Goal: Task Accomplishment & Management: Manage account settings

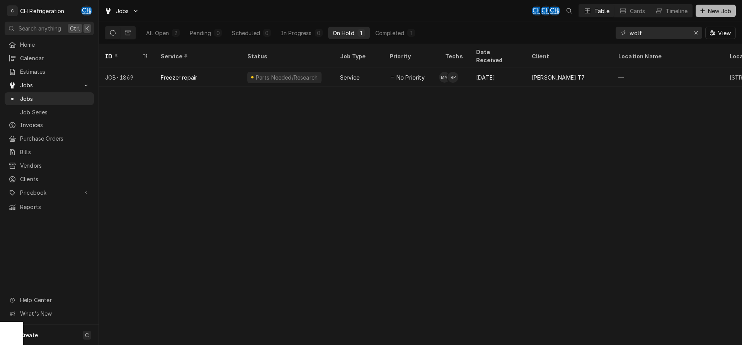
click at [730, 8] on span "New Job" at bounding box center [720, 11] width 26 height 8
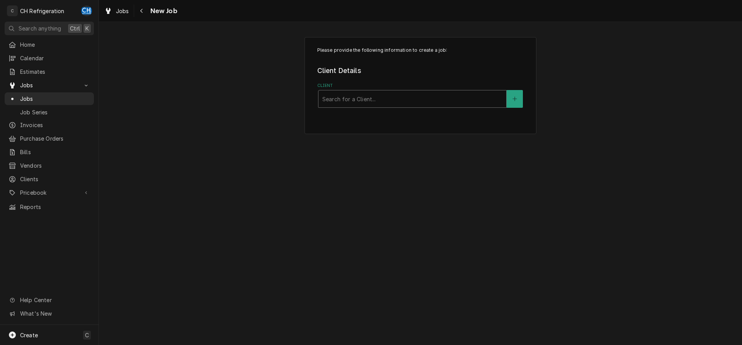
click at [396, 103] on div "Client" at bounding box center [412, 99] width 180 height 14
type input "pur"
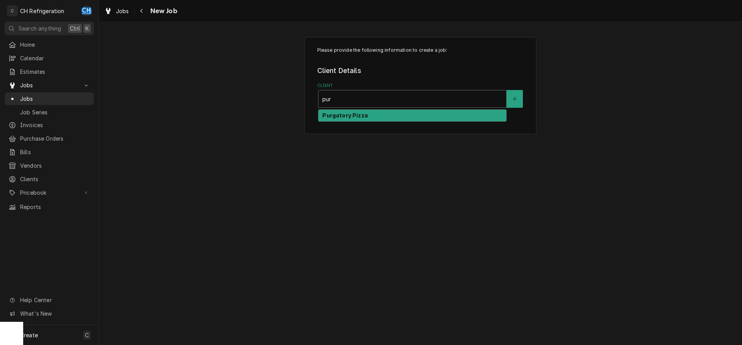
click at [391, 117] on div "Purgatory Pizza" at bounding box center [413, 116] width 188 height 12
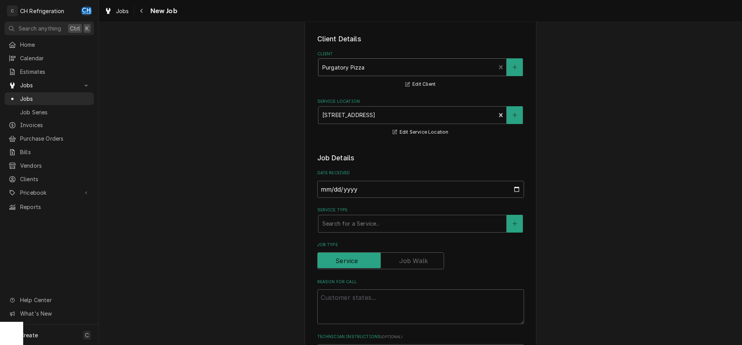
scroll to position [79, 0]
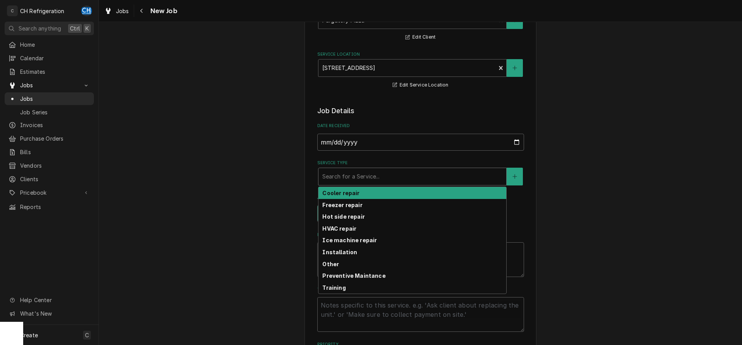
click at [379, 179] on div "Service Type" at bounding box center [412, 177] width 180 height 14
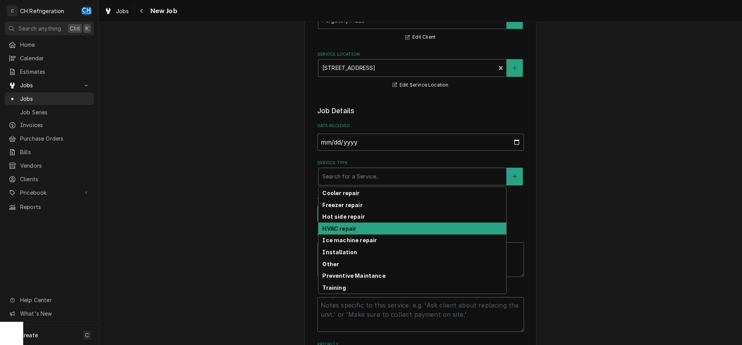
click at [347, 230] on strong "HVAC repair" at bounding box center [339, 228] width 34 height 7
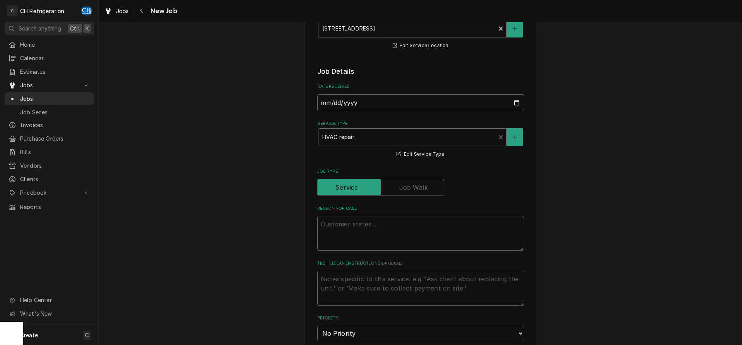
scroll to position [158, 0]
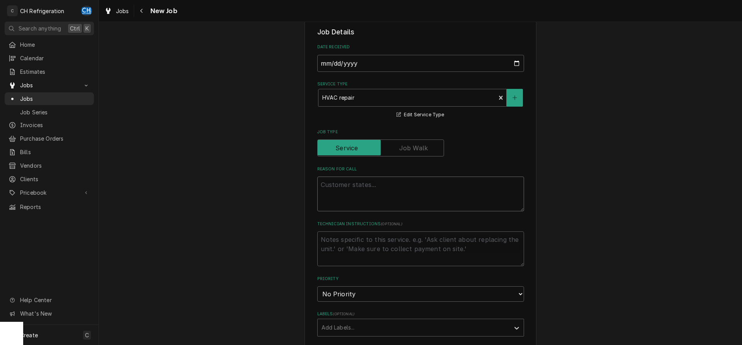
click at [365, 188] on textarea "Reason For Call" at bounding box center [420, 194] width 207 height 35
type textarea "x"
type textarea "A"
type textarea "x"
type textarea "AC"
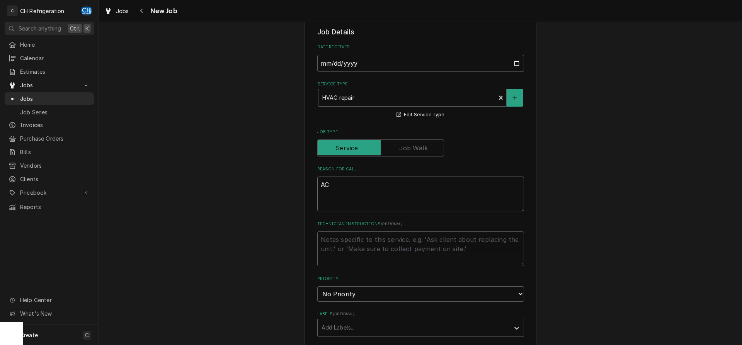
type textarea "x"
type textarea "AC"
type textarea "x"
type textarea "AC i"
type textarea "x"
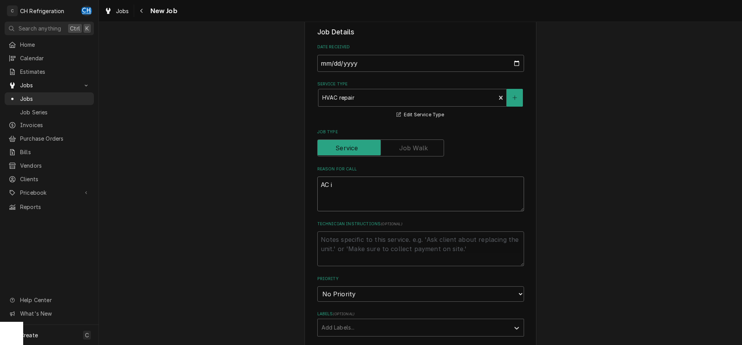
type textarea "AC is"
type textarea "x"
type textarea "AC is"
type textarea "x"
type textarea "AC is d"
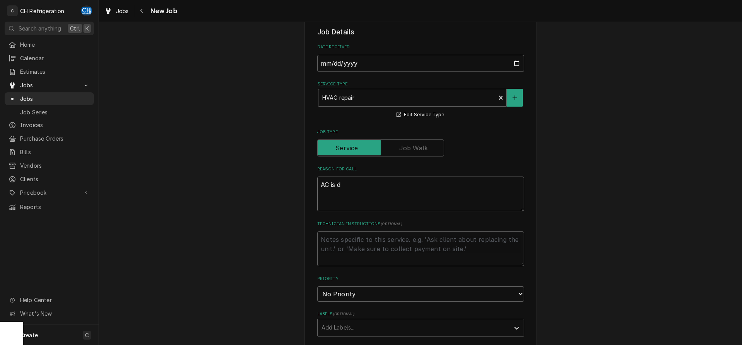
type textarea "x"
type textarea "AC is do"
type textarea "x"
type textarea "AC is dow"
type textarea "x"
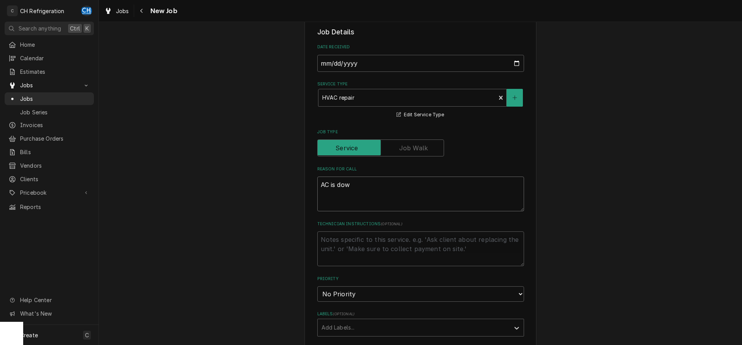
type textarea "AC is down"
type textarea "x"
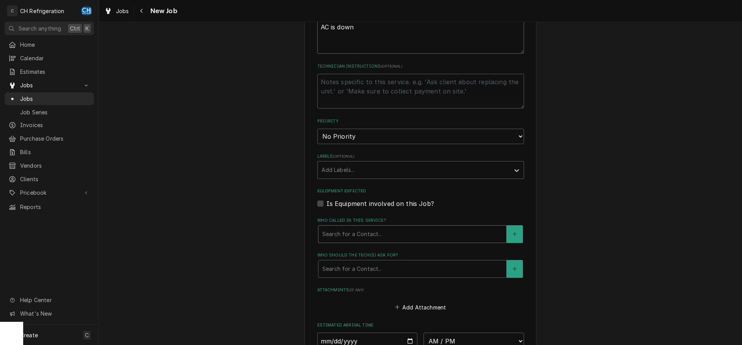
type textarea "AC is down"
click at [390, 228] on div "Who called in this service?" at bounding box center [412, 234] width 180 height 14
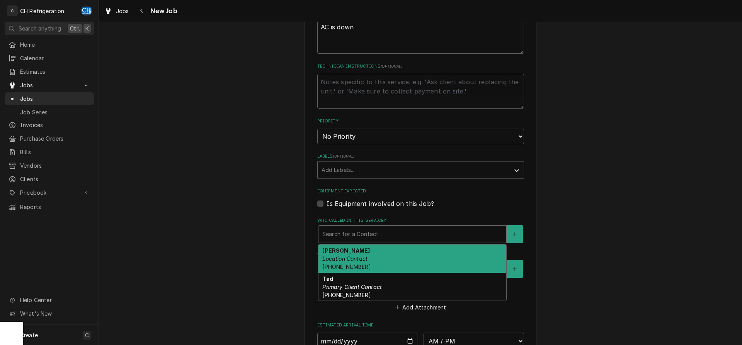
click at [382, 251] on div "Noe Location Contact (323) 384-2266" at bounding box center [413, 259] width 188 height 28
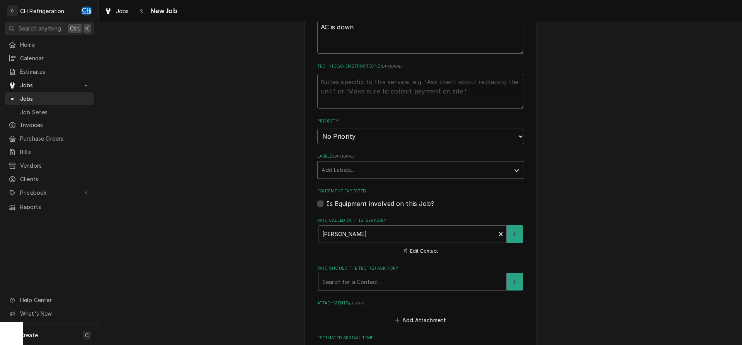
click at [382, 251] on div "Who called in this service? Noe Location Contact (323) 384-2266 Edit Contact" at bounding box center [420, 237] width 207 height 38
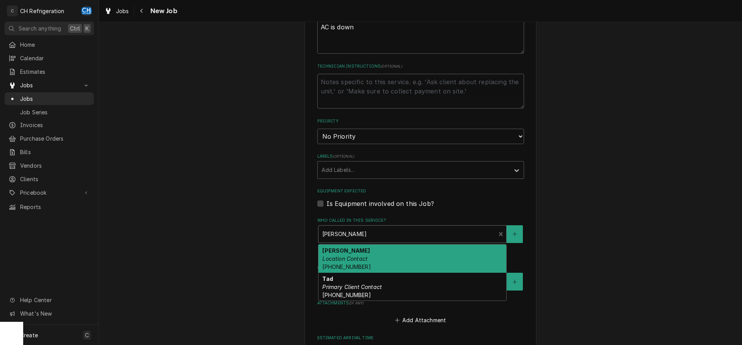
click at [382, 234] on div "Who called in this service?" at bounding box center [407, 234] width 170 height 14
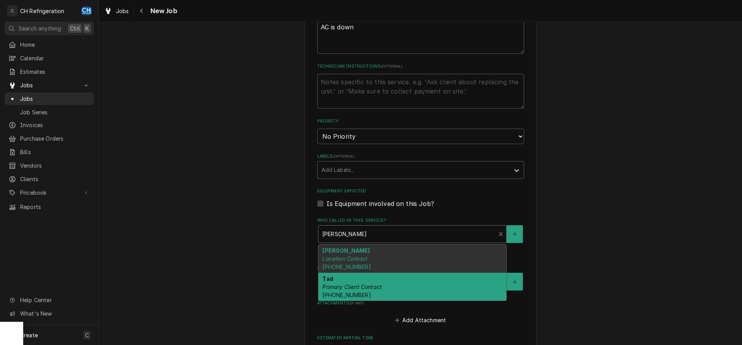
click at [366, 291] on div "Tad Primary Client Contact (323) 895-8995" at bounding box center [413, 287] width 188 height 28
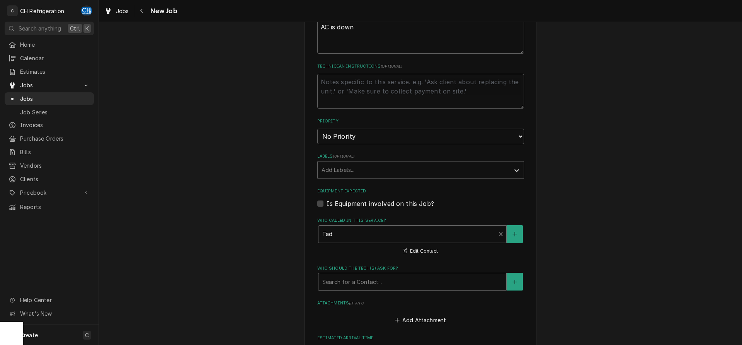
click at [366, 287] on div "Who should the tech(s) ask for?" at bounding box center [412, 282] width 180 height 14
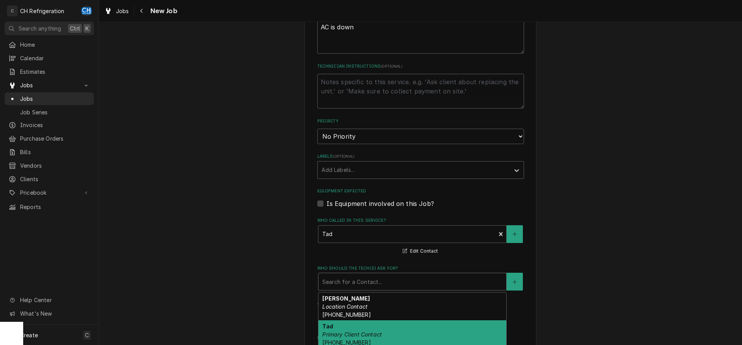
drag, startPoint x: 359, startPoint y: 326, endPoint x: 361, endPoint y: 322, distance: 4.0
click at [359, 325] on div "Tad Primary Client Contact (323) 895-8995" at bounding box center [413, 335] width 188 height 28
type textarea "x"
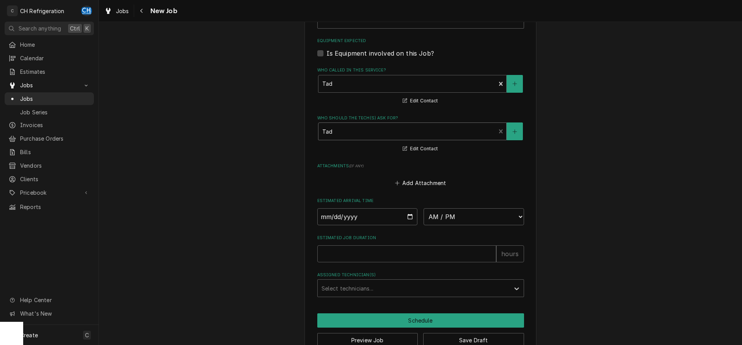
scroll to position [473, 0]
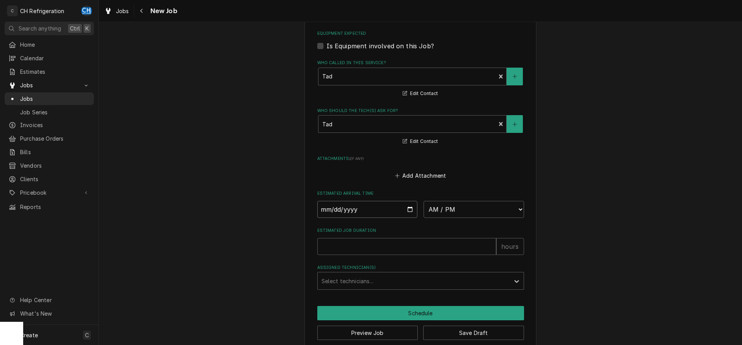
click at [407, 207] on input "Date" at bounding box center [367, 209] width 101 height 17
type input "2025-09-06"
click at [424, 201] on select "AM / PM 6:00 AM 6:15 AM 6:30 AM 6:45 AM 7:00 AM 7:15 AM 7:30 AM 7:45 AM 8:00 AM…" at bounding box center [474, 209] width 101 height 17
type textarea "x"
select select "18:00:00"
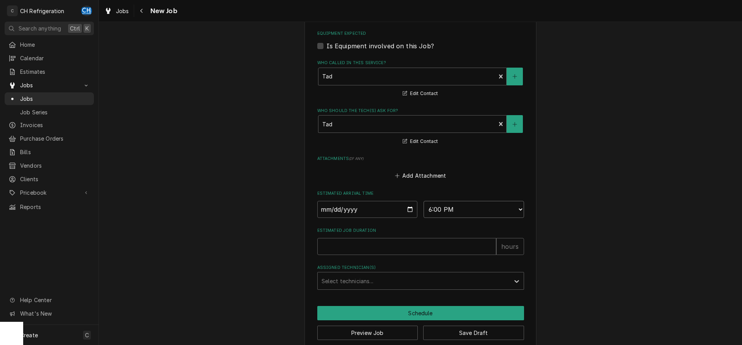
click option "6:00 PM" at bounding box center [0, 0] width 0 height 0
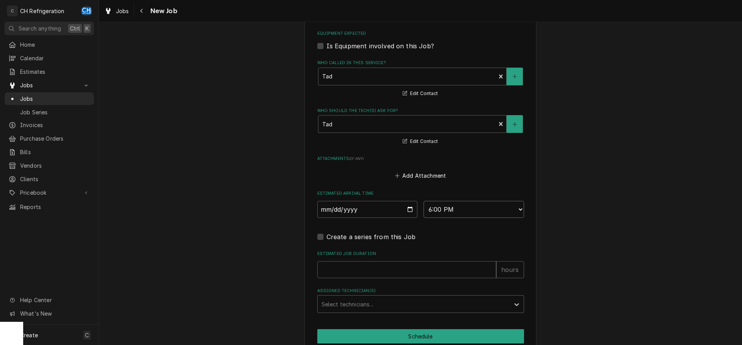
type textarea "x"
type input "1"
click at [493, 267] on input "1" at bounding box center [406, 269] width 179 height 17
type textarea "x"
type input "2"
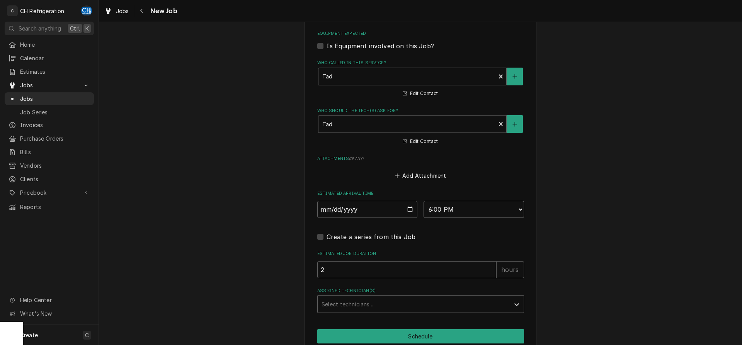
click at [493, 267] on input "2" at bounding box center [406, 269] width 179 height 17
click at [424, 304] on div "Assigned Technician(s)" at bounding box center [414, 304] width 184 height 14
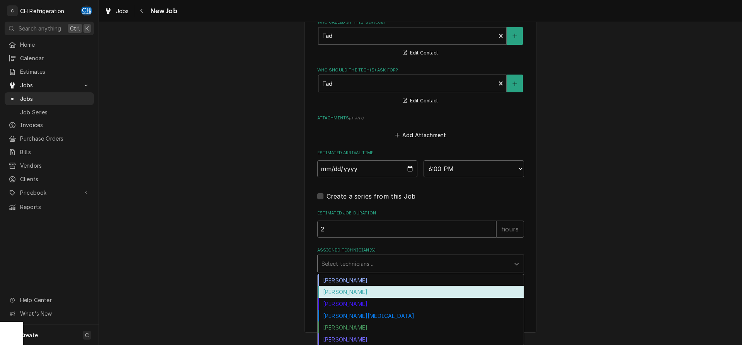
click at [366, 293] on div "Fred Gonzalez" at bounding box center [421, 292] width 206 height 12
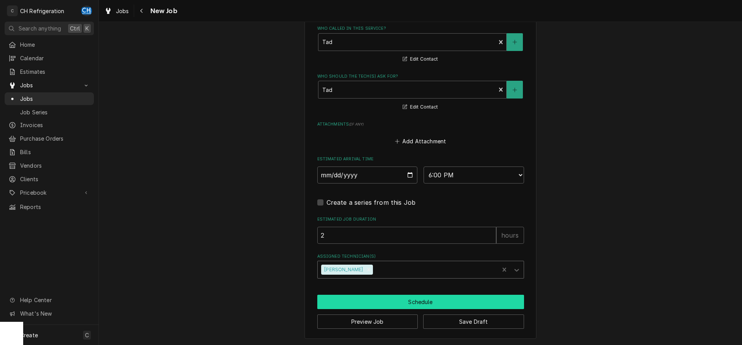
click at [381, 301] on button "Schedule" at bounding box center [420, 302] width 207 height 14
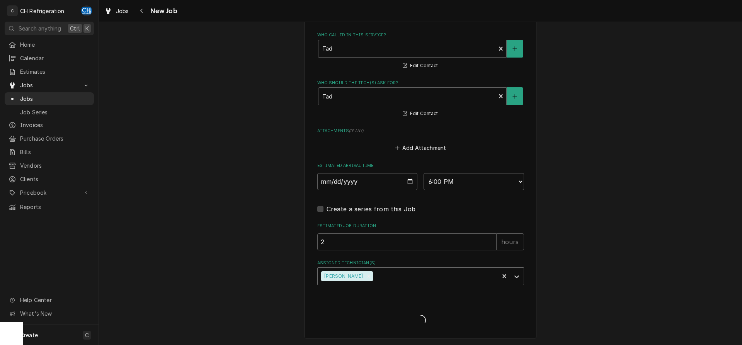
scroll to position [501, 0]
type textarea "x"
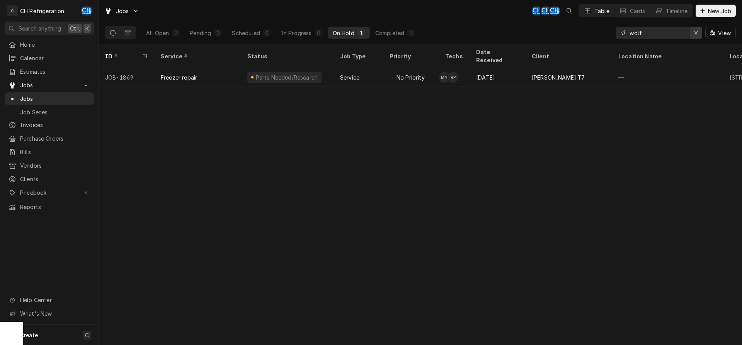
click at [694, 30] on div "Erase input" at bounding box center [697, 33] width 8 height 8
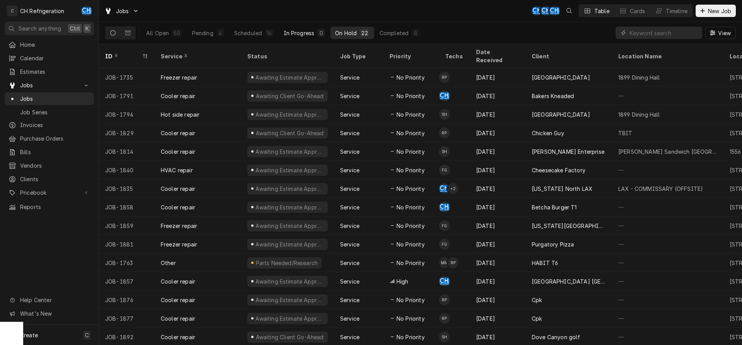
click at [292, 31] on div "In Progress" at bounding box center [299, 33] width 31 height 8
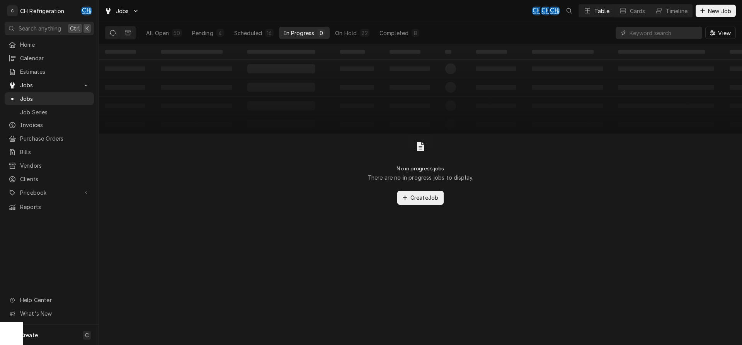
click at [262, 26] on div "All Open 50 Pending 4 Scheduled 16 In Progress 0 On Hold 22 Completed 8" at bounding box center [283, 33] width 283 height 22
click at [264, 34] on button "Scheduled 16" at bounding box center [254, 33] width 49 height 12
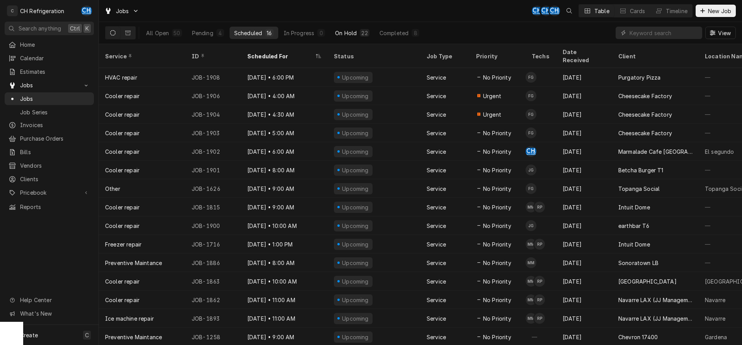
click at [347, 34] on div "On Hold" at bounding box center [346, 33] width 22 height 8
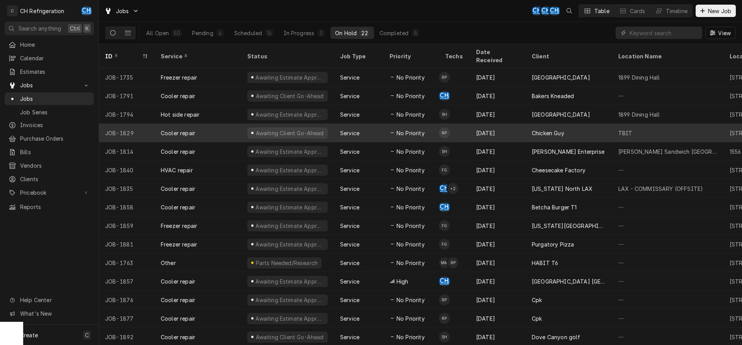
scroll to position [48, 0]
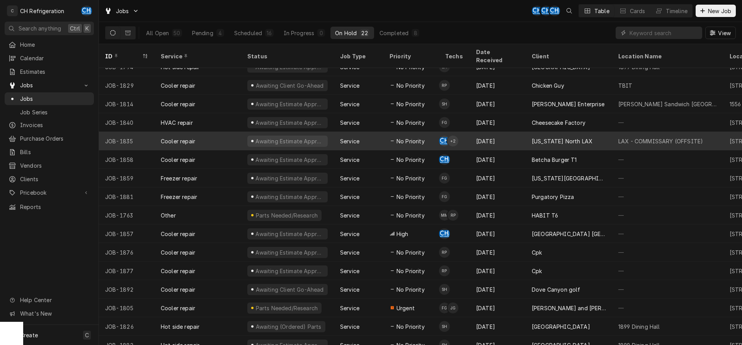
click at [428, 133] on div "No Priority" at bounding box center [412, 141] width 56 height 19
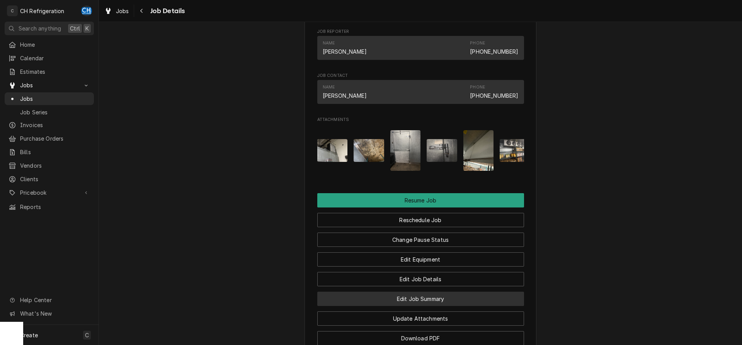
scroll to position [710, 0]
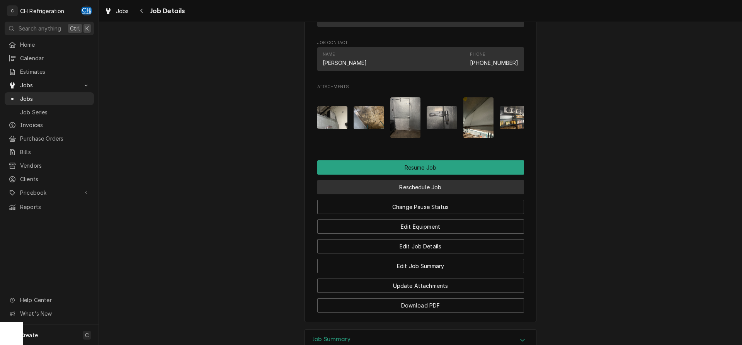
click at [435, 194] on button "Reschedule Job" at bounding box center [420, 187] width 207 height 14
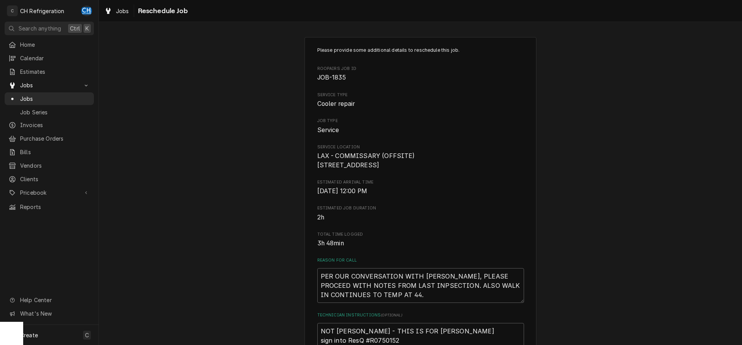
scroll to position [197, 0]
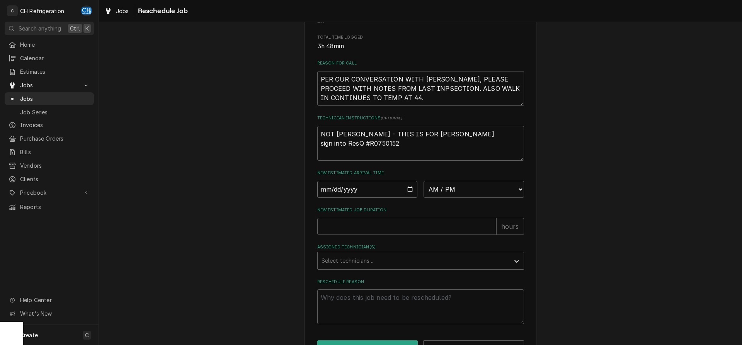
click at [408, 196] on input "Date" at bounding box center [367, 189] width 101 height 17
type input "2025-09-08"
type textarea "x"
click at [424, 181] on select "AM / PM 6:00 AM 6:15 AM 6:30 AM 6:45 AM 7:00 AM 7:15 AM 7:30 AM 7:45 AM 8:00 AM…" at bounding box center [474, 189] width 101 height 17
select select "09:00:00"
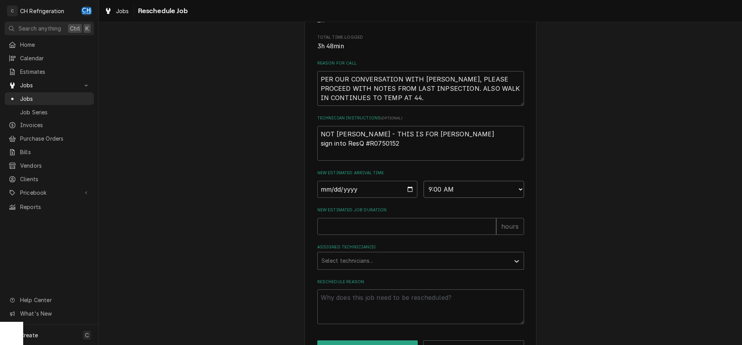
click option "9:00 AM" at bounding box center [0, 0] width 0 height 0
type textarea "x"
type input "1"
click at [489, 233] on input "1" at bounding box center [406, 226] width 179 height 17
type textarea "x"
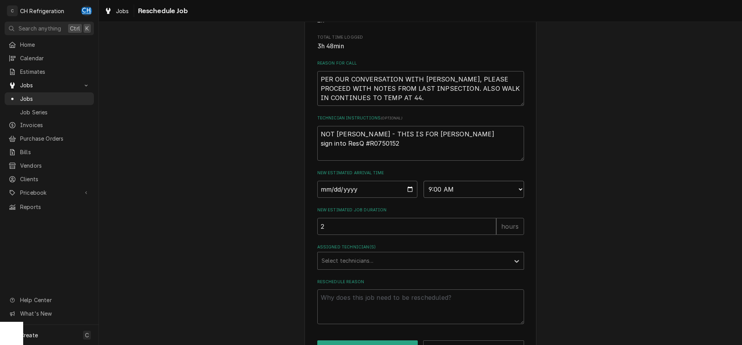
type input "2"
click at [489, 233] on input "2" at bounding box center [406, 226] width 179 height 17
click at [425, 262] on div "Select technicians..." at bounding box center [414, 260] width 192 height 17
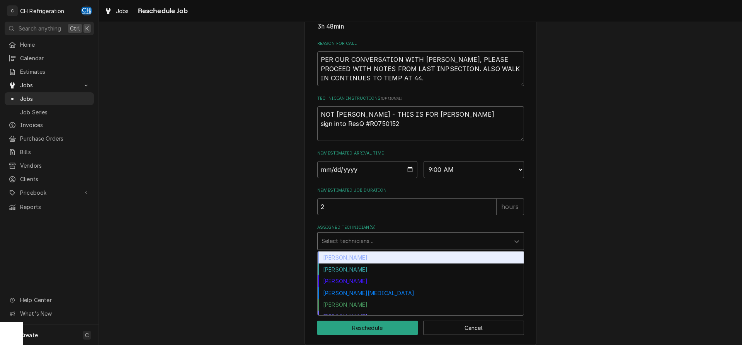
scroll to position [233, 0]
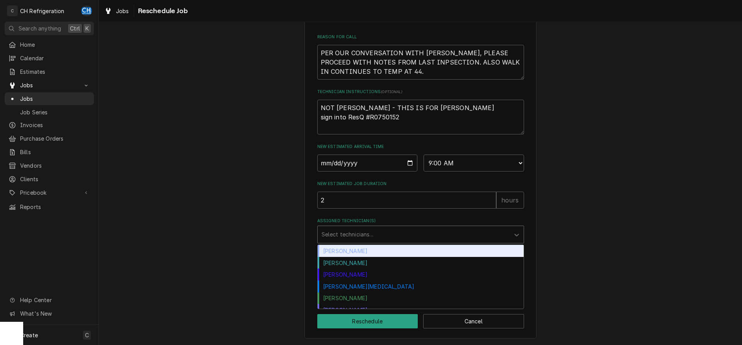
click at [388, 249] on div "Chris Hiraga" at bounding box center [421, 251] width 206 height 12
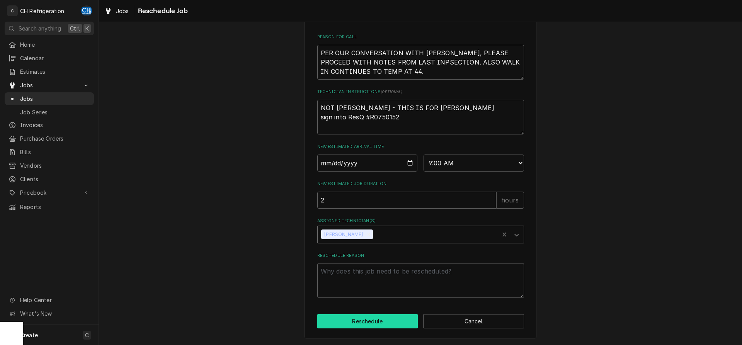
click at [380, 319] on button "Reschedule" at bounding box center [367, 321] width 101 height 14
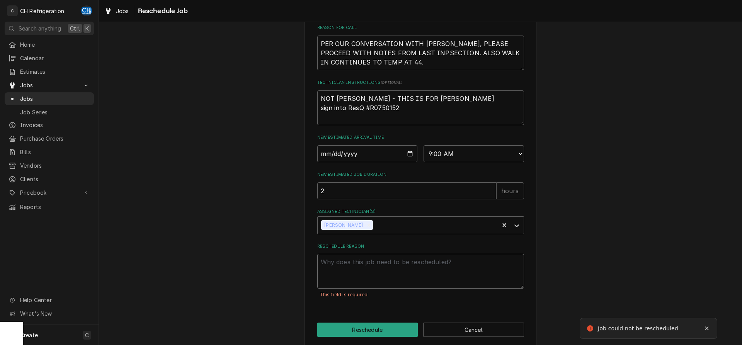
click at [388, 284] on textarea "Reschedule Reason" at bounding box center [420, 271] width 207 height 35
type textarea "x"
type textarea "wd"
type textarea "x"
type textarea "wde"
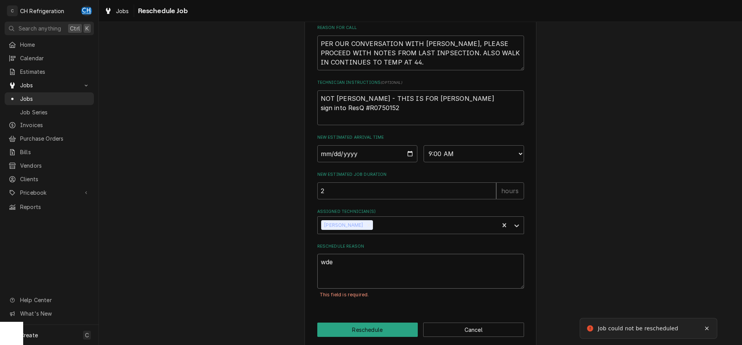
type textarea "x"
type textarea "wdea"
type textarea "x"
type textarea "wdeaw"
type textarea "x"
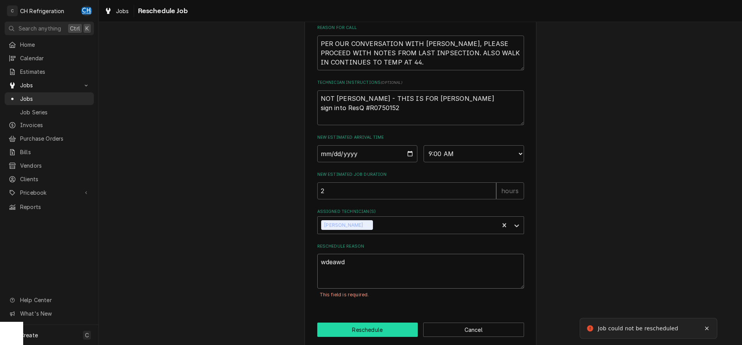
type textarea "wdeawd"
click at [374, 337] on button "Reschedule" at bounding box center [367, 330] width 101 height 14
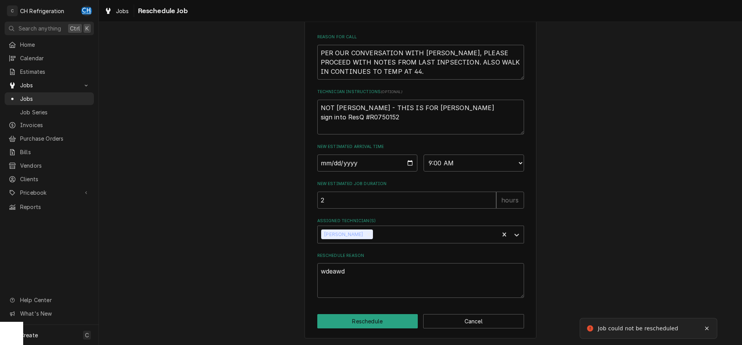
type textarea "x"
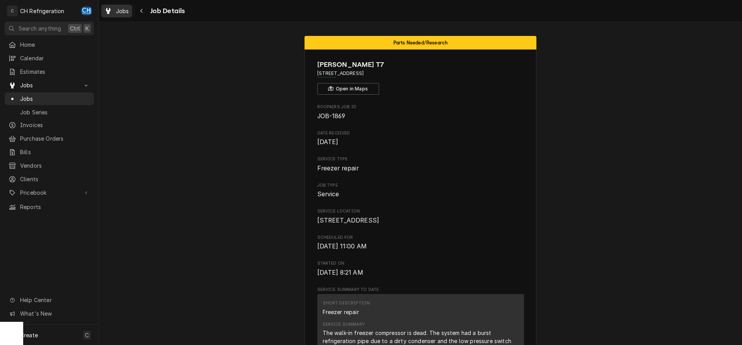
click at [122, 10] on span "Jobs" at bounding box center [122, 11] width 13 height 8
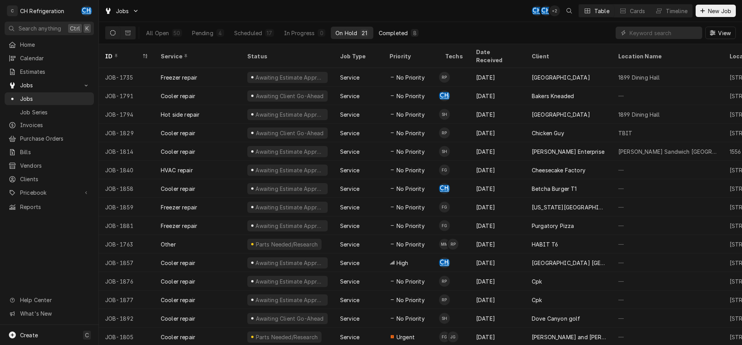
click at [406, 33] on div "Completed" at bounding box center [393, 33] width 29 height 8
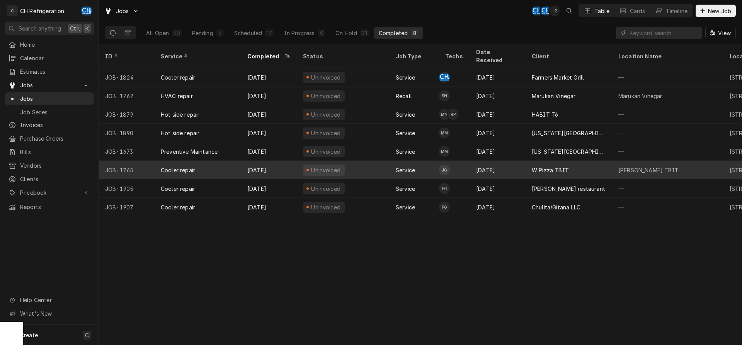
click at [476, 161] on div "Aug 20" at bounding box center [498, 170] width 56 height 19
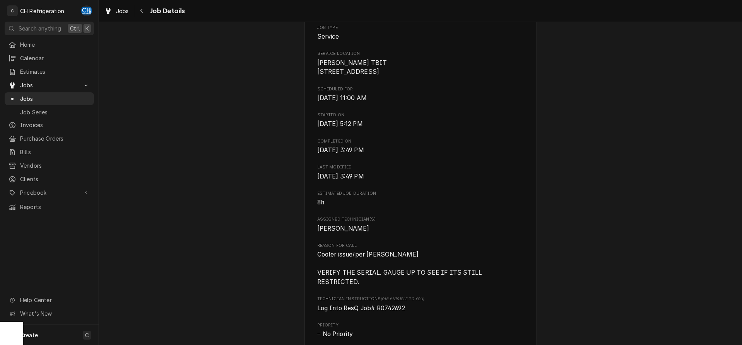
scroll to position [316, 0]
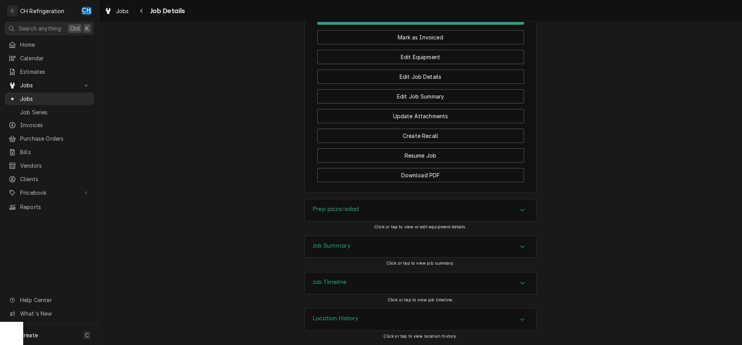
click at [360, 245] on div "Job Summary" at bounding box center [420, 247] width 231 height 22
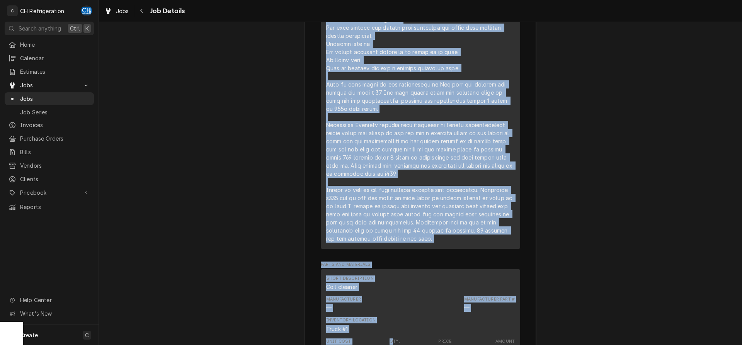
scroll to position [1110, 0]
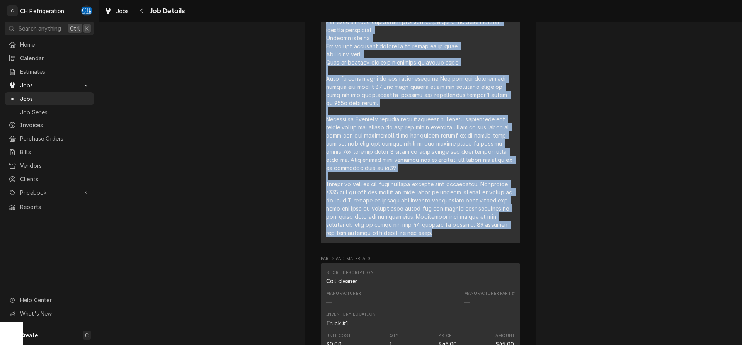
drag, startPoint x: 327, startPoint y: 107, endPoint x: 423, endPoint y: 227, distance: 154.1
click at [423, 227] on div "Line Item" at bounding box center [420, 99] width 189 height 276
copy div "Arrived on site walked over to pizza located cooler infront of pizza oven Temp …"
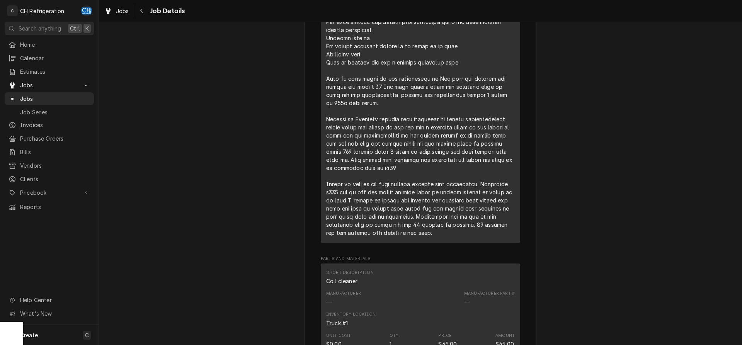
click at [220, 207] on div "Job Summary Roopairs Job ID JOB-1765 Service Type Cooler repair Job Type Servic…" at bounding box center [420, 274] width 643 height 1064
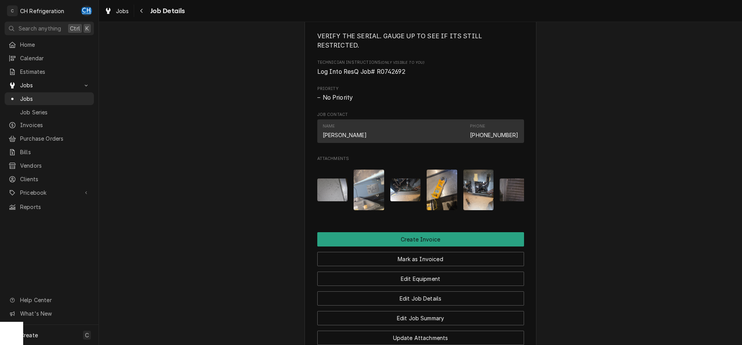
scroll to position [374, 0]
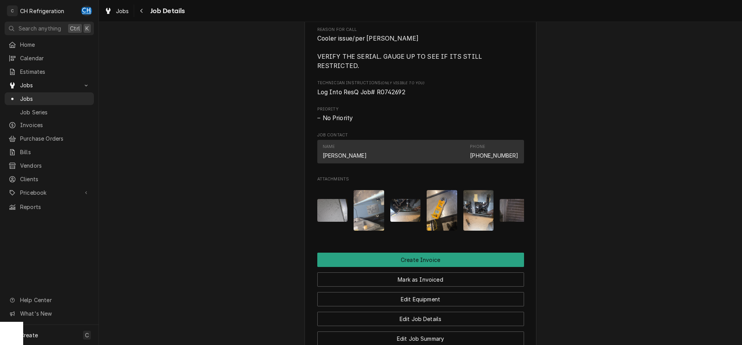
click at [329, 211] on img "Attachments" at bounding box center [332, 210] width 31 height 23
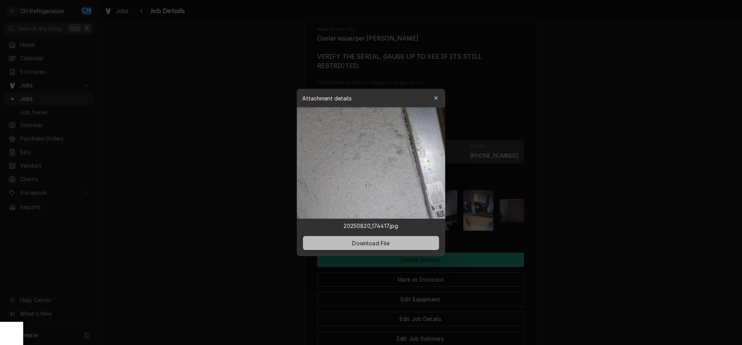
click at [341, 239] on button "Download File" at bounding box center [371, 243] width 136 height 14
drag, startPoint x: 247, startPoint y: 208, endPoint x: 254, endPoint y: 207, distance: 7.4
click at [248, 208] on div at bounding box center [371, 172] width 742 height 345
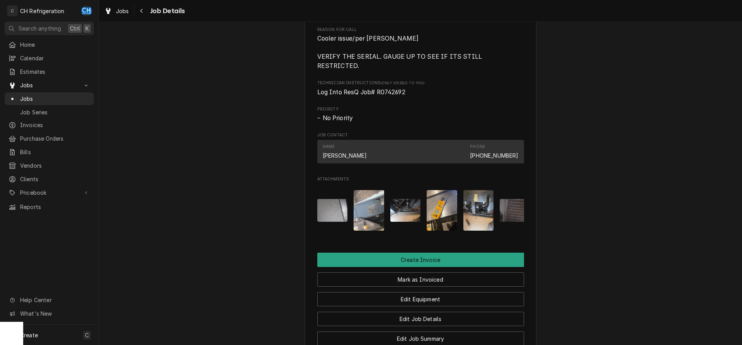
click at [370, 211] on img "Attachments" at bounding box center [369, 210] width 31 height 41
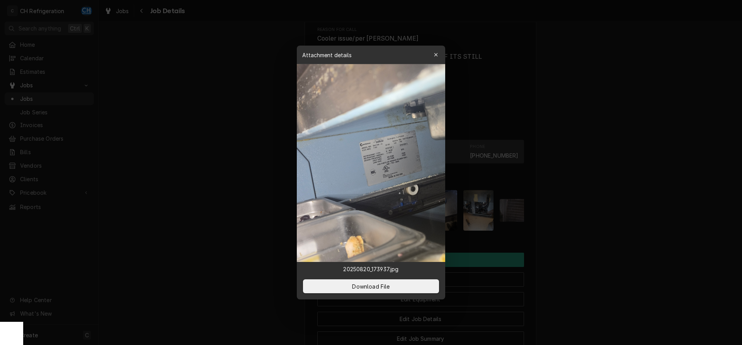
drag, startPoint x: 252, startPoint y: 212, endPoint x: 334, endPoint y: 215, distance: 81.7
click at [255, 212] on div at bounding box center [371, 172] width 742 height 345
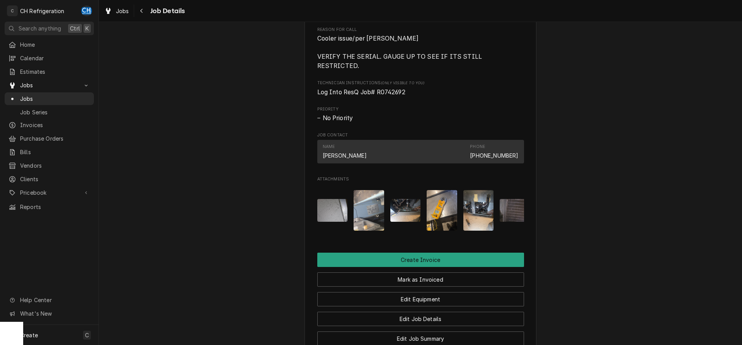
click at [406, 212] on img "Attachments" at bounding box center [406, 210] width 31 height 23
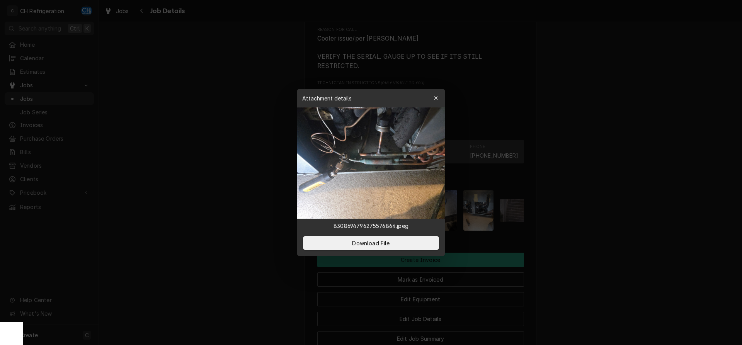
click at [204, 205] on div at bounding box center [371, 172] width 742 height 345
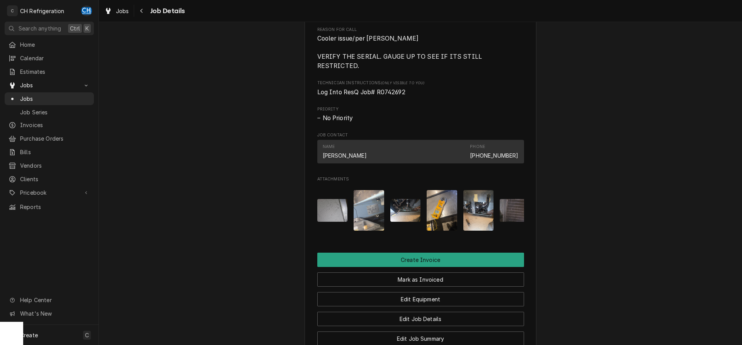
click at [369, 212] on img "Attachments" at bounding box center [369, 210] width 31 height 41
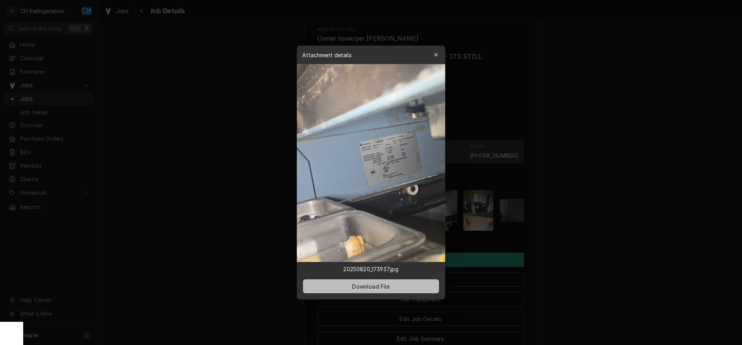
click at [375, 282] on button "Download File" at bounding box center [371, 287] width 136 height 14
click at [222, 227] on div at bounding box center [371, 172] width 742 height 345
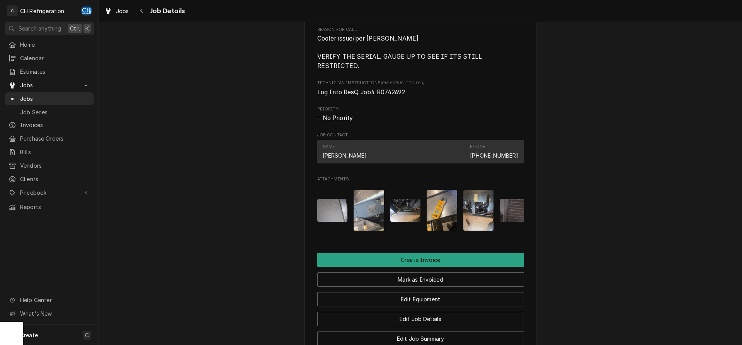
click at [446, 212] on img "Attachments" at bounding box center [442, 210] width 31 height 41
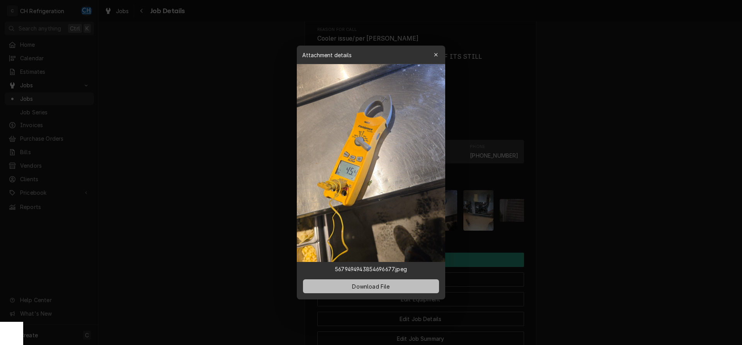
click at [386, 282] on button "Download File" at bounding box center [371, 287] width 136 height 14
click at [437, 54] on icon "button" at bounding box center [435, 54] width 3 height 3
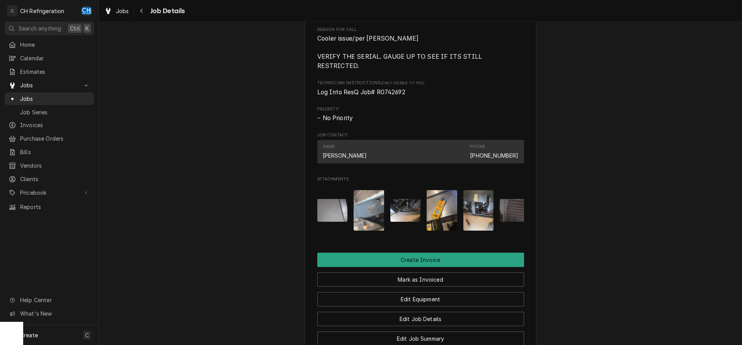
click at [475, 217] on img "Attachments" at bounding box center [479, 210] width 31 height 41
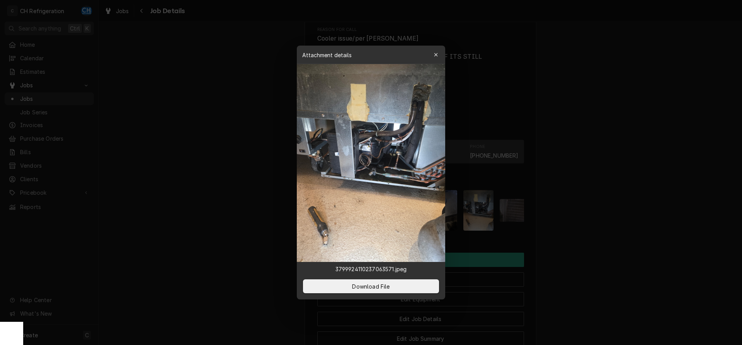
drag, startPoint x: 612, startPoint y: 171, endPoint x: 566, endPoint y: 201, distance: 55.2
click at [612, 171] on div at bounding box center [371, 172] width 742 height 345
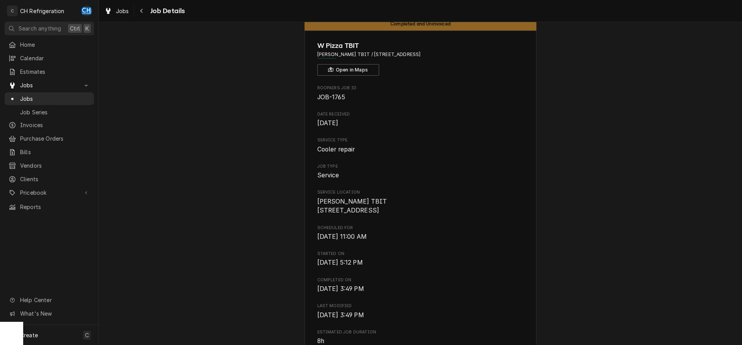
scroll to position [0, 0]
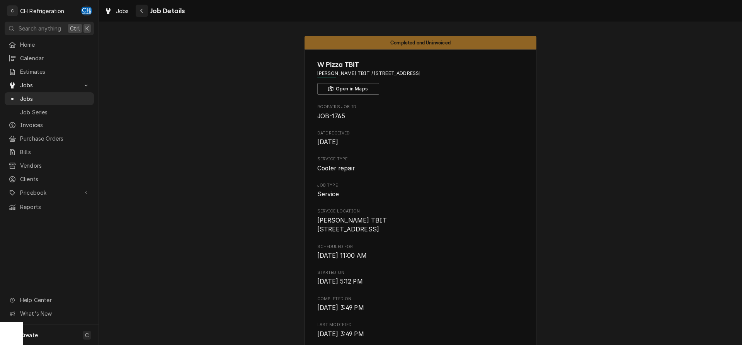
click at [144, 8] on div "Navigate back" at bounding box center [142, 11] width 8 height 8
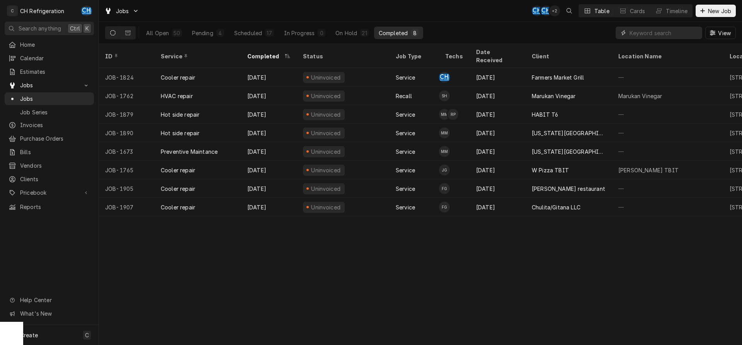
click at [657, 33] on input "Dynamic Content Wrapper" at bounding box center [664, 33] width 69 height 12
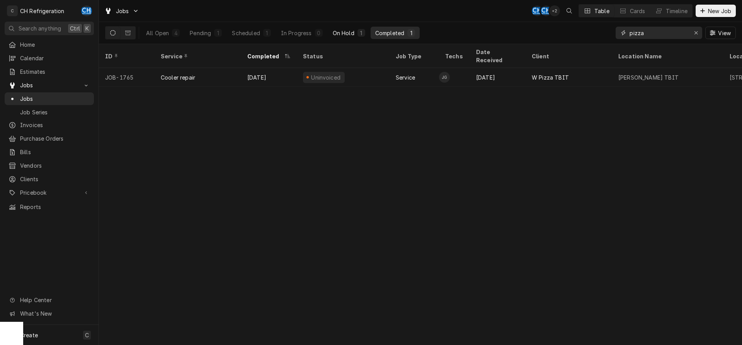
type input "pizza"
click at [364, 32] on div "1" at bounding box center [362, 33] width 8 height 8
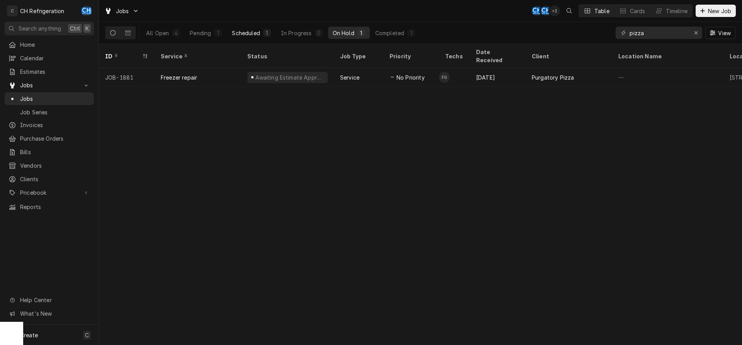
click at [253, 34] on div "Scheduled" at bounding box center [246, 33] width 28 height 8
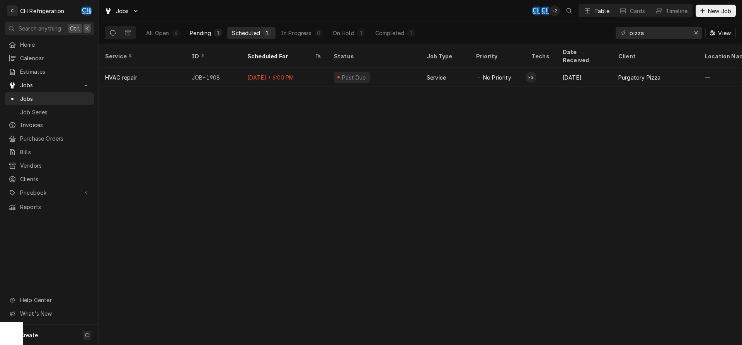
click at [198, 35] on div "Pending" at bounding box center [200, 33] width 21 height 8
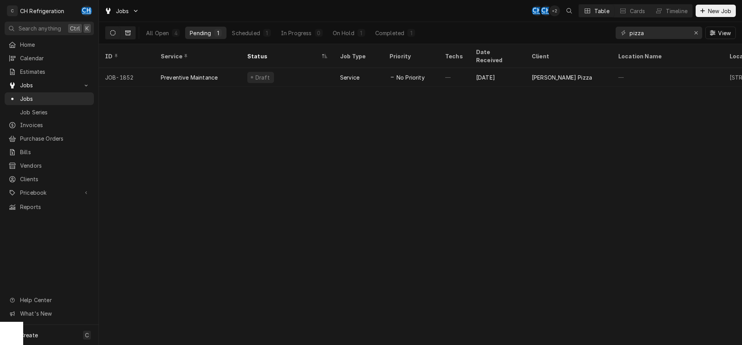
click at [129, 33] on icon "Dynamic Content Wrapper" at bounding box center [127, 32] width 5 height 5
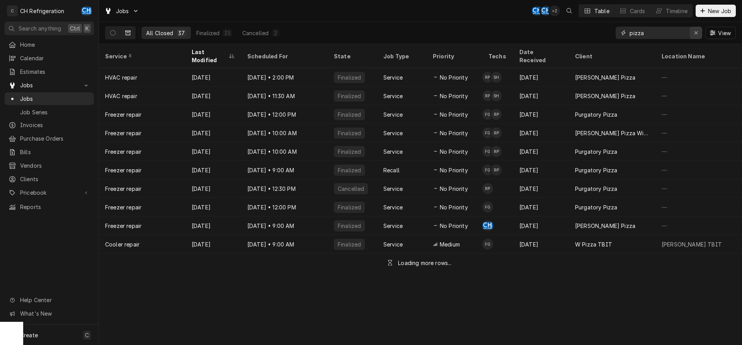
click at [698, 33] on icon "Erase input" at bounding box center [696, 32] width 4 height 5
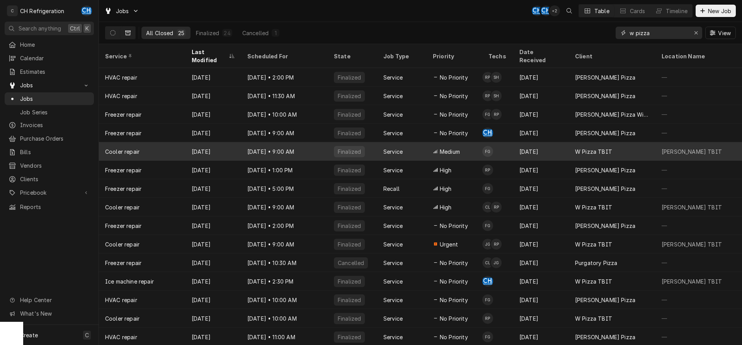
type input "w pizza"
click at [532, 145] on div "Jan 1" at bounding box center [541, 151] width 56 height 19
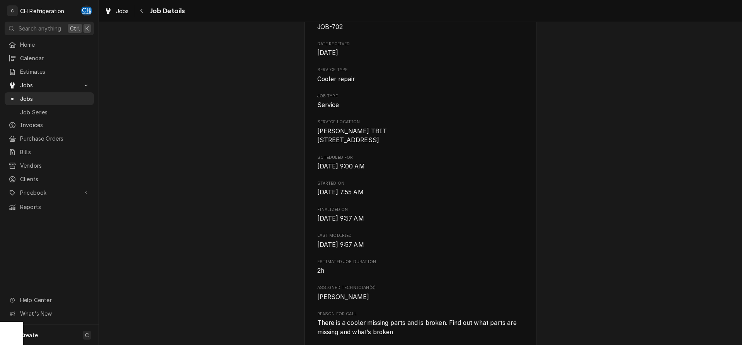
scroll to position [79, 0]
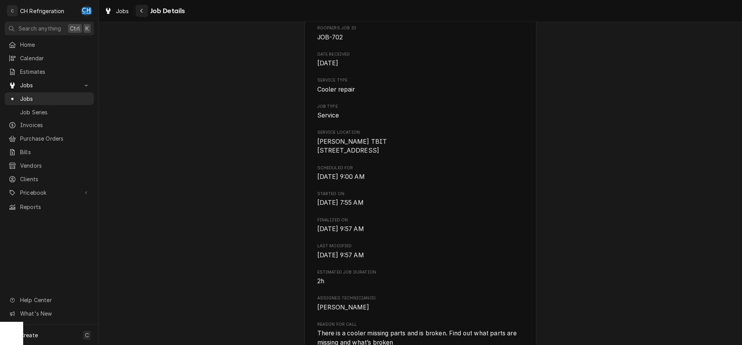
click at [141, 8] on div "Navigate back" at bounding box center [142, 11] width 8 height 8
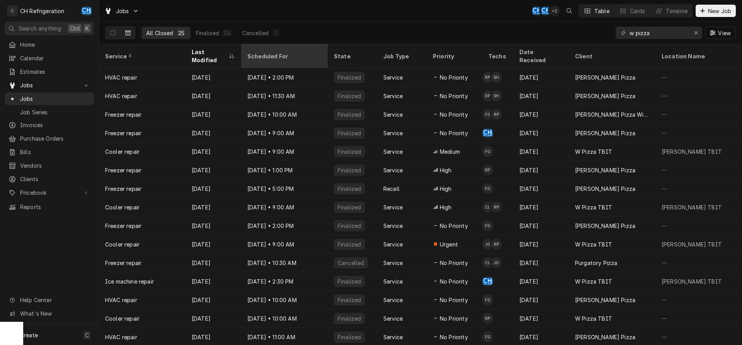
click at [265, 52] on div "Scheduled For" at bounding box center [283, 56] width 73 height 8
click at [212, 48] on div "Last Modified" at bounding box center [213, 56] width 53 height 21
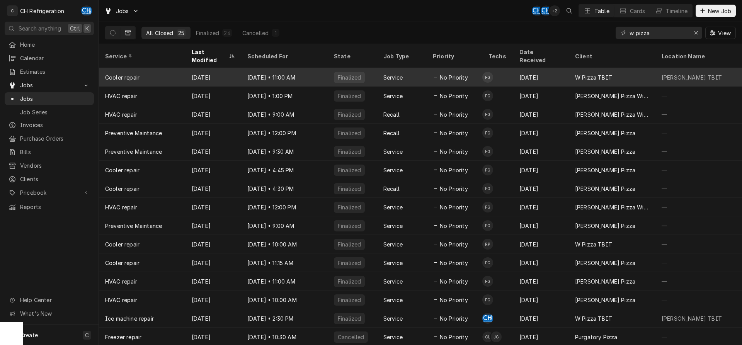
click at [223, 68] on div "[DATE]" at bounding box center [214, 77] width 56 height 19
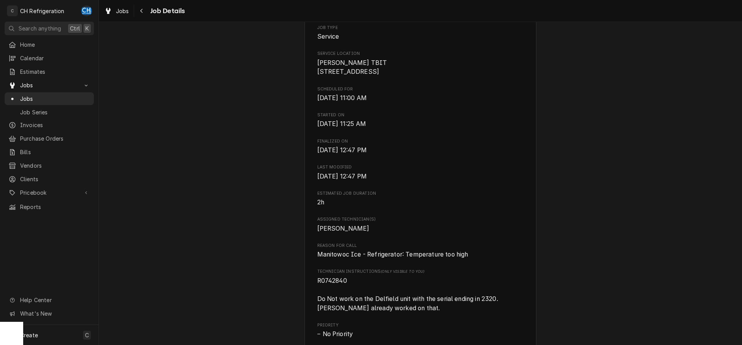
scroll to position [276, 0]
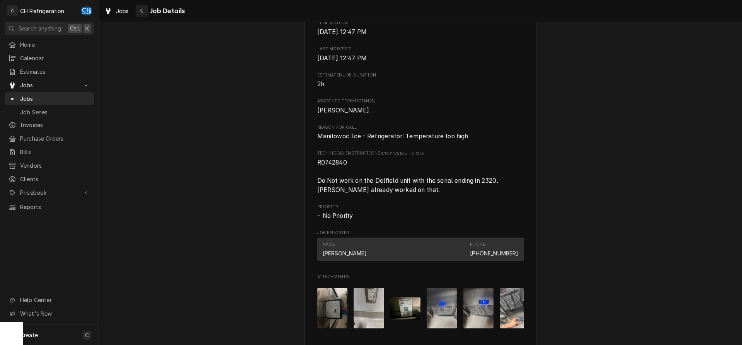
click at [140, 7] on button "Navigate back" at bounding box center [142, 11] width 12 height 12
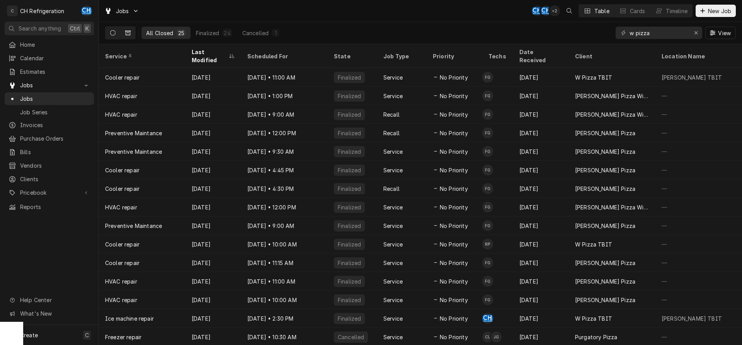
click at [112, 31] on icon "Dynamic Content Wrapper" at bounding box center [112, 32] width 5 height 5
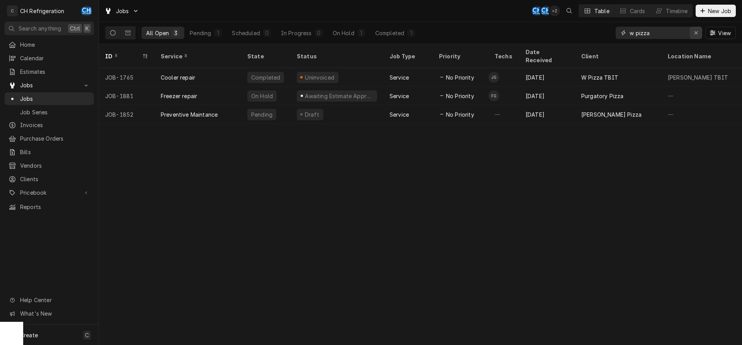
click at [697, 31] on icon "Erase input" at bounding box center [696, 32] width 4 height 5
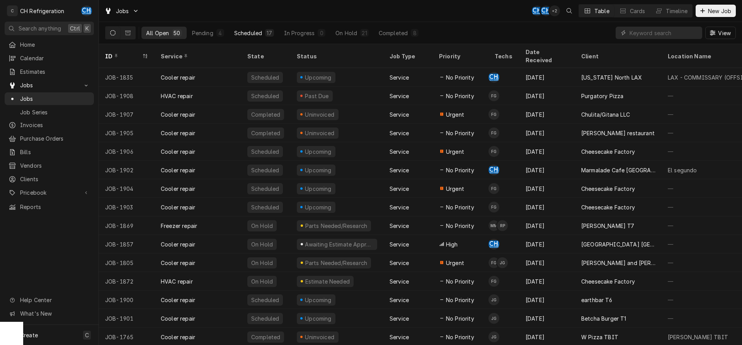
click at [267, 29] on div "17" at bounding box center [269, 33] width 9 height 8
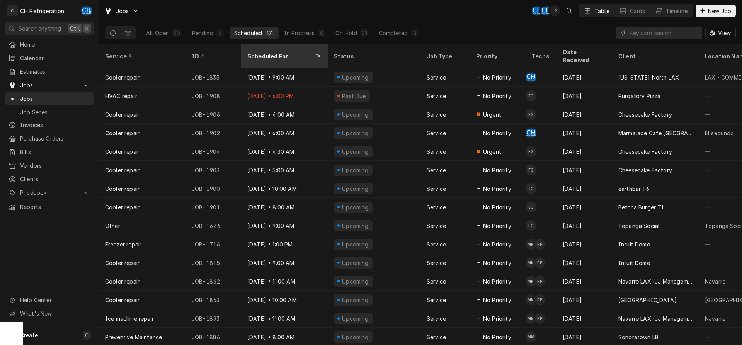
click at [276, 52] on div "Scheduled For" at bounding box center [280, 56] width 67 height 8
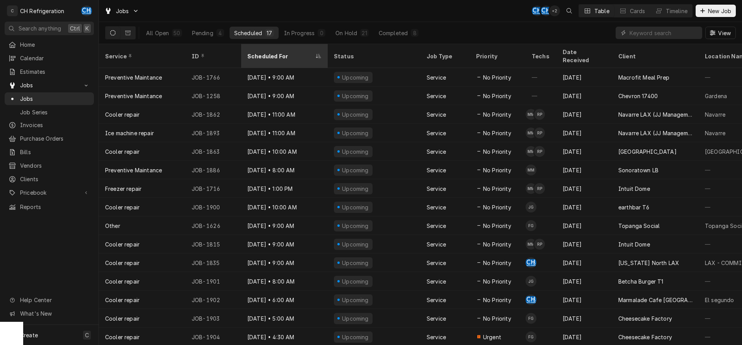
click at [276, 52] on div "Scheduled For" at bounding box center [280, 56] width 67 height 8
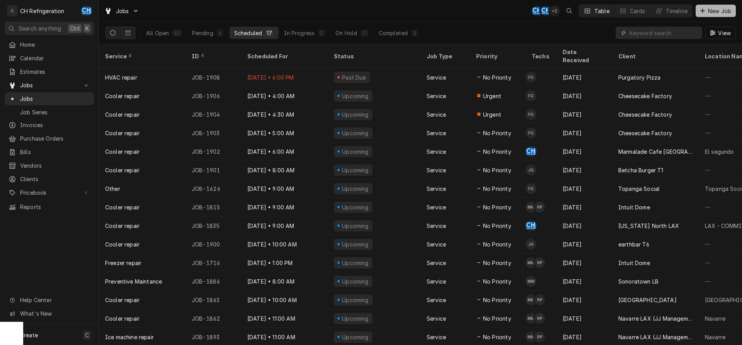
click at [708, 13] on span "New Job" at bounding box center [720, 11] width 26 height 8
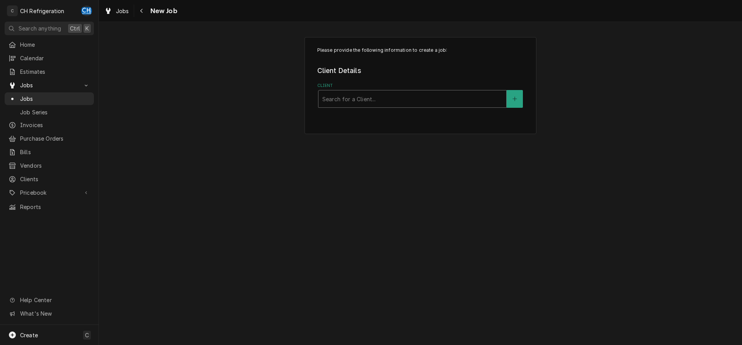
click at [347, 98] on div "Client" at bounding box center [412, 99] width 180 height 14
type input "w pizza"
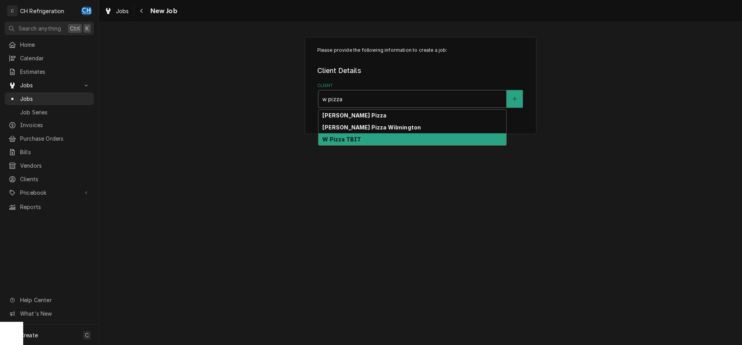
click at [344, 142] on strong "W Pizza TBIT" at bounding box center [341, 139] width 39 height 7
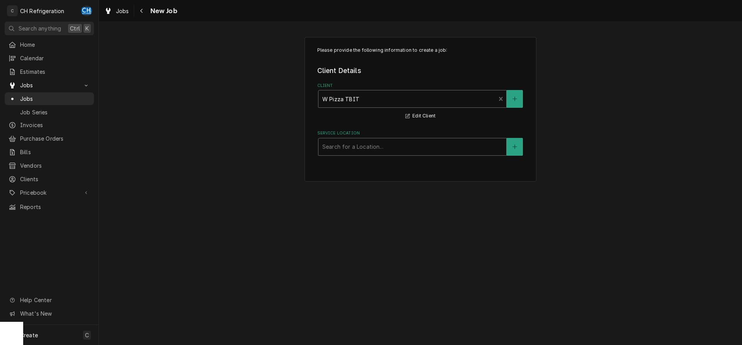
click at [346, 148] on div "Service Location" at bounding box center [412, 147] width 180 height 14
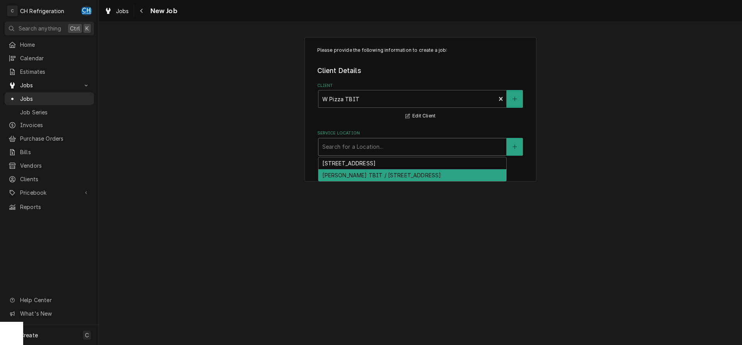
click at [343, 172] on div "[PERSON_NAME] TBIT / [STREET_ADDRESS]" at bounding box center [413, 175] width 188 height 12
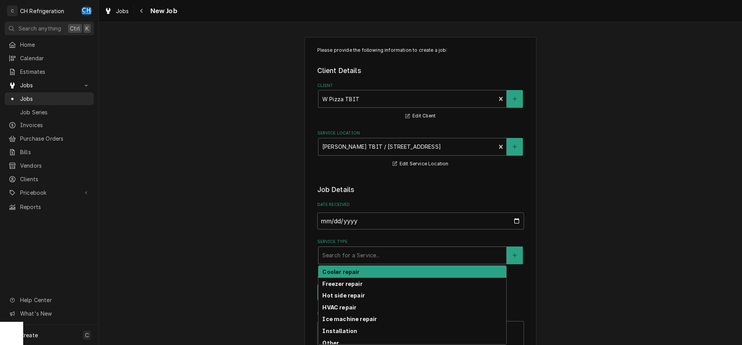
click at [351, 255] on div "Service Type" at bounding box center [412, 256] width 180 height 14
click at [356, 275] on div "Cooler repair" at bounding box center [413, 272] width 188 height 12
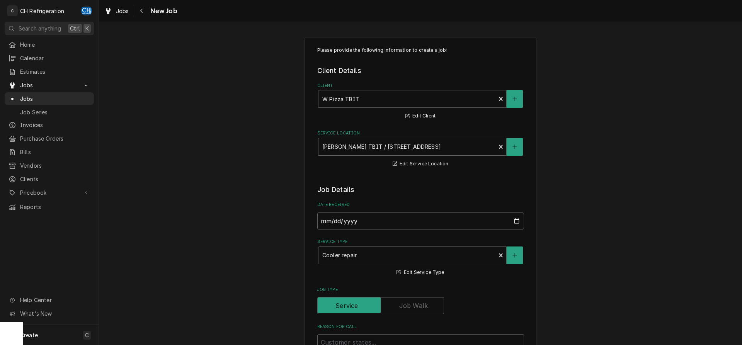
scroll to position [158, 0]
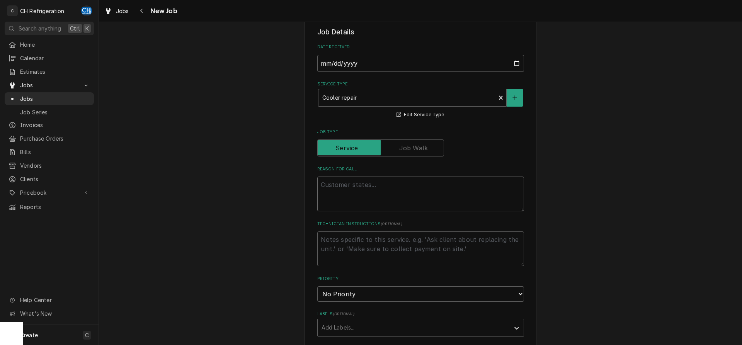
paste textarea "R0756502"
type textarea "x"
type textarea "R0756502"
type textarea "x"
type textarea "R0756502"
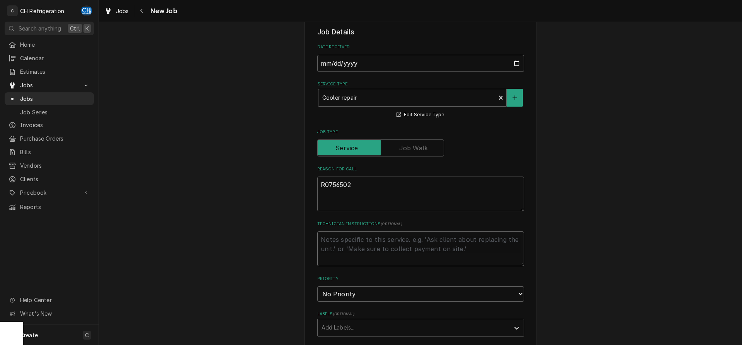
click at [356, 249] on textarea "Technician Instructions ( optional )" at bounding box center [420, 249] width 207 height 35
drag, startPoint x: 363, startPoint y: 185, endPoint x: 305, endPoint y: 187, distance: 58.8
click at [317, 186] on textarea "R0756502" at bounding box center [420, 194] width 207 height 35
paste textarea "R0756502"
type textarea "x"
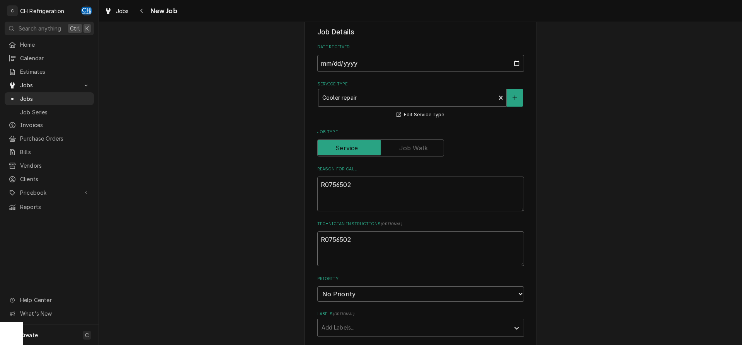
type textarea "R0756502"
drag, startPoint x: 337, startPoint y: 188, endPoint x: 263, endPoint y: 192, distance: 74.0
click at [317, 191] on textarea "R0756502" at bounding box center [420, 194] width 207 height 35
type textarea "x"
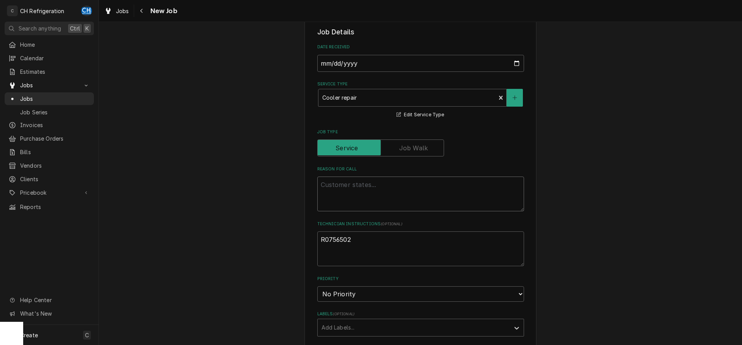
paste textarea "Perlick Cooler and dispenser 448L Serial NO. 4404. Not cooling beer to proper t…"
type textarea "x"
type textarea "Perlick Cooler and dispenser 448L Serial NO. 4404. Not cooling beer to proper t…"
type textarea "x"
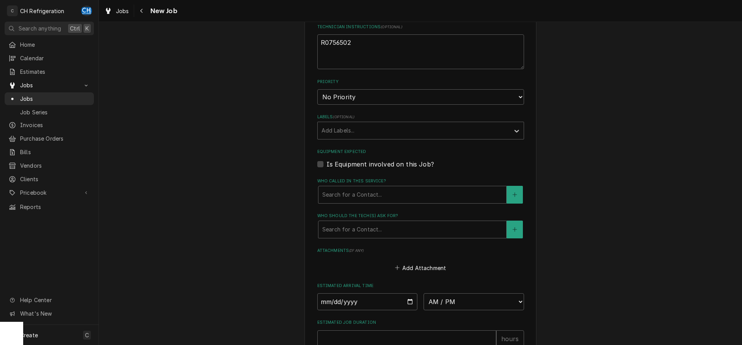
scroll to position [529, 0]
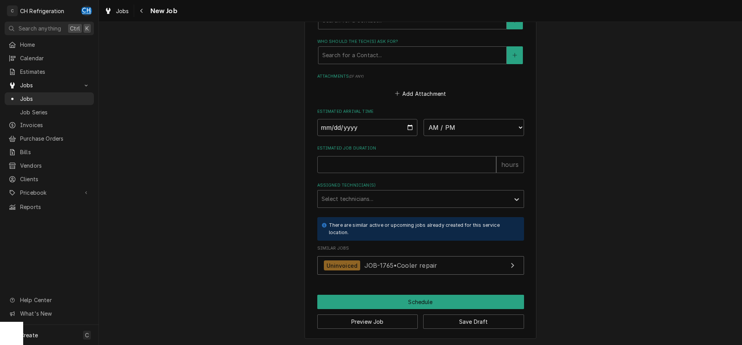
type textarea "Perlick Cooler and dispenser 448L Serial NO. 4404. Not cooling beer to proper t…"
click at [409, 126] on input "Date" at bounding box center [367, 127] width 101 height 17
type input "[DATE]"
type textarea "x"
click at [424, 119] on select "AM / PM 6:00 AM 6:15 AM 6:30 AM 6:45 AM 7:00 AM 7:15 AM 7:30 AM 7:45 AM 8:00 AM…" at bounding box center [474, 127] width 101 height 17
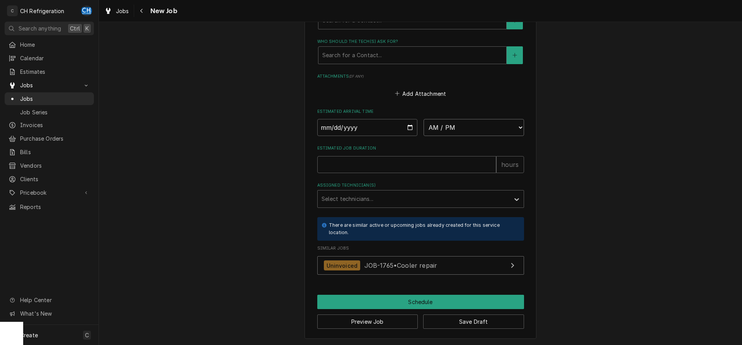
select select "08:00:00"
click option "8:00 AM" at bounding box center [0, 0] width 0 height 0
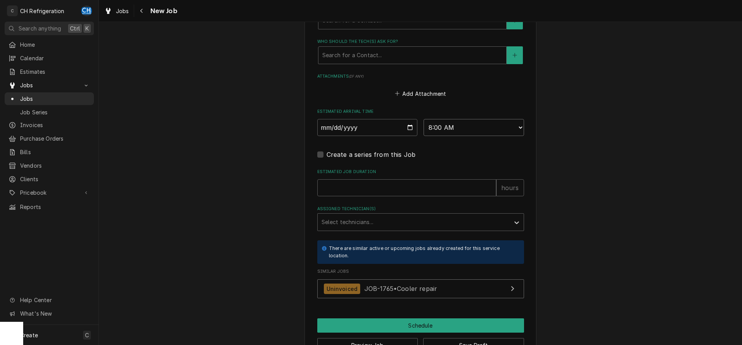
type textarea "x"
type input "1"
click at [491, 185] on input "1" at bounding box center [406, 187] width 179 height 17
type textarea "x"
type input "2"
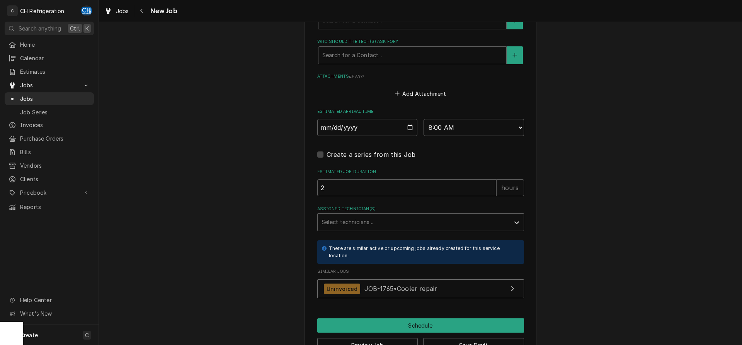
click at [491, 185] on input "2" at bounding box center [406, 187] width 179 height 17
click at [386, 215] on div "Assigned Technician(s)" at bounding box center [414, 222] width 184 height 14
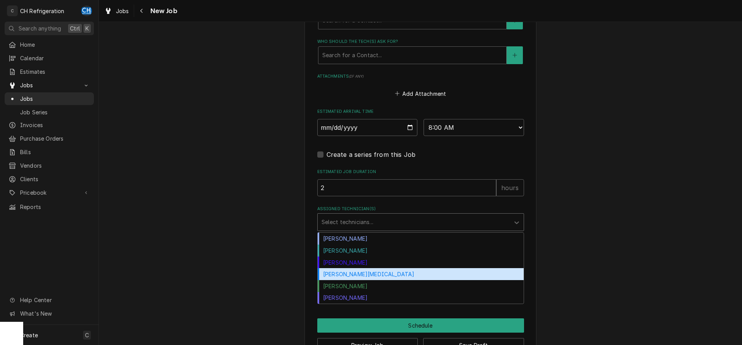
click at [348, 271] on div "[PERSON_NAME][MEDICAL_DATA]" at bounding box center [421, 274] width 206 height 12
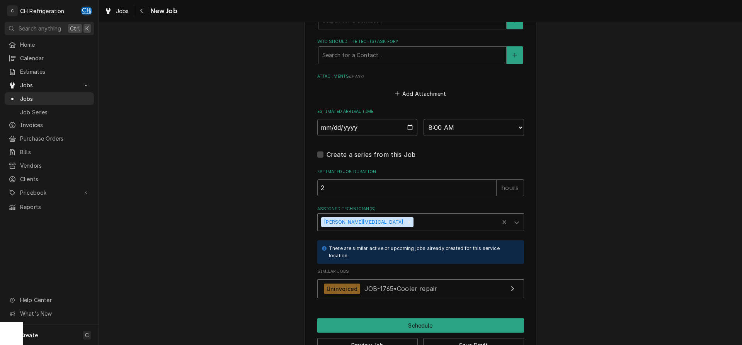
click at [415, 223] on div "Assigned Technician(s)" at bounding box center [455, 222] width 80 height 14
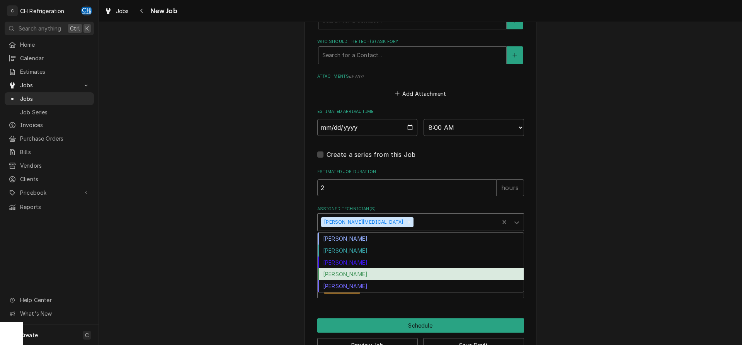
click at [347, 271] on div "[PERSON_NAME]" at bounding box center [421, 274] width 206 height 12
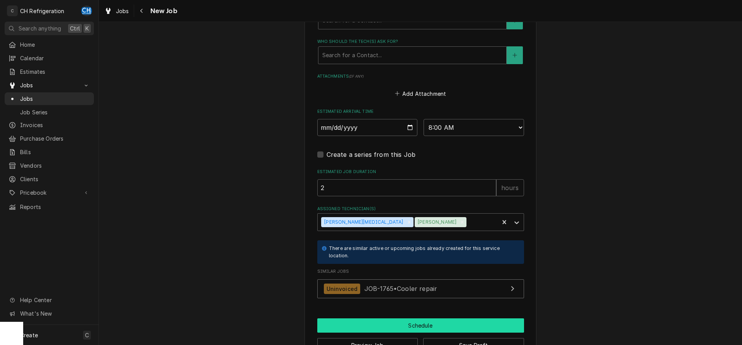
click at [400, 324] on button "Schedule" at bounding box center [420, 326] width 207 height 14
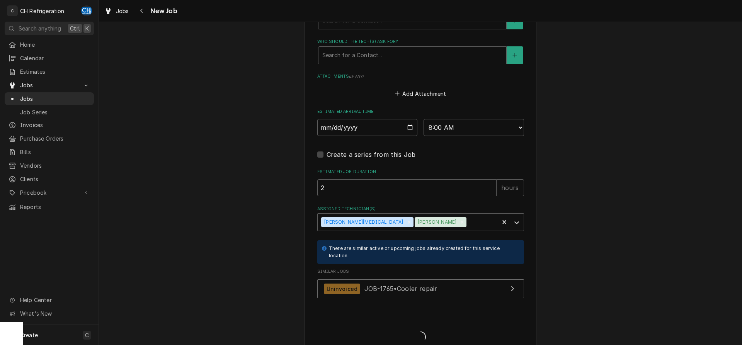
type textarea "x"
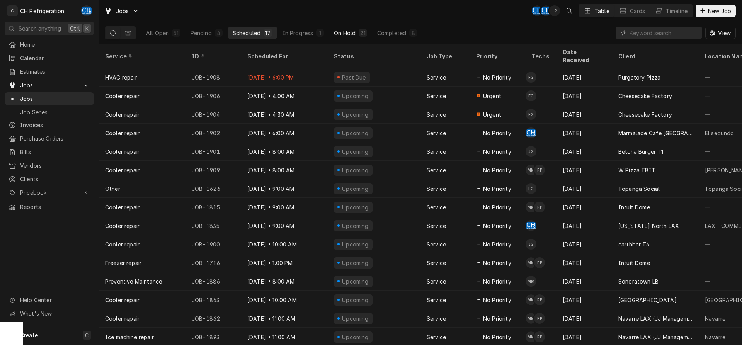
click at [352, 34] on div "On Hold" at bounding box center [345, 33] width 22 height 8
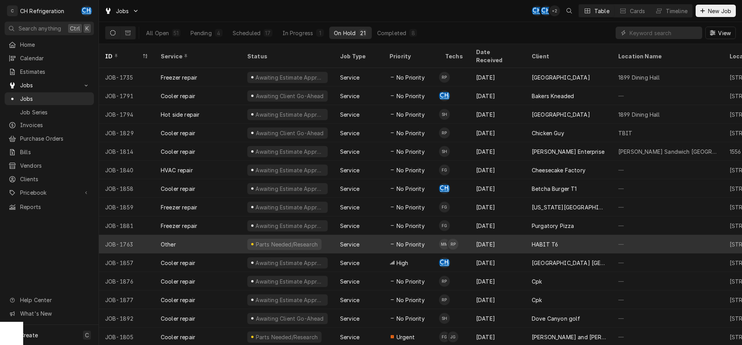
click at [409, 241] on span "No Priority" at bounding box center [411, 245] width 28 height 8
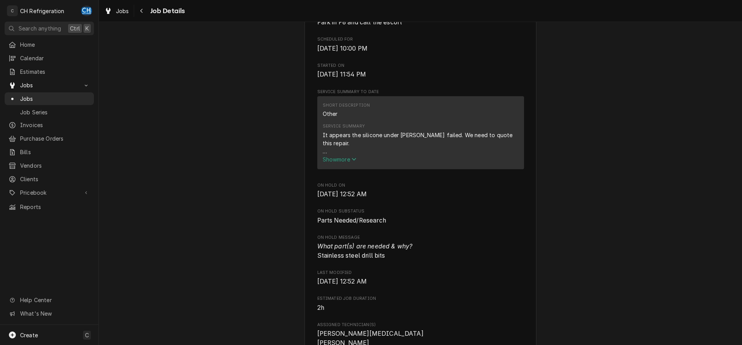
scroll to position [237, 0]
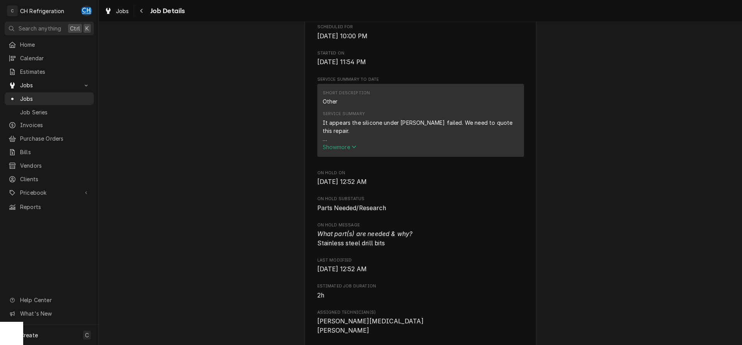
click at [347, 150] on span "Show more" at bounding box center [340, 147] width 34 height 7
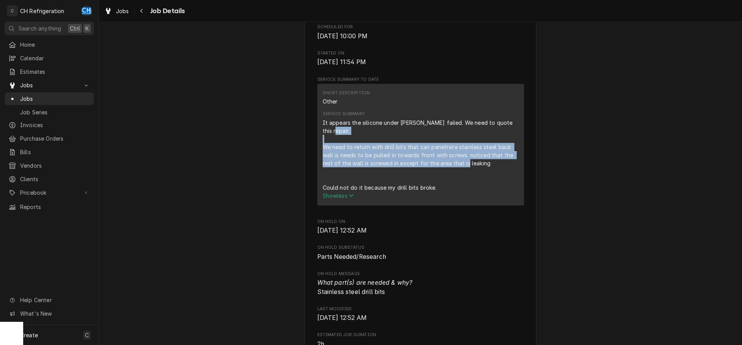
drag, startPoint x: 326, startPoint y: 147, endPoint x: 471, endPoint y: 167, distance: 146.7
click at [501, 167] on div "It appears the silicone under [PERSON_NAME] failed. We need to quote this repai…" at bounding box center [421, 155] width 196 height 73
drag, startPoint x: 323, startPoint y: 146, endPoint x: 478, endPoint y: 167, distance: 156.9
click at [497, 171] on div "It appears the silicone under [PERSON_NAME] failed. We need to quote this repai…" at bounding box center [421, 155] width 196 height 73
copy div "We need to return with drill bits that can penetrate stainless steel back wall …"
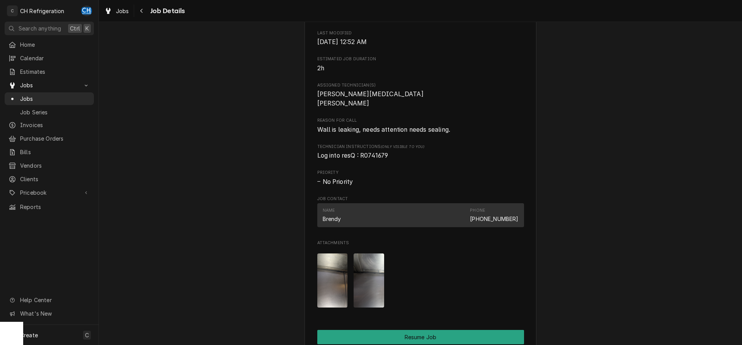
scroll to position [631, 0]
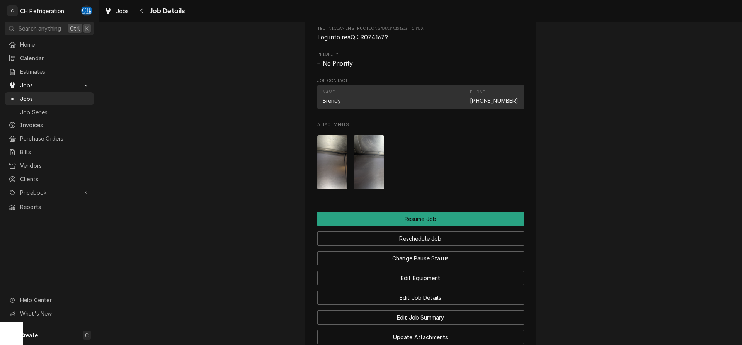
click at [362, 155] on img "Attachments" at bounding box center [369, 162] width 31 height 54
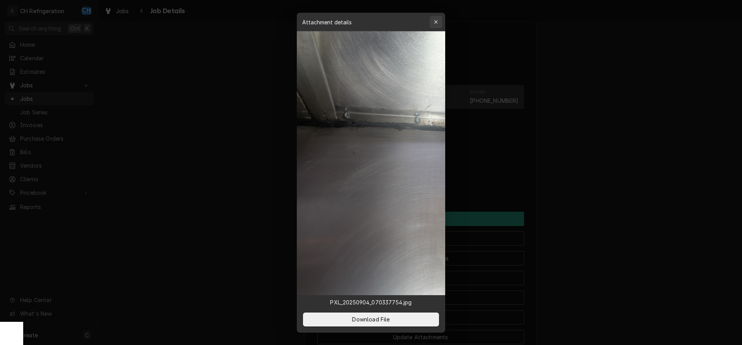
click at [437, 21] on icon "button" at bounding box center [435, 21] width 3 height 3
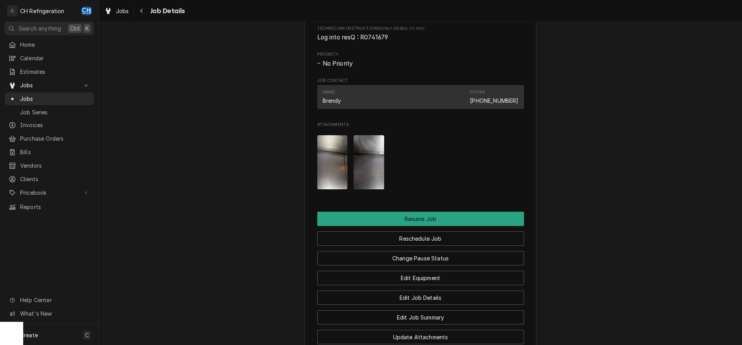
click at [339, 157] on img "Attachments" at bounding box center [332, 162] width 31 height 54
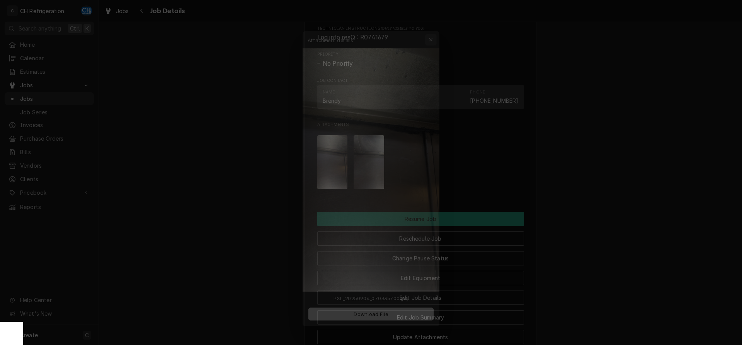
click at [438, 22] on icon "button" at bounding box center [436, 21] width 4 height 5
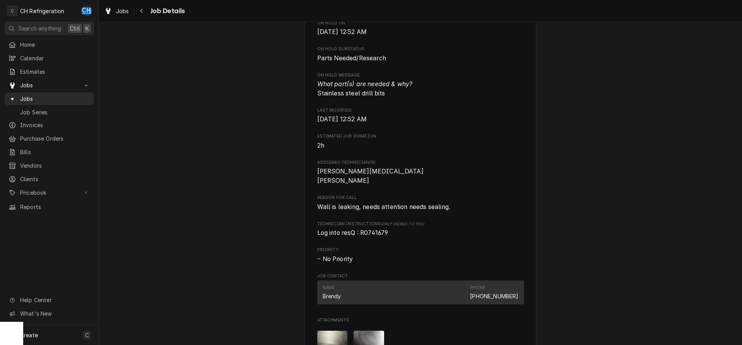
scroll to position [434, 0]
click at [144, 10] on div "Navigate back" at bounding box center [142, 11] width 8 height 8
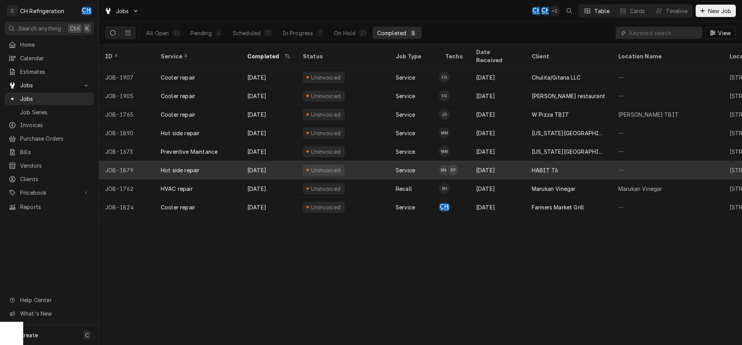
click at [383, 162] on div "Uninvoiced" at bounding box center [343, 170] width 93 height 19
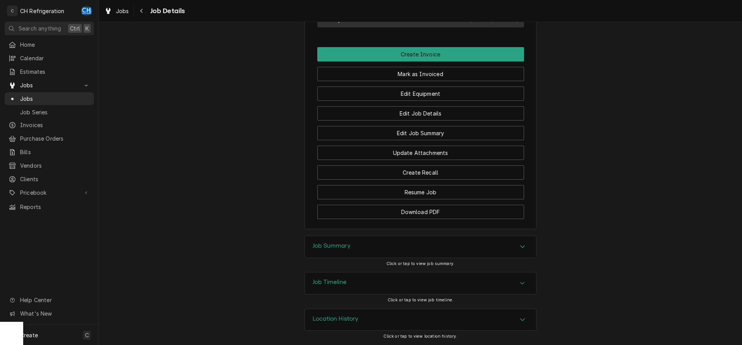
scroll to position [492, 0]
click at [355, 245] on div "Job Summary" at bounding box center [420, 247] width 231 height 22
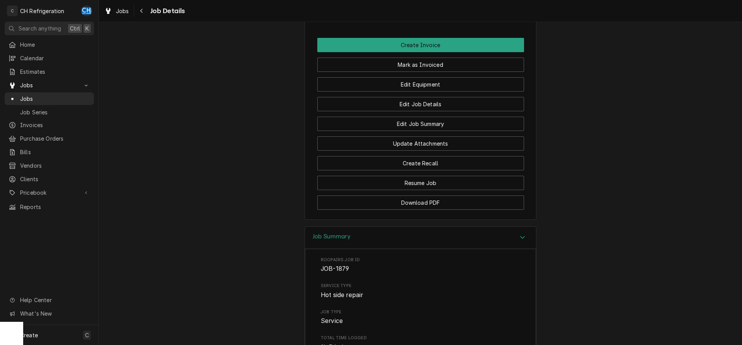
scroll to position [728, 0]
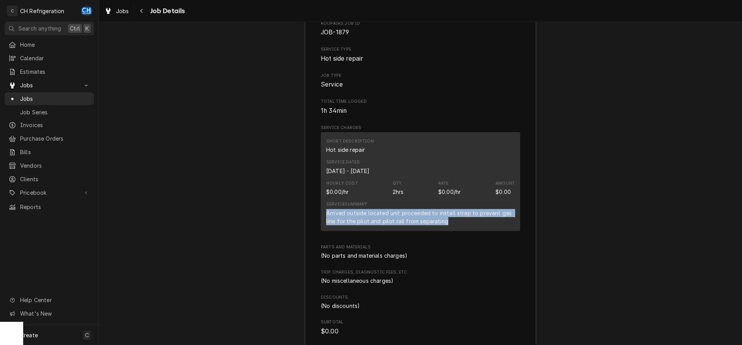
drag, startPoint x: 326, startPoint y: 222, endPoint x: 455, endPoint y: 232, distance: 128.8
click at [455, 225] on div "Arrived outside located unit proceeded to install strap to prevent gas line for…" at bounding box center [420, 217] width 189 height 16
copy div "Arrived outside located unit proceeded to install strap to prevent gas line for…"
click at [140, 9] on icon "Navigate back" at bounding box center [141, 10] width 3 height 5
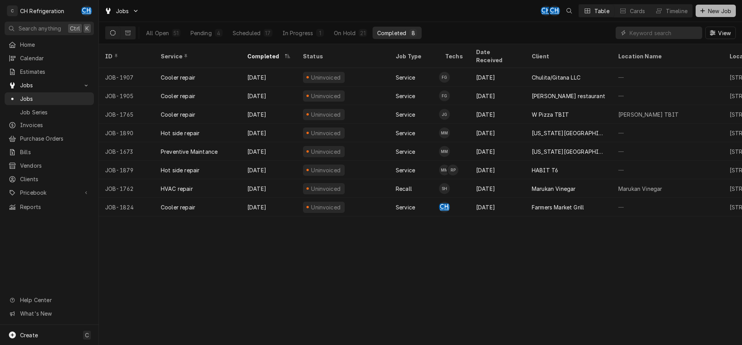
click at [707, 10] on span "New Job" at bounding box center [720, 11] width 26 height 8
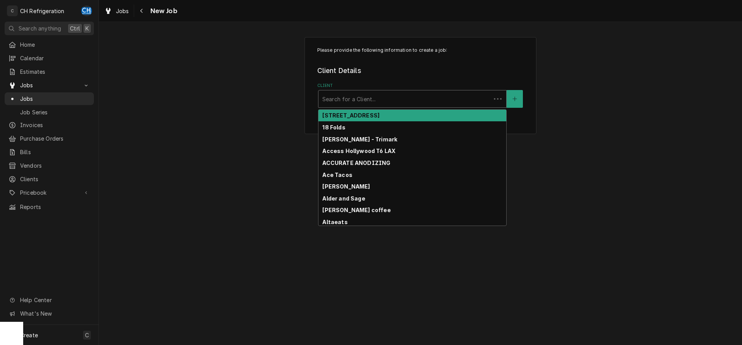
click at [347, 97] on div "Client" at bounding box center [404, 99] width 165 height 14
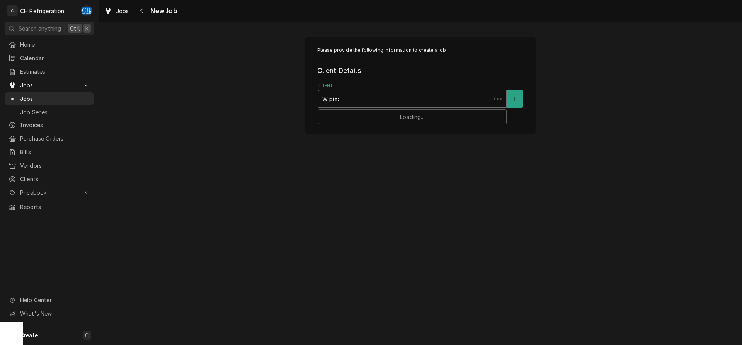
type input "W pizza"
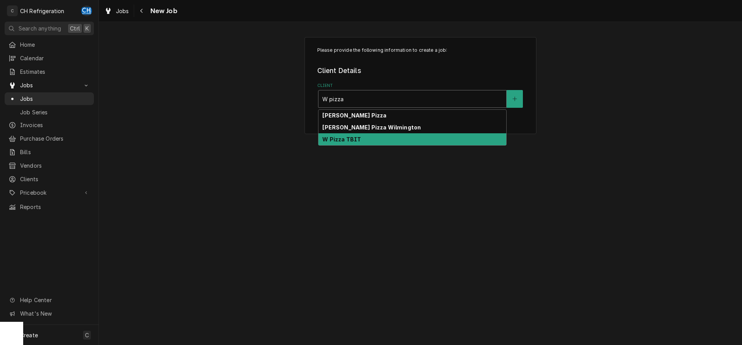
click at [352, 136] on div "W Pizza TBIT" at bounding box center [413, 139] width 188 height 12
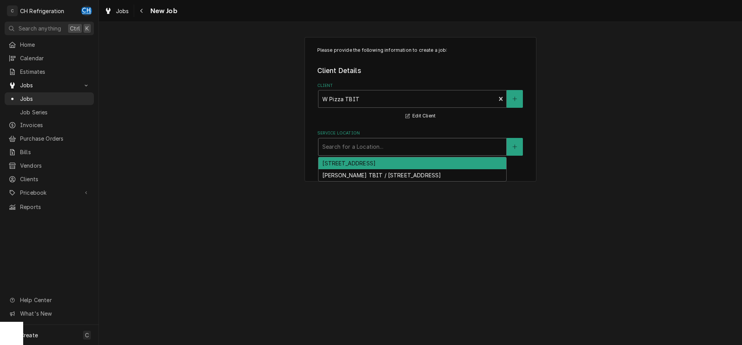
click at [355, 150] on div "Service Location" at bounding box center [412, 147] width 180 height 14
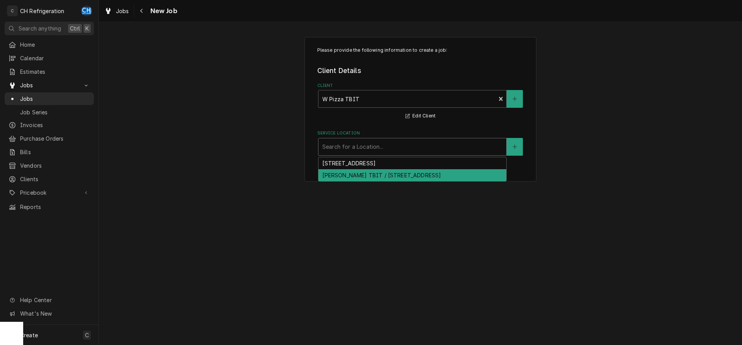
click at [357, 174] on div "Wolfgang Pizza TBIT / 4 World Way, Los Angeles, CA 90045" at bounding box center [413, 175] width 188 height 12
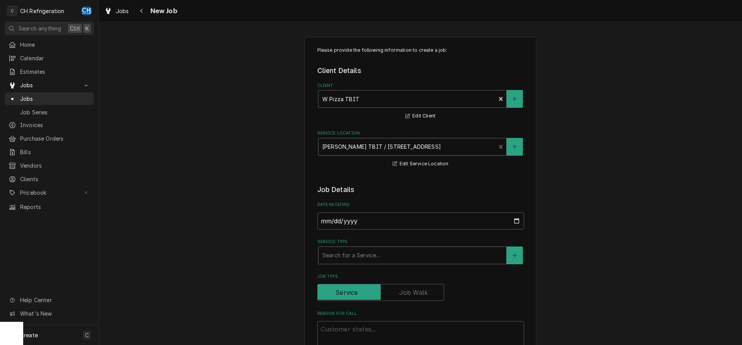
click at [367, 256] on div "Service Type" at bounding box center [412, 256] width 180 height 14
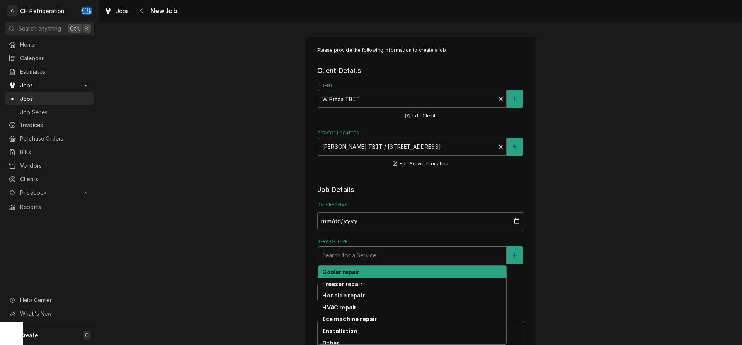
scroll to position [39, 0]
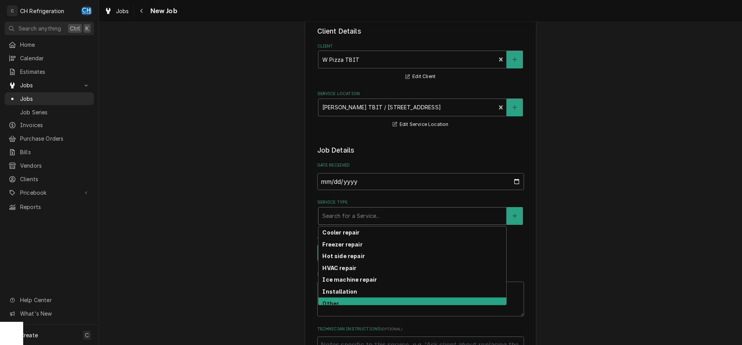
click at [346, 298] on div "Other" at bounding box center [413, 304] width 188 height 12
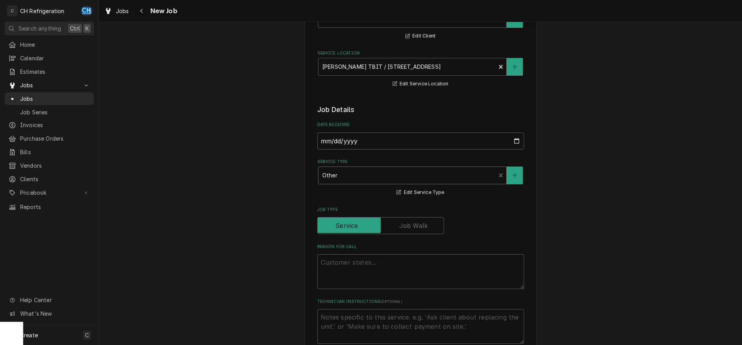
scroll to position [118, 0]
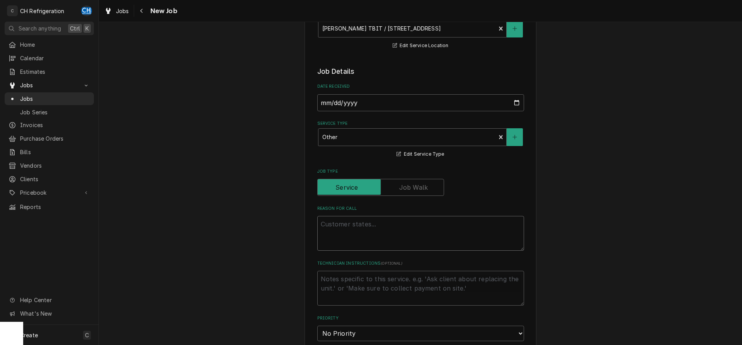
paste textarea "Sink leaks somewhere between the under pipes and wall. Leak may also be inside …"
type textarea "x"
type textarea "Sink leaks somewhere between the under pipes and wall. Leak may also be inside …"
type textarea "x"
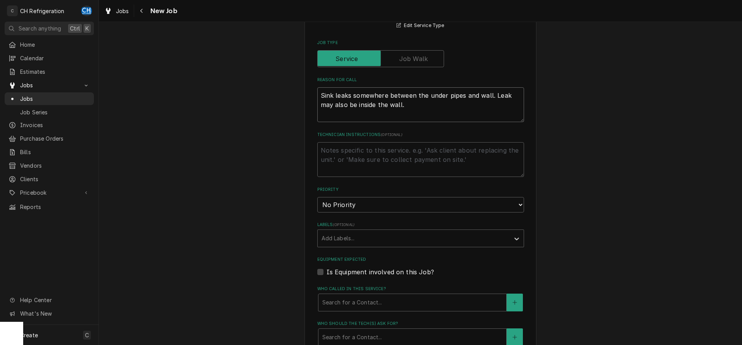
scroll to position [276, 0]
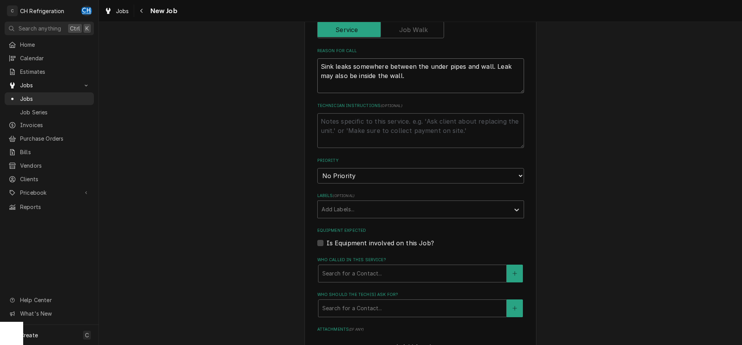
type textarea "Sink leaks somewhere between the under pipes and wall. Leak may also be inside …"
paste textarea "R0756510"
type textarea "x"
type textarea "R0756510"
type textarea "x"
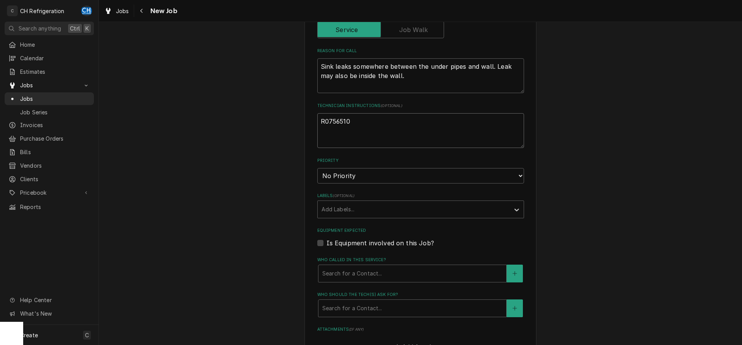
scroll to position [394, 0]
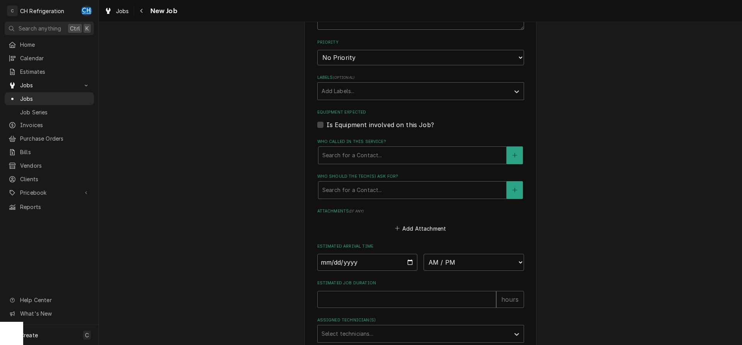
type textarea "R0756510"
click at [406, 259] on input "Date" at bounding box center [367, 262] width 101 height 17
click at [409, 261] on input "Date" at bounding box center [367, 262] width 101 height 17
type input "2025-09-08"
type textarea "x"
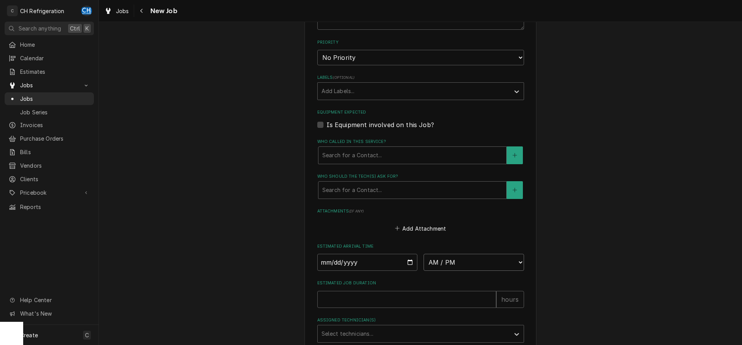
click at [424, 254] on select "AM / PM 6:00 AM 6:15 AM 6:30 AM 6:45 AM 7:00 AM 7:15 AM 7:30 AM 7:45 AM 8:00 AM…" at bounding box center [474, 262] width 101 height 17
select select "08:15:00"
click option "8:15 AM" at bounding box center [0, 0] width 0 height 0
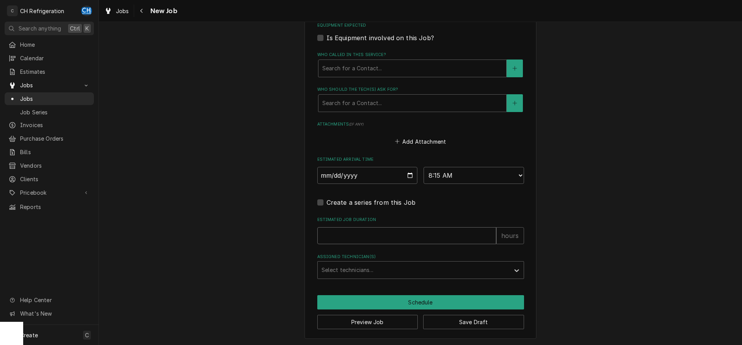
click at [491, 232] on input "Estimated Job Duration" at bounding box center [406, 235] width 179 height 17
type textarea "x"
type input "1"
click at [491, 234] on input "1" at bounding box center [406, 235] width 179 height 17
type textarea "x"
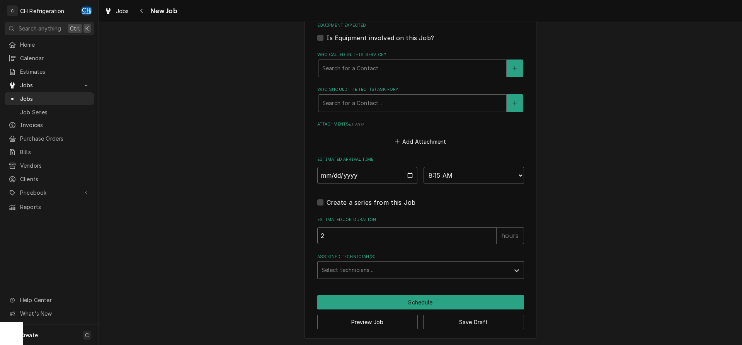
type input "2"
click at [491, 234] on input "2" at bounding box center [406, 235] width 179 height 17
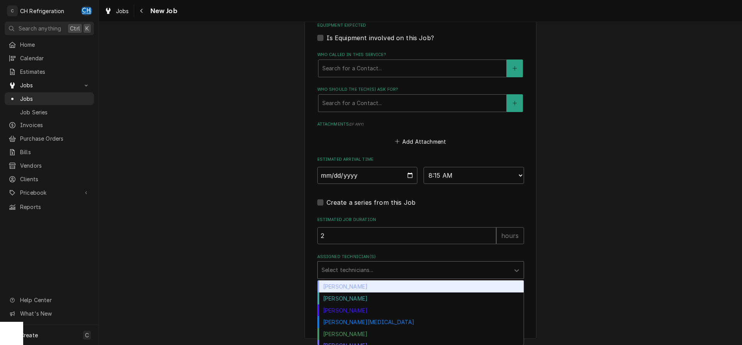
click at [385, 268] on div "Assigned Technician(s)" at bounding box center [414, 270] width 184 height 14
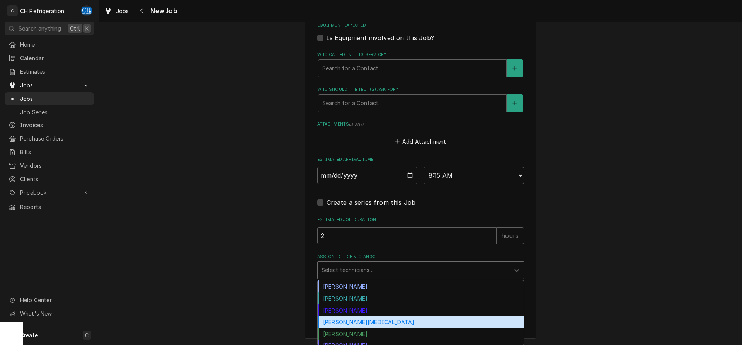
click at [352, 321] on div "Moises Melena" at bounding box center [421, 322] width 206 height 12
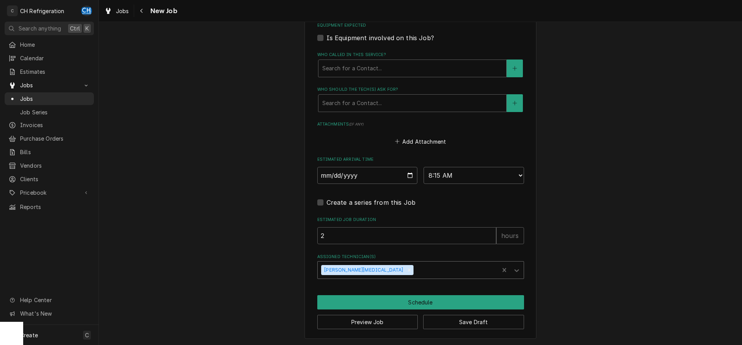
click at [415, 270] on div "Assigned Technician(s)" at bounding box center [455, 270] width 80 height 14
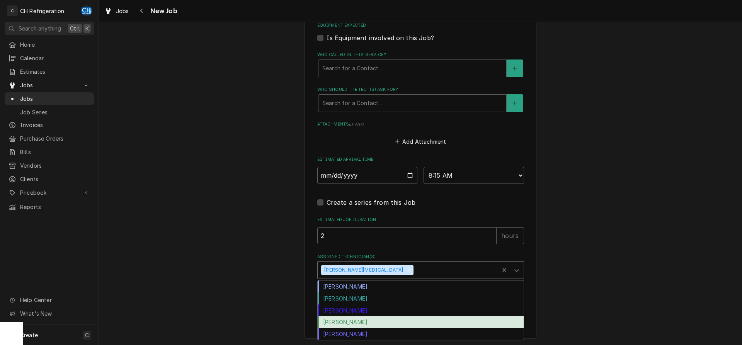
click at [353, 325] on div "Ruben Perez" at bounding box center [421, 322] width 206 height 12
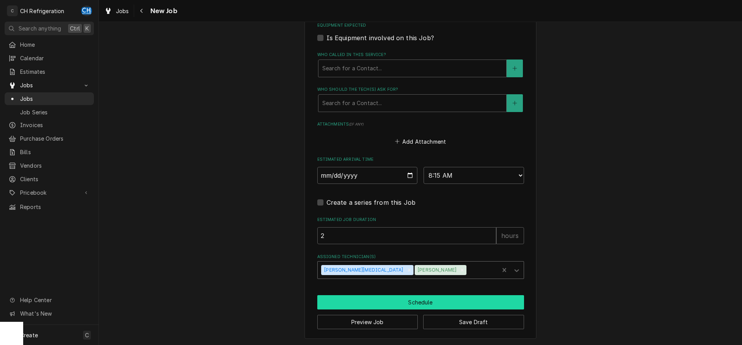
click at [383, 304] on button "Schedule" at bounding box center [420, 302] width 207 height 14
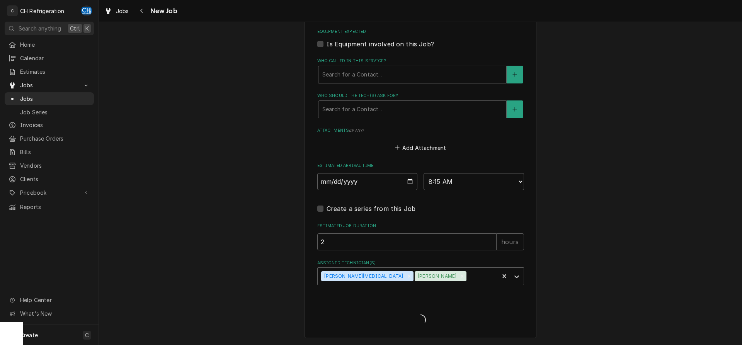
scroll to position [474, 0]
type textarea "x"
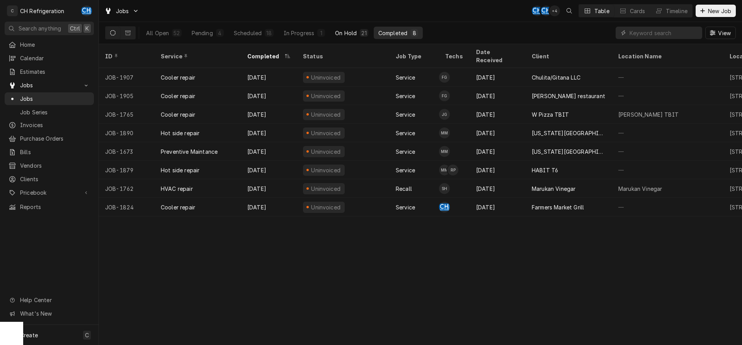
click at [345, 33] on div "On Hold" at bounding box center [346, 33] width 22 height 8
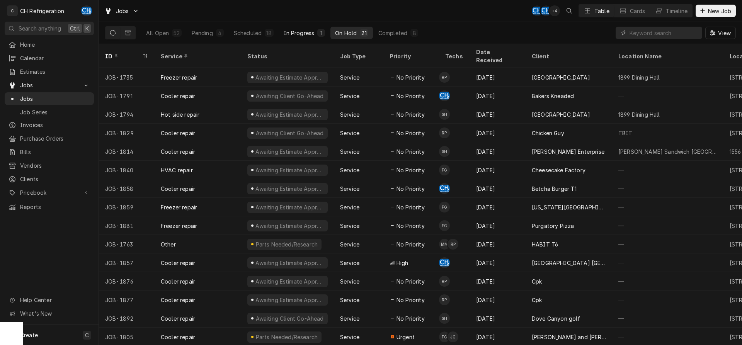
click at [307, 33] on div "In Progress" at bounding box center [299, 33] width 31 height 8
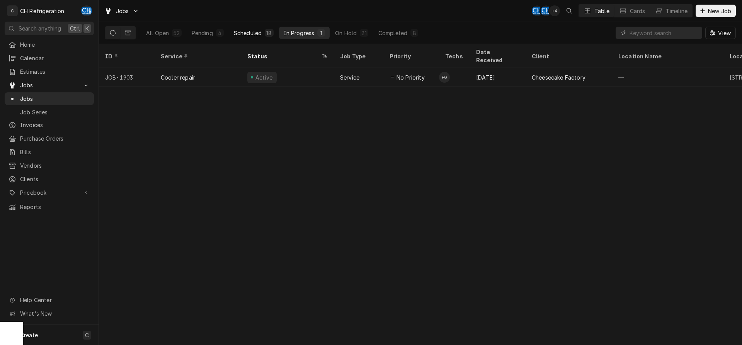
click at [263, 33] on button "Scheduled 18" at bounding box center [253, 33] width 49 height 12
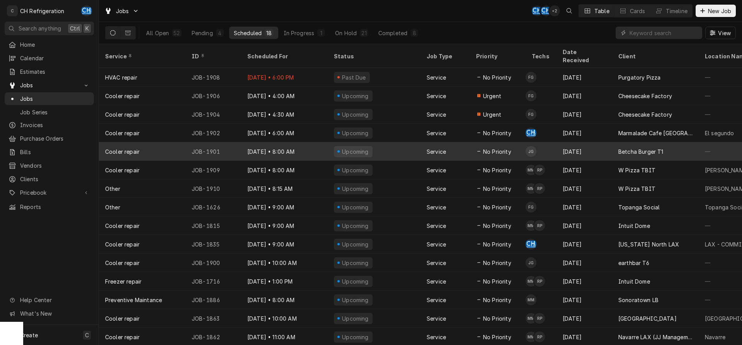
click at [399, 142] on div "Upcoming" at bounding box center [374, 151] width 93 height 19
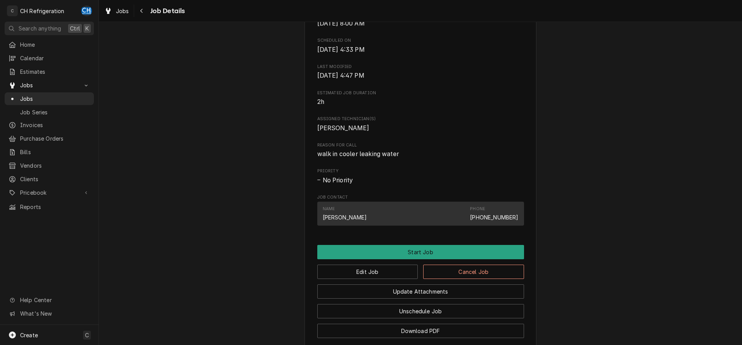
scroll to position [315, 0]
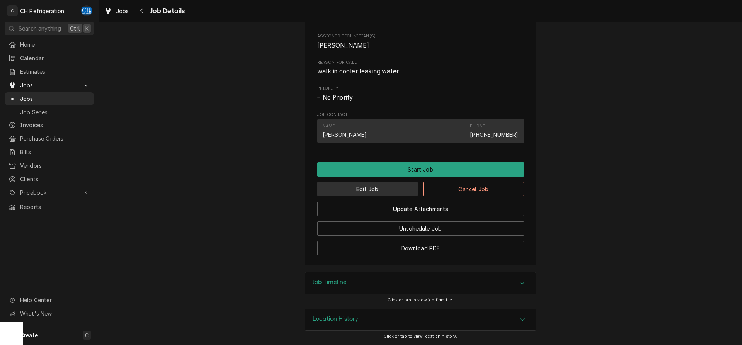
click at [379, 190] on button "Edit Job" at bounding box center [367, 189] width 101 height 14
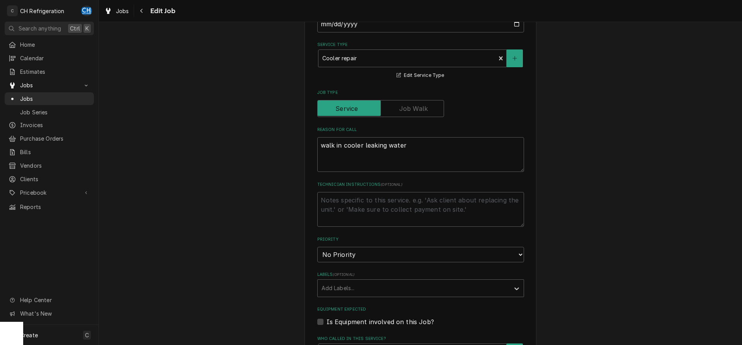
type textarea "x"
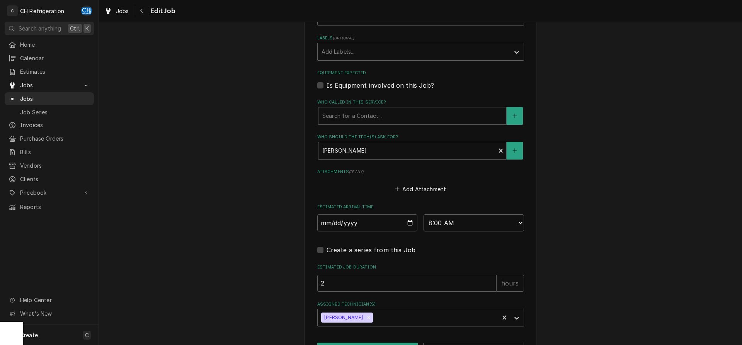
click at [424, 215] on select "AM / PM 6:00 AM 6:15 AM 6:30 AM 6:45 AM 7:00 AM 7:15 AM 7:30 AM 7:45 AM 8:00 AM…" at bounding box center [474, 223] width 101 height 17
select select "06:00:00"
click option "6:00 AM" at bounding box center [0, 0] width 0 height 0
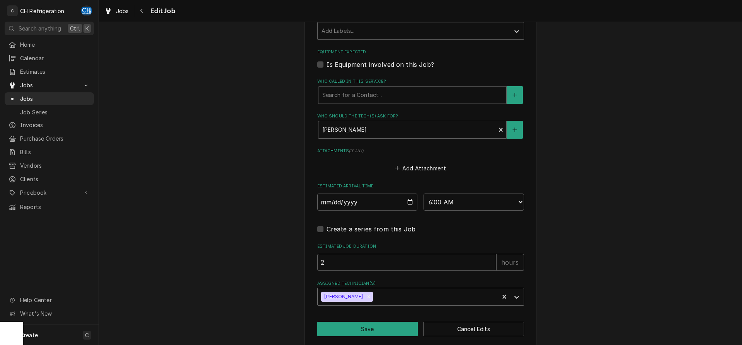
scroll to position [462, 0]
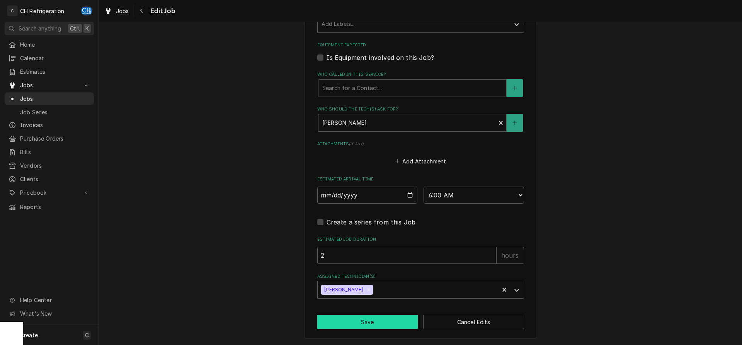
click at [376, 322] on button "Save" at bounding box center [367, 322] width 101 height 14
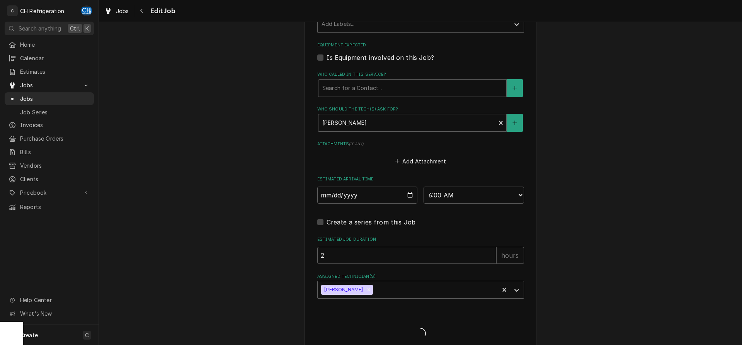
type textarea "x"
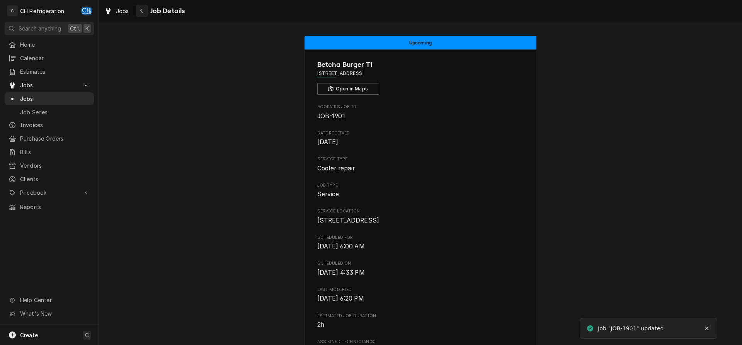
click at [140, 10] on div "Navigate back" at bounding box center [142, 11] width 8 height 8
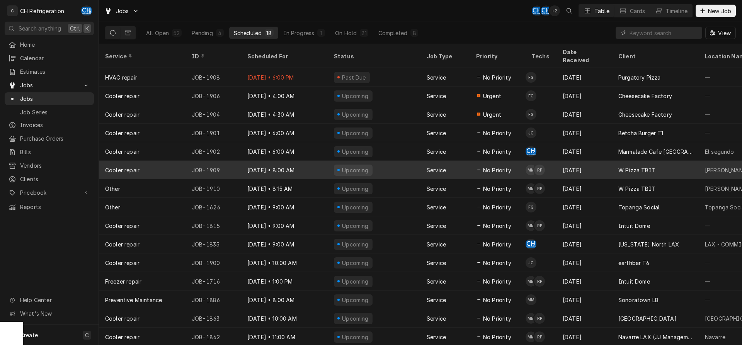
click at [462, 161] on div "Service" at bounding box center [445, 170] width 49 height 19
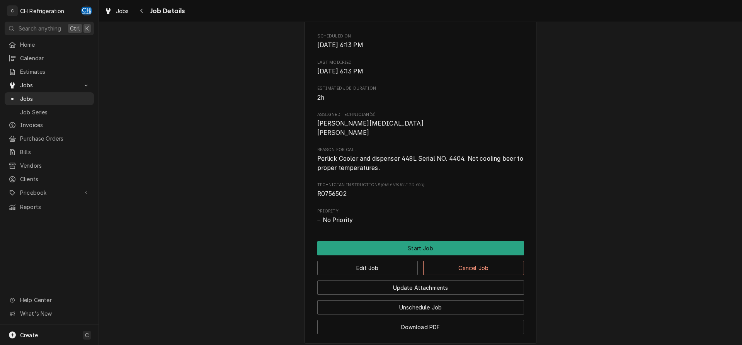
scroll to position [324, 0]
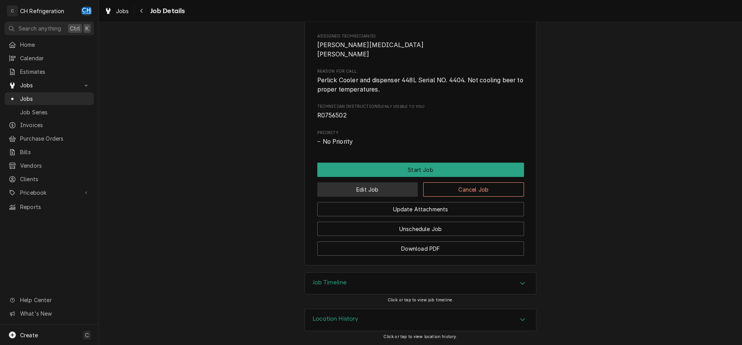
click at [382, 193] on button "Edit Job" at bounding box center [367, 190] width 101 height 14
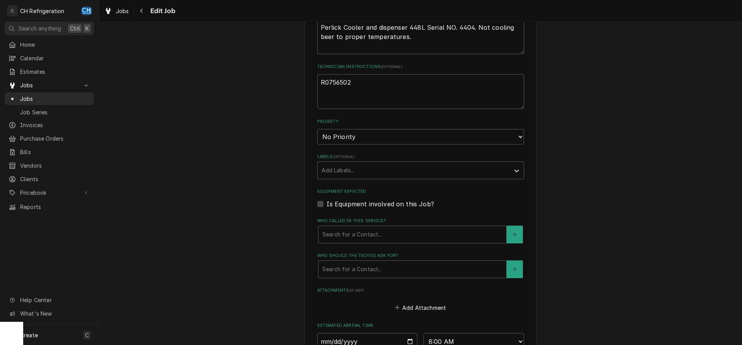
scroll to position [394, 0]
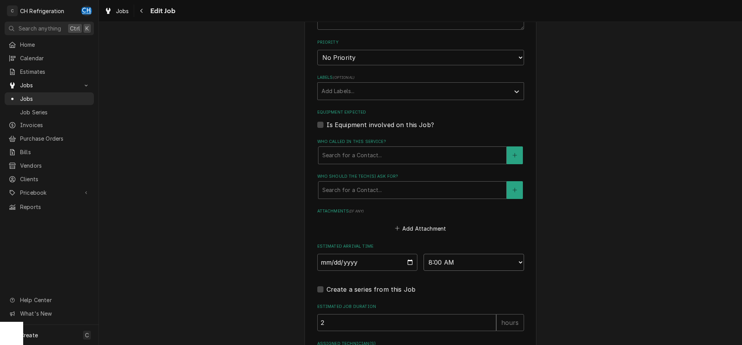
click at [424, 254] on select "AM / PM 6:00 AM 6:15 AM 6:30 AM 6:45 AM 7:00 AM 7:15 AM 7:30 AM 7:45 AM 8:00 AM…" at bounding box center [474, 262] width 101 height 17
click at [436, 284] on div "Create a series from this Job" at bounding box center [420, 287] width 207 height 14
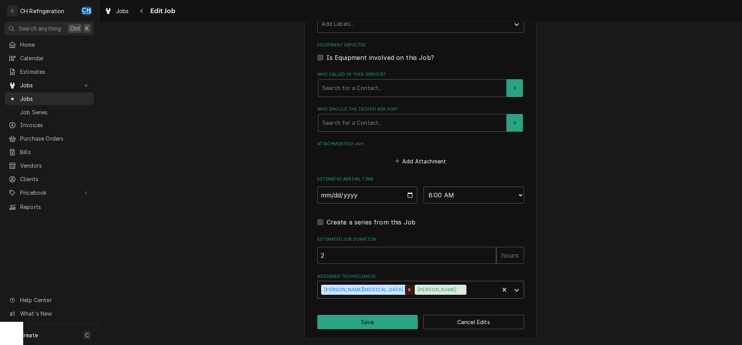
click at [407, 288] on icon "Remove Moises Melena" at bounding box center [409, 289] width 5 height 5
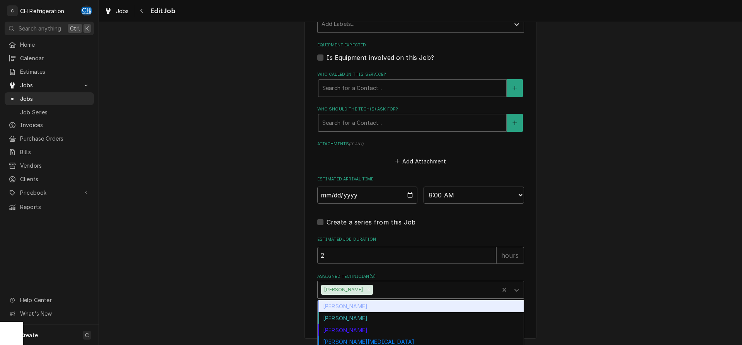
click at [363, 288] on div "[PERSON_NAME]" at bounding box center [409, 289] width 182 height 17
click at [366, 288] on icon "Remove Ruben Perez" at bounding box center [368, 289] width 5 height 5
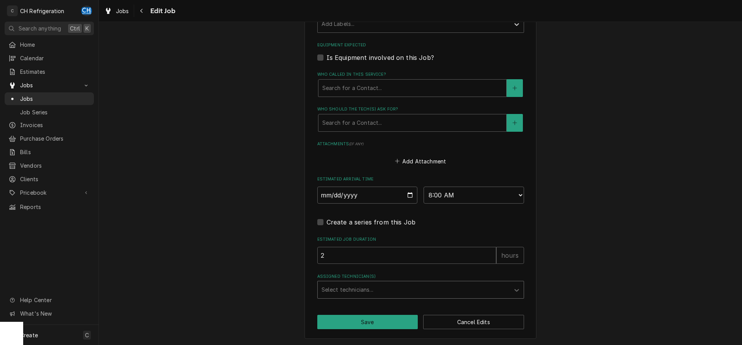
click at [361, 288] on div "Assigned Technician(s)" at bounding box center [414, 290] width 184 height 14
click at [372, 288] on div "Assigned Technician(s)" at bounding box center [414, 290] width 184 height 14
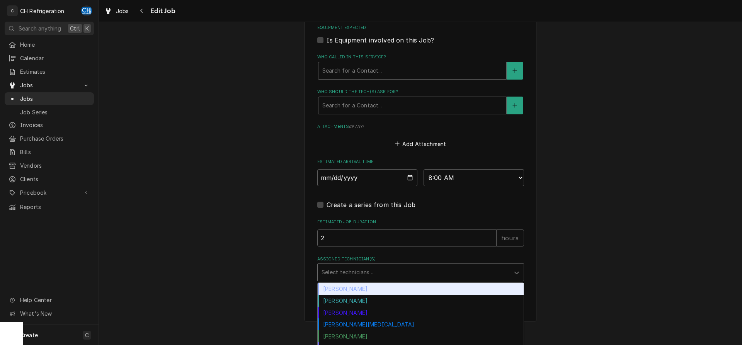
scroll to position [488, 0]
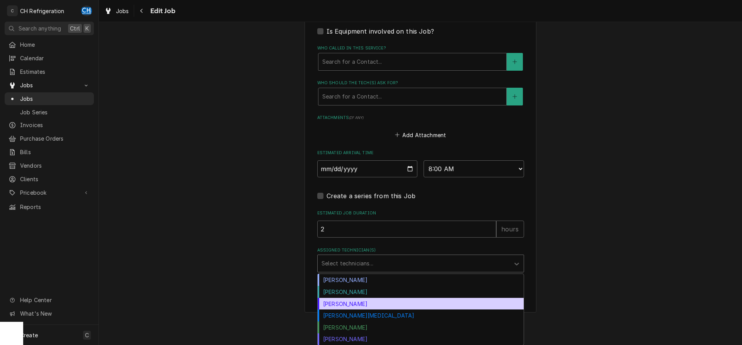
click at [377, 307] on div "[PERSON_NAME]" at bounding box center [421, 304] width 206 height 12
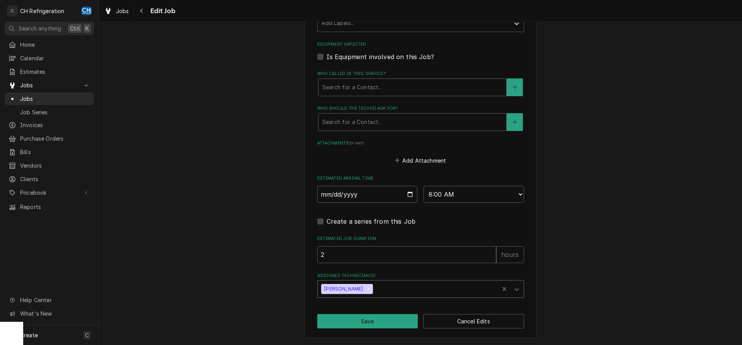
scroll to position [462, 0]
click at [375, 323] on button "Save" at bounding box center [367, 322] width 101 height 14
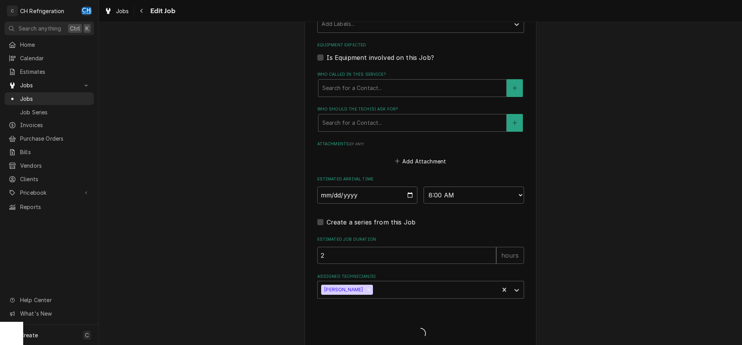
type textarea "x"
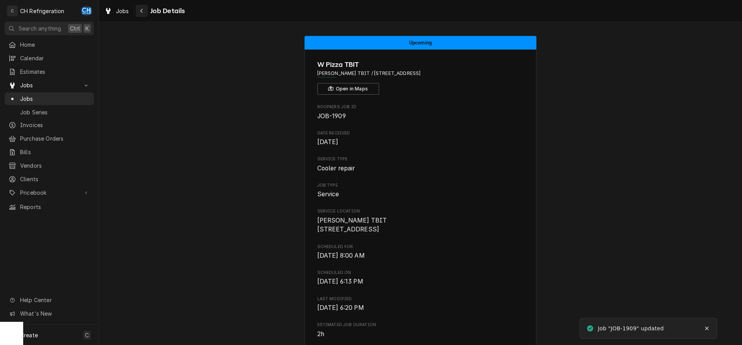
click at [139, 7] on div "Navigate back" at bounding box center [142, 11] width 8 height 8
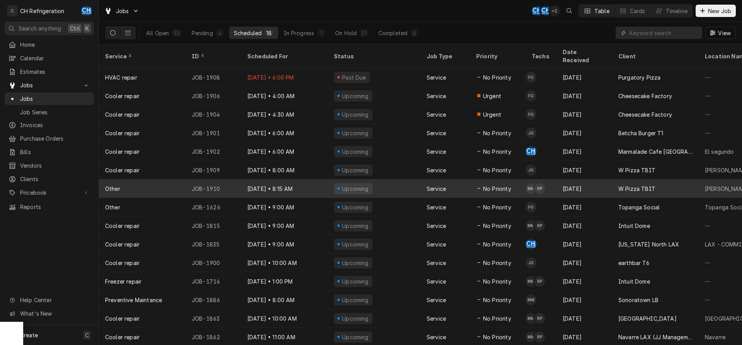
click at [476, 179] on div "No Priority" at bounding box center [498, 188] width 56 height 19
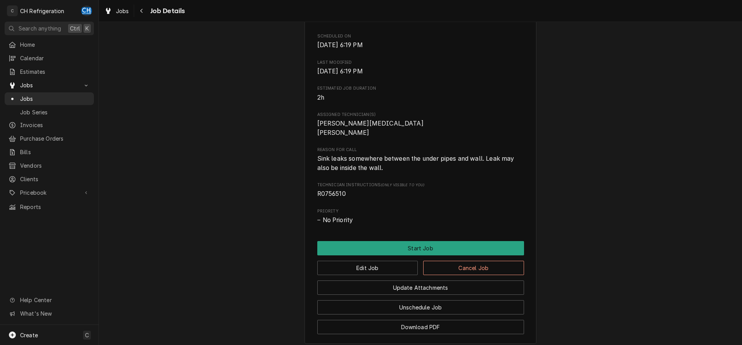
scroll to position [324, 0]
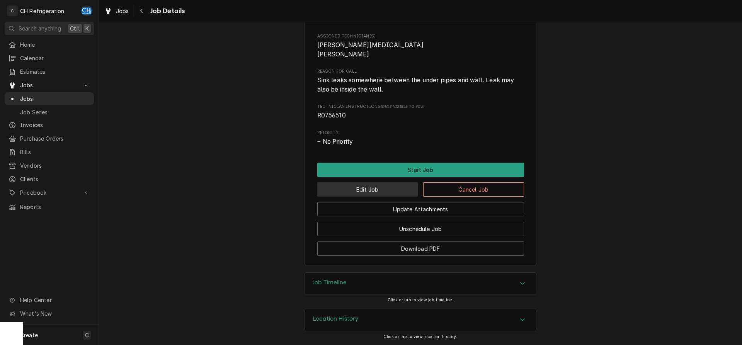
click at [373, 192] on button "Edit Job" at bounding box center [367, 190] width 101 height 14
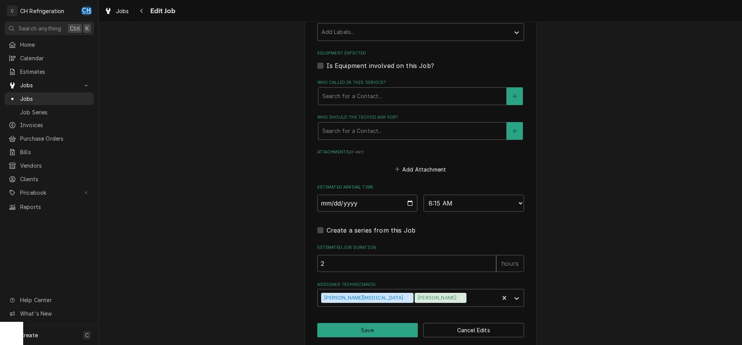
scroll to position [462, 0]
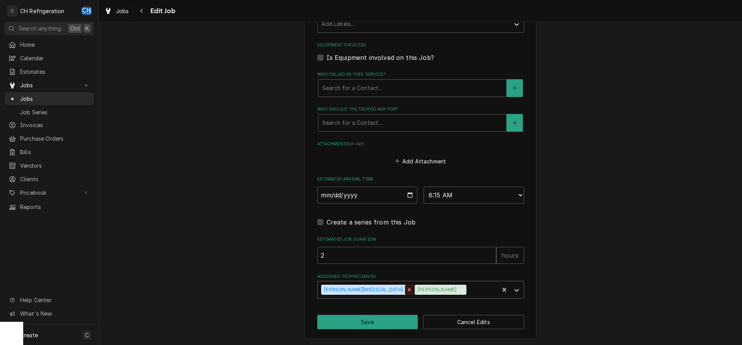
click at [407, 290] on icon "Remove Moises Melena" at bounding box center [409, 289] width 5 height 5
click at [375, 290] on input "Assigned Technician(s)" at bounding box center [376, 290] width 2 height 12
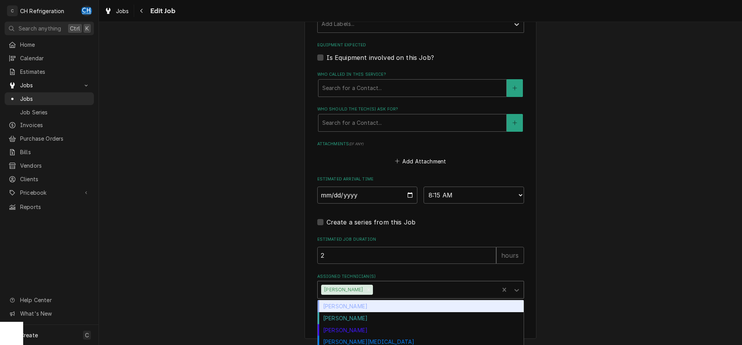
click at [363, 289] on div "Ruben Perez" at bounding box center [409, 289] width 182 height 17
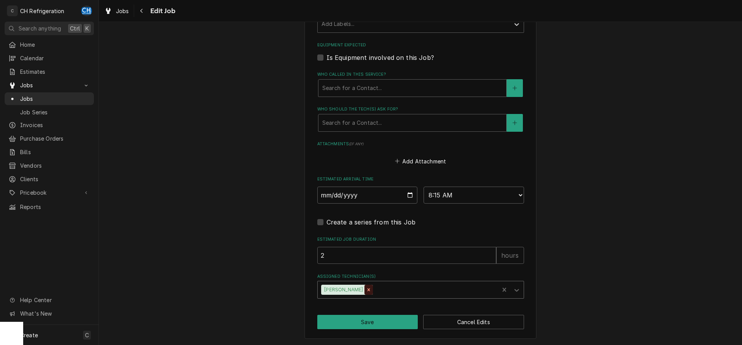
click at [365, 289] on div "Remove Ruben Perez" at bounding box center [369, 290] width 9 height 10
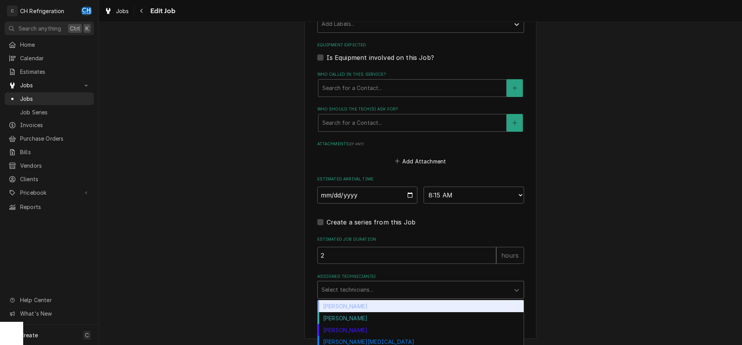
click at [362, 289] on div "Assigned Technician(s)" at bounding box center [414, 290] width 184 height 14
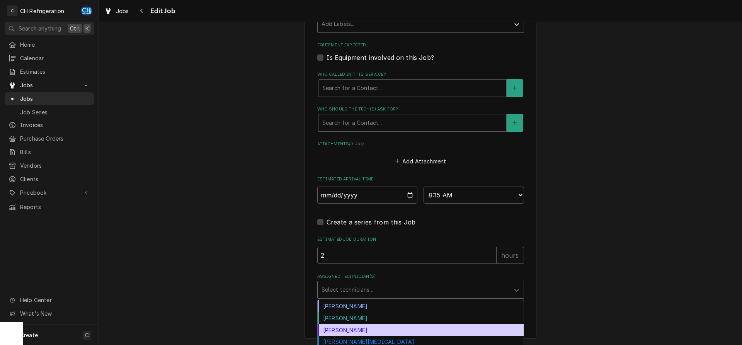
click at [365, 330] on div "Josh Galindo" at bounding box center [421, 330] width 206 height 12
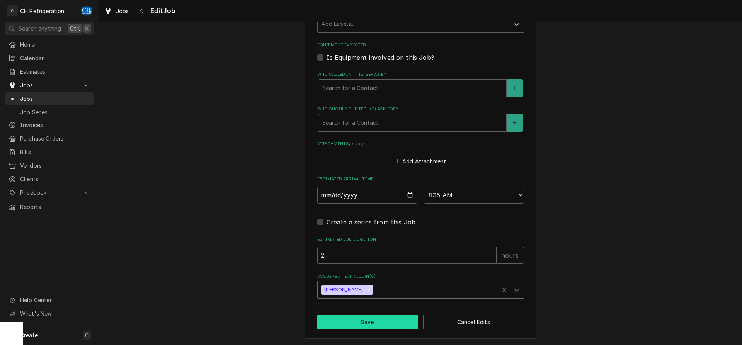
click at [362, 321] on button "Save" at bounding box center [367, 322] width 101 height 14
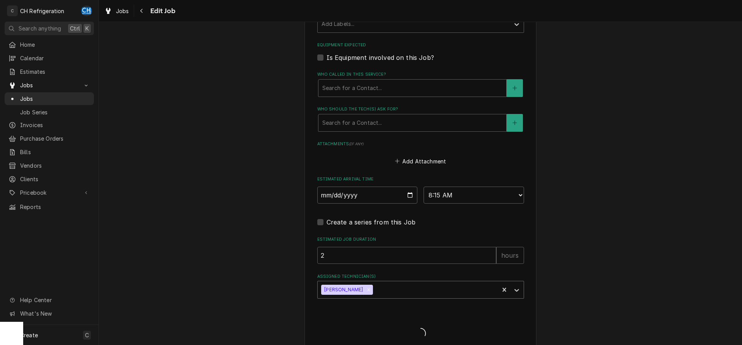
type textarea "x"
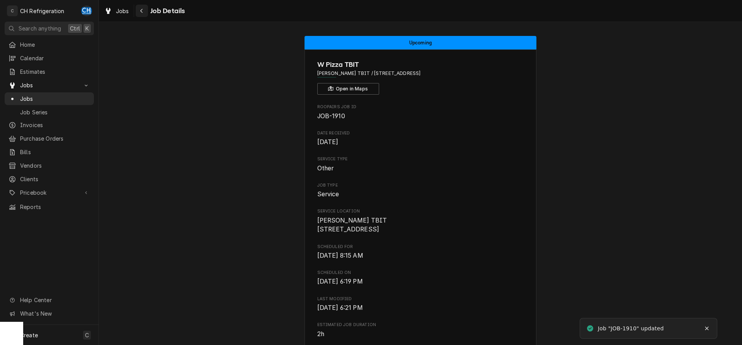
click at [140, 8] on div "Navigate back" at bounding box center [142, 11] width 8 height 8
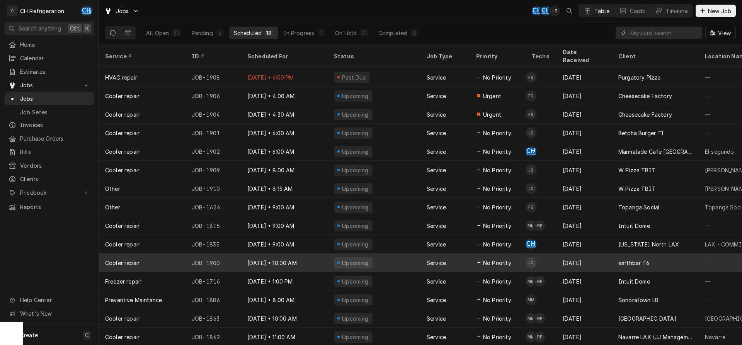
scroll to position [47, 0]
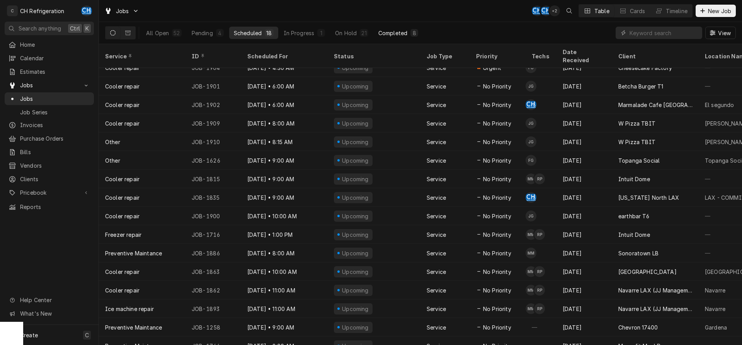
click at [392, 32] on div "Completed" at bounding box center [393, 33] width 29 height 8
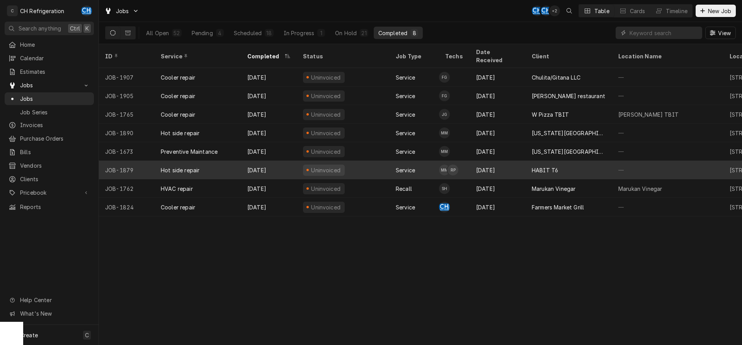
click at [414, 166] on div "Service" at bounding box center [405, 170] width 19 height 8
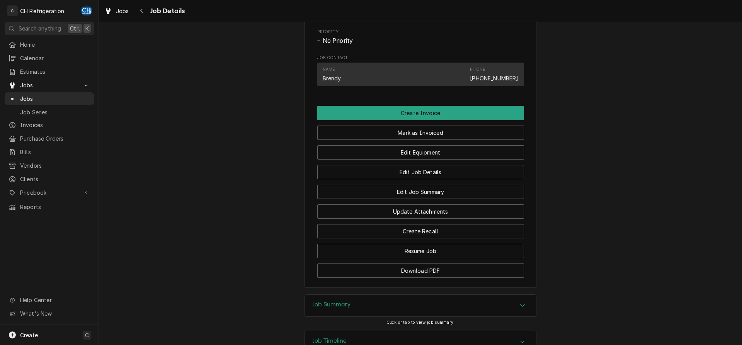
scroll to position [434, 0]
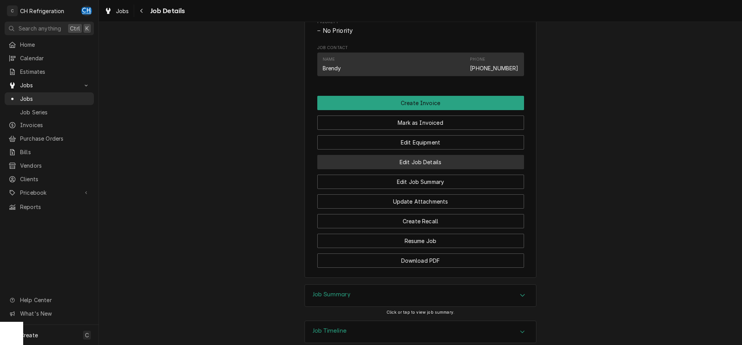
click at [410, 169] on button "Edit Job Details" at bounding box center [420, 162] width 207 height 14
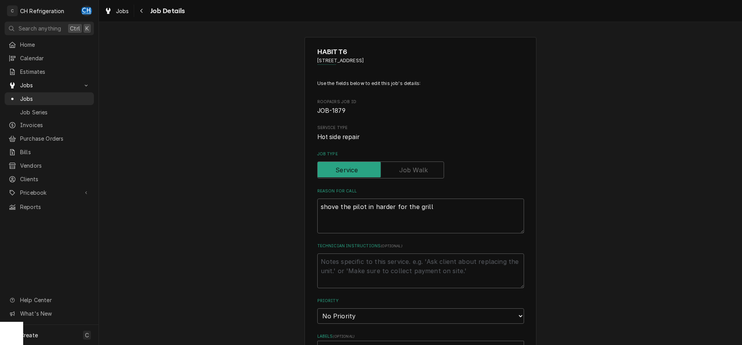
scroll to position [197, 0]
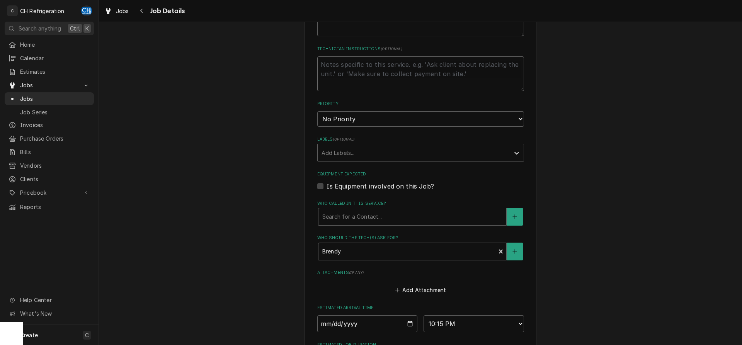
paste textarea "R0756712"
type textarea "x"
type textarea "R0756712"
type textarea "x"
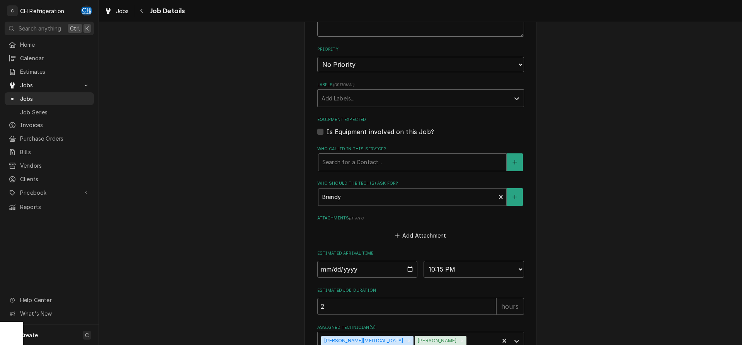
scroll to position [303, 0]
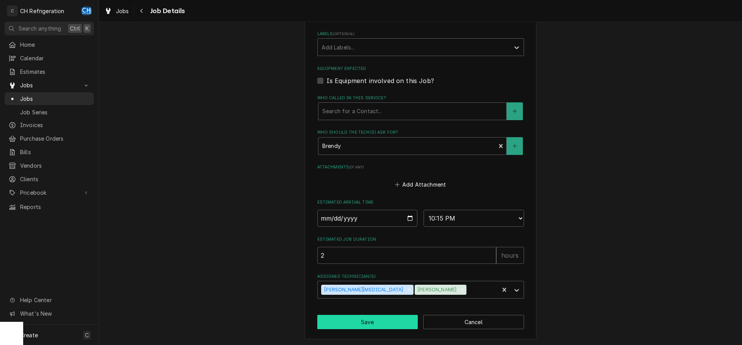
type textarea "R0756712"
click at [369, 317] on button "Save" at bounding box center [367, 322] width 101 height 14
type textarea "x"
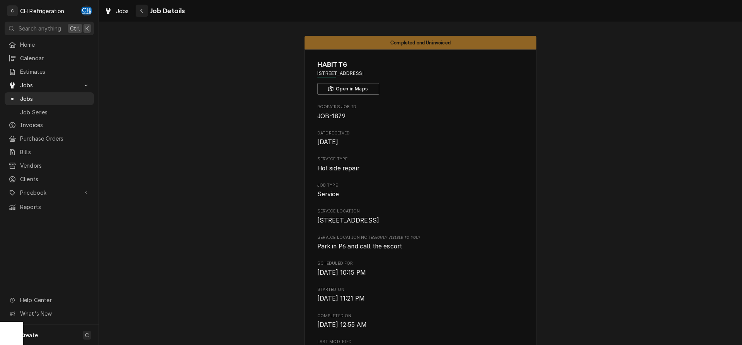
click at [137, 9] on button "Navigate back" at bounding box center [142, 11] width 12 height 12
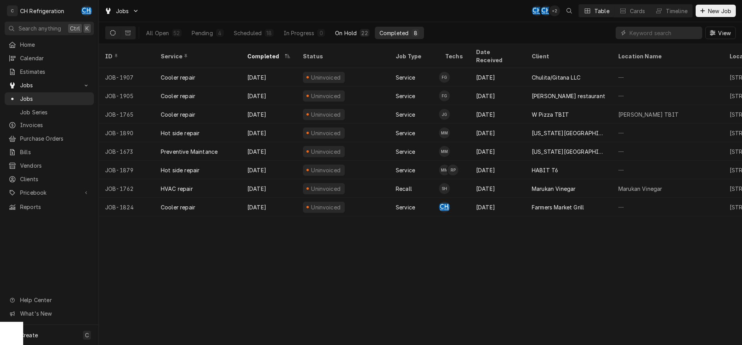
click at [350, 32] on div "On Hold" at bounding box center [346, 33] width 22 height 8
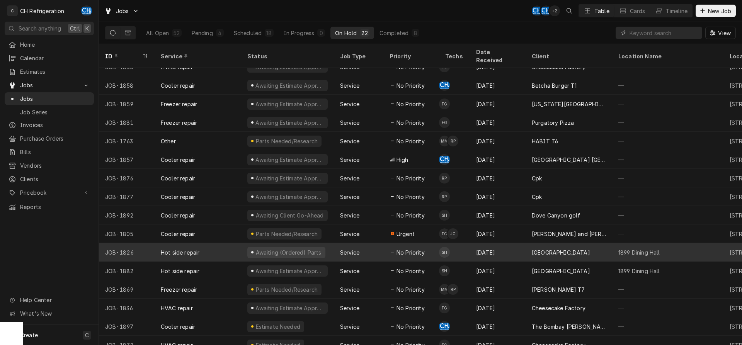
scroll to position [122, 0]
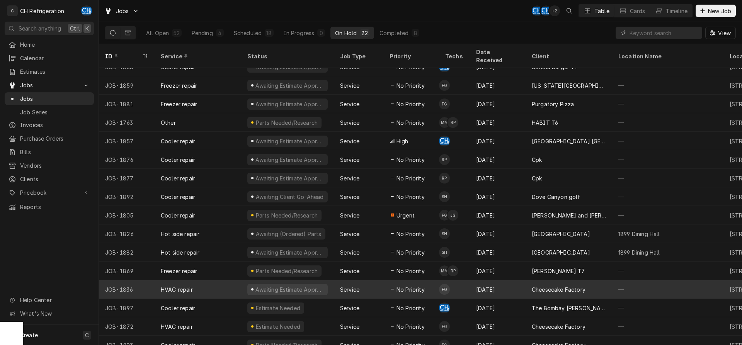
click at [396, 286] on div "No Priority" at bounding box center [407, 290] width 35 height 8
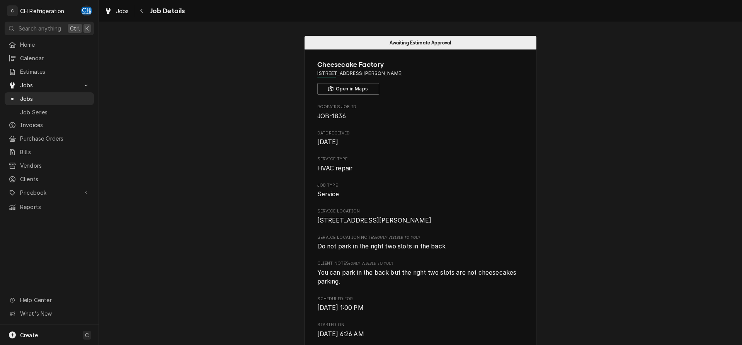
scroll to position [197, 0]
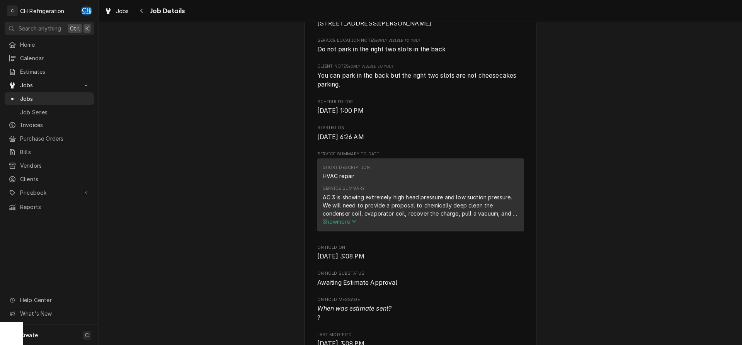
click at [338, 218] on div "AC 3 is showing extremely high head pressure and low suction pressure. We will …" at bounding box center [421, 205] width 196 height 24
click at [346, 225] on span "Show more" at bounding box center [340, 221] width 34 height 7
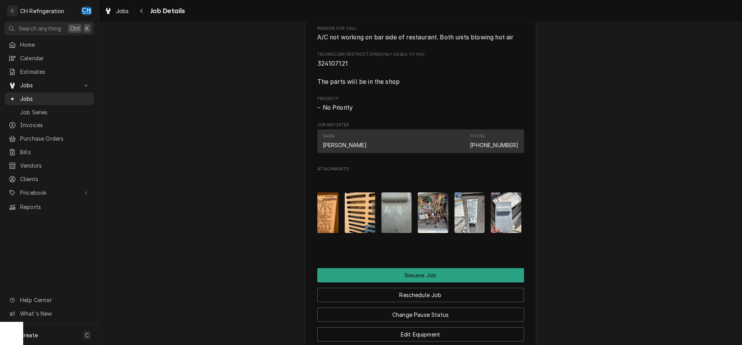
scroll to position [0, 85]
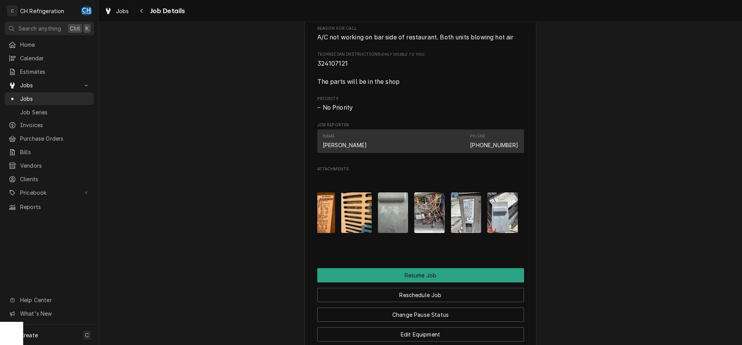
click at [503, 220] on img "Attachments" at bounding box center [503, 213] width 31 height 41
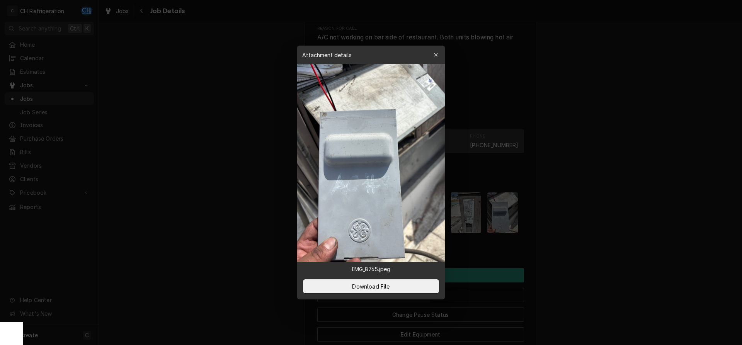
click at [546, 211] on div at bounding box center [371, 172] width 742 height 345
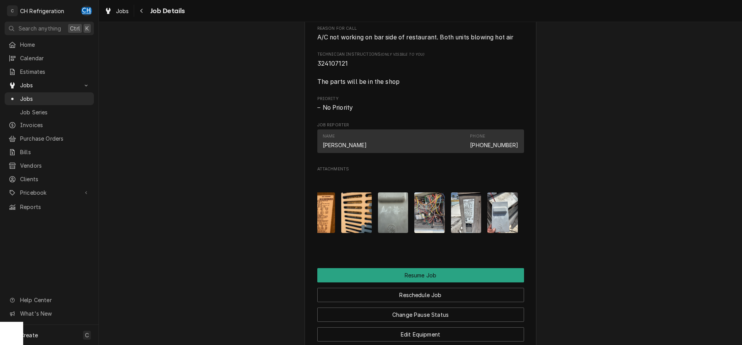
click at [470, 222] on img "Attachments" at bounding box center [466, 213] width 31 height 41
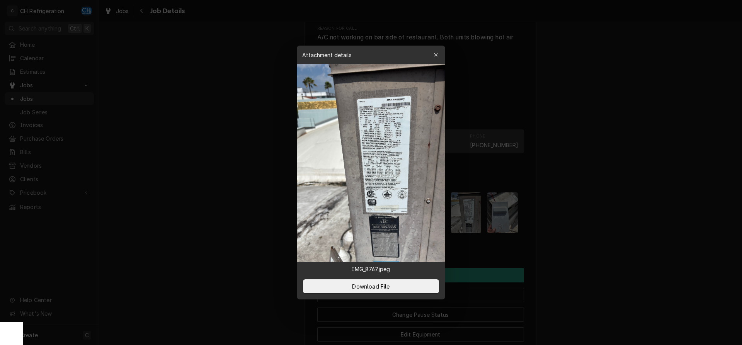
click at [574, 202] on div at bounding box center [371, 172] width 742 height 345
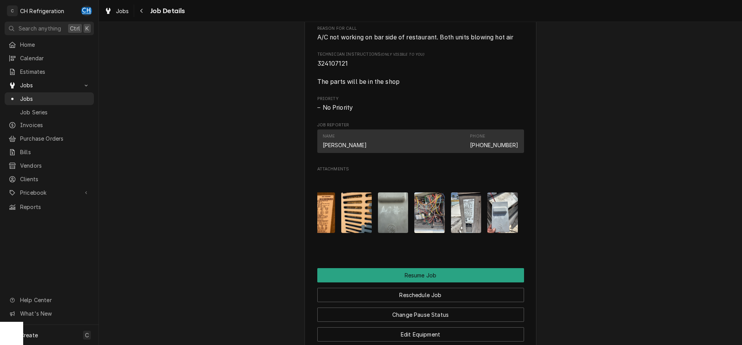
click at [423, 218] on img "Attachments" at bounding box center [429, 213] width 31 height 41
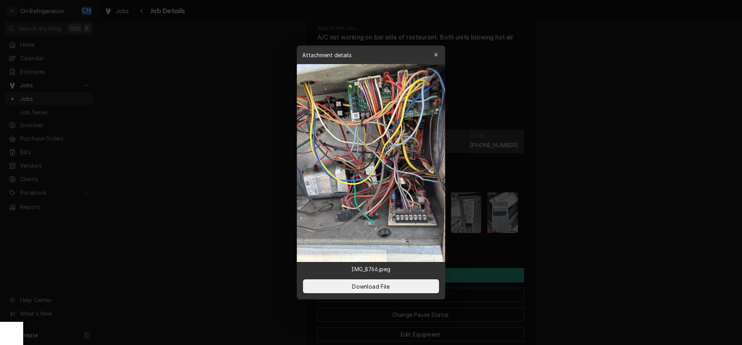
click at [558, 194] on div at bounding box center [371, 172] width 742 height 345
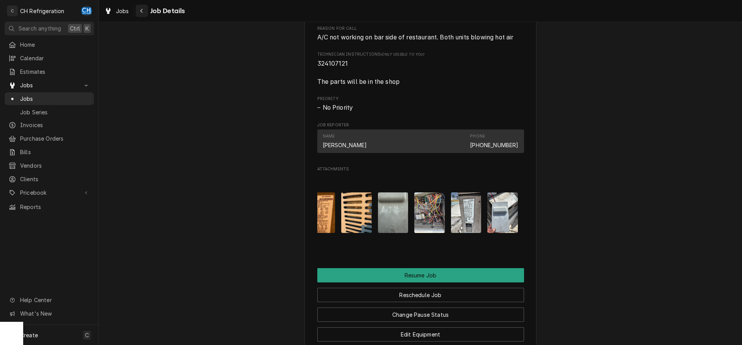
click at [145, 8] on div "Navigate back" at bounding box center [142, 11] width 8 height 8
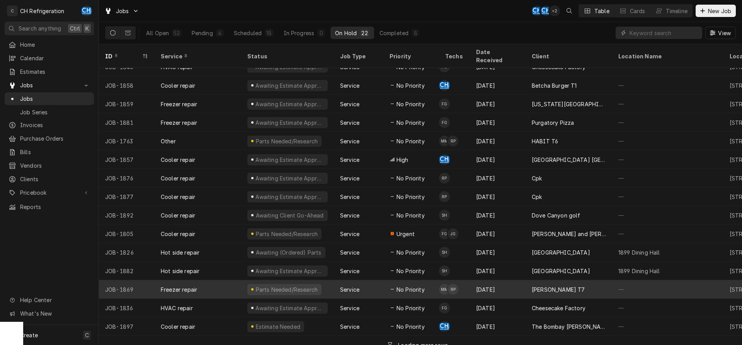
scroll to position [122, 0]
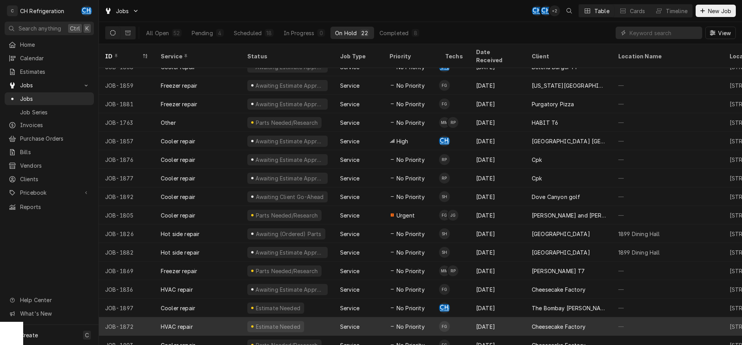
click at [342, 323] on div "Service" at bounding box center [349, 327] width 19 height 8
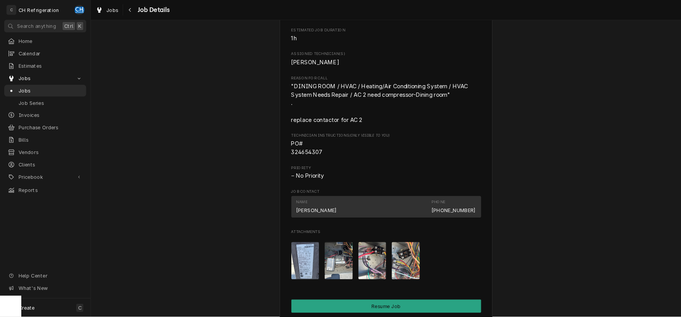
scroll to position [552, 0]
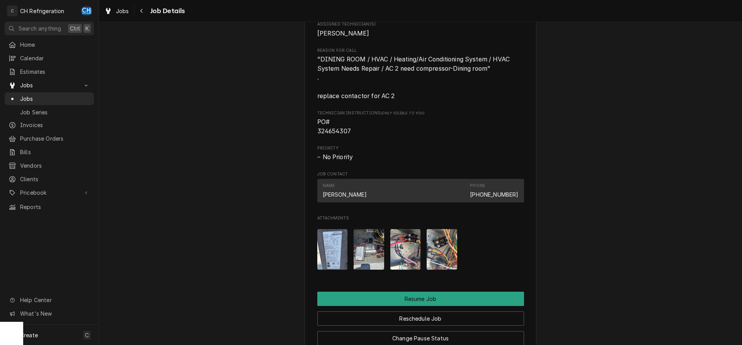
click at [335, 252] on img "Attachments" at bounding box center [332, 249] width 31 height 41
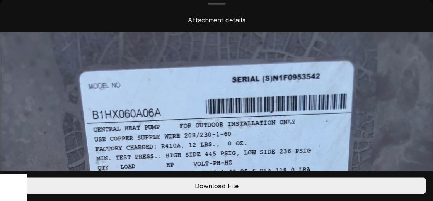
scroll to position [553, 0]
click at [130, 12] on div "Attachment details" at bounding box center [186, 17] width 368 height 22
click at [251, 21] on div "Attachment details" at bounding box center [185, 17] width 340 height 8
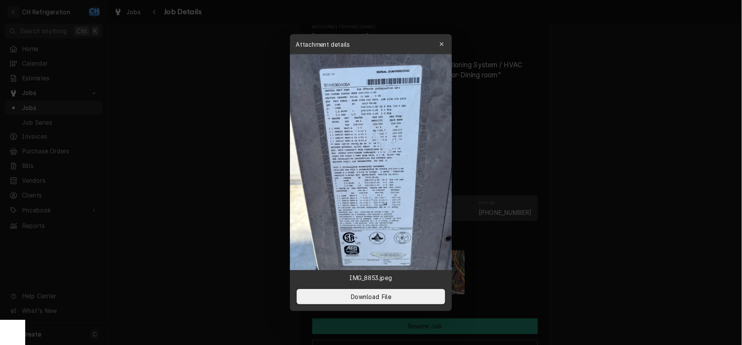
scroll to position [552, 0]
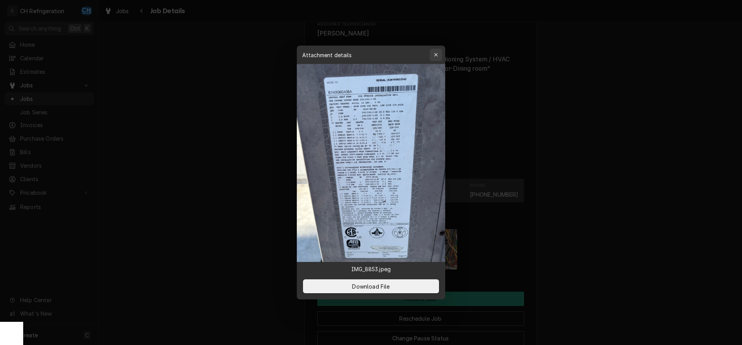
click at [438, 55] on icon "button" at bounding box center [436, 54] width 4 height 5
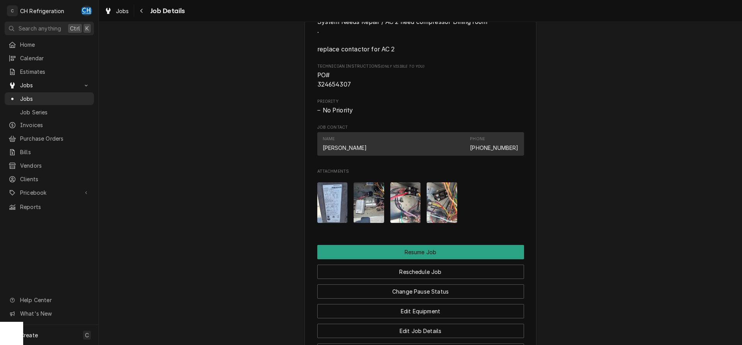
scroll to position [670, 0]
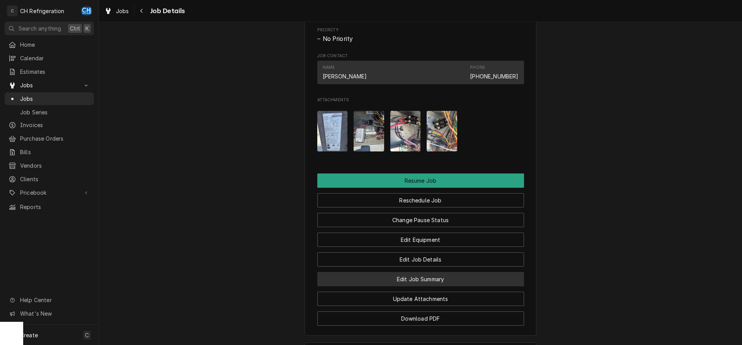
click at [388, 287] on button "Edit Job Summary" at bounding box center [420, 279] width 207 height 14
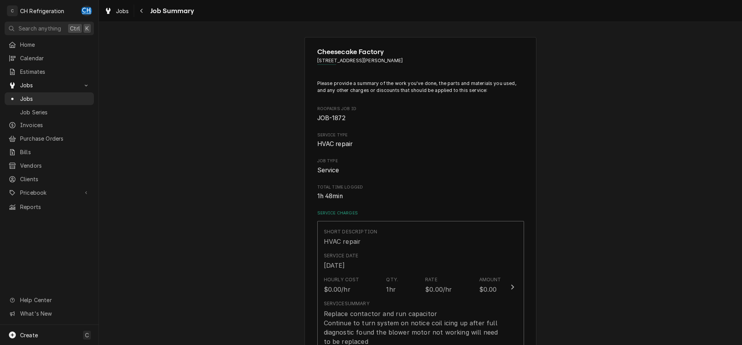
scroll to position [355, 0]
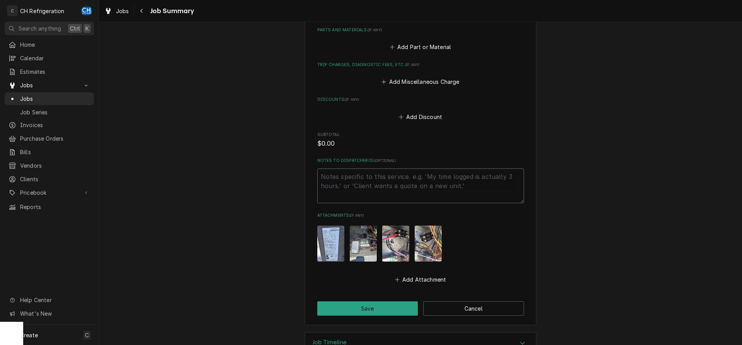
paste textarea "Blower Motor S1-32436074436"
type textarea "Blower Motor S1-32436074436"
type textarea "x"
click at [356, 188] on textarea "Blower Motor S1-32436074436" at bounding box center [420, 186] width 207 height 35
click at [438, 181] on textarea "Blower Motor S1-32436074436" at bounding box center [420, 186] width 207 height 35
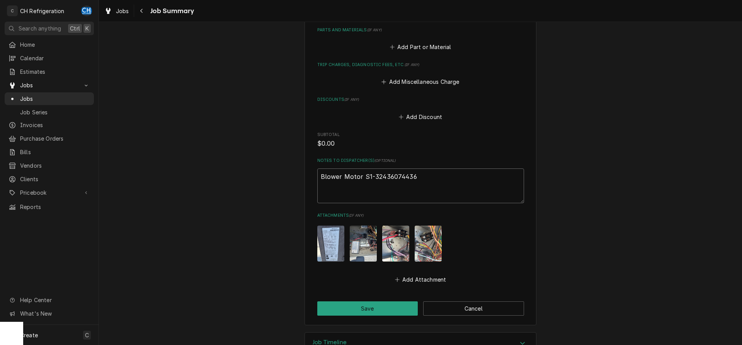
type textarea "Blower Motor S1-32436074436"
type textarea "x"
paste textarea "Blower Wheel S1-02619654012"
type textarea "Blower Motor S1-32436074436 Blower Wheel S1-02619654012"
type textarea "x"
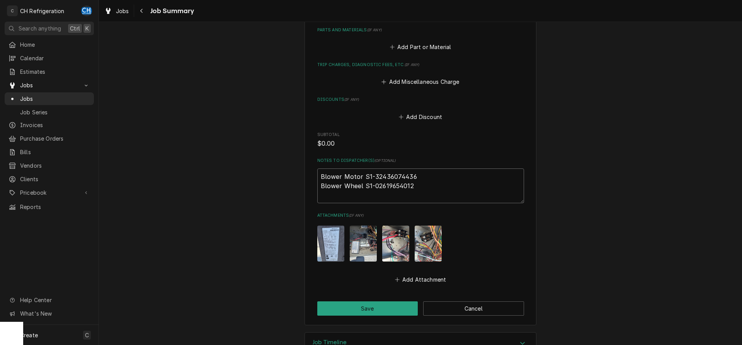
type textarea "Blower Motor S1-32436074436 Blower Wheel S1-02619654012"
type textarea "x"
type textarea "Blower Motor S1-32436074436 Blower Wheel S1-02619654012"
type textarea "x"
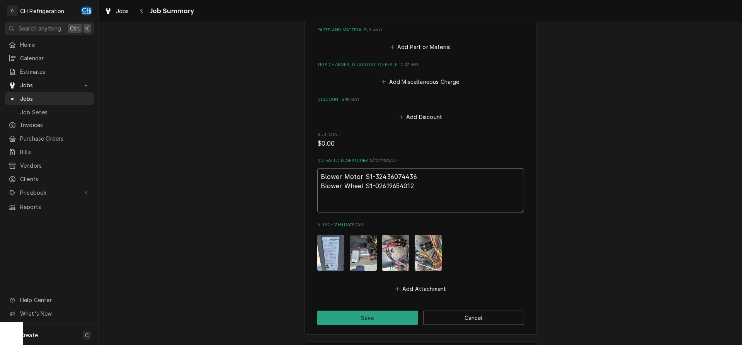
type textarea "Blower Motor S1-32436074436 Blower Wheel S1-02619654012 4"
type textarea "x"
type textarea "Blower Motor S1-32436074436 Blower Wheel S1-02619654012 4"
type textarea "x"
type textarea "Blower Motor S1-32436074436 Blower Wheel S1-02619654012 4 h"
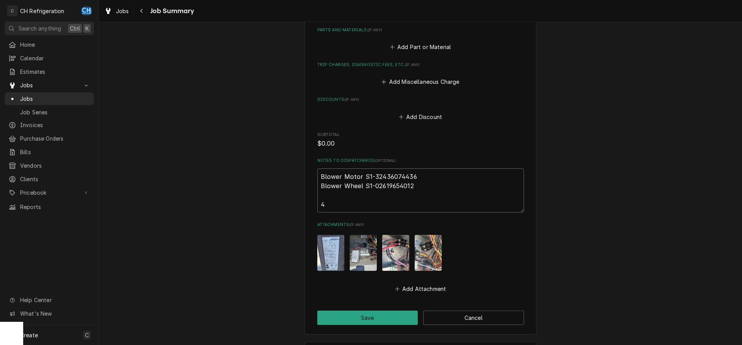
type textarea "x"
type textarea "Blower Motor S1-32436074436 Blower Wheel S1-02619654012 4 ho"
type textarea "x"
type textarea "Blower Motor S1-32436074436 Blower Wheel S1-02619654012 4 hou"
type textarea "x"
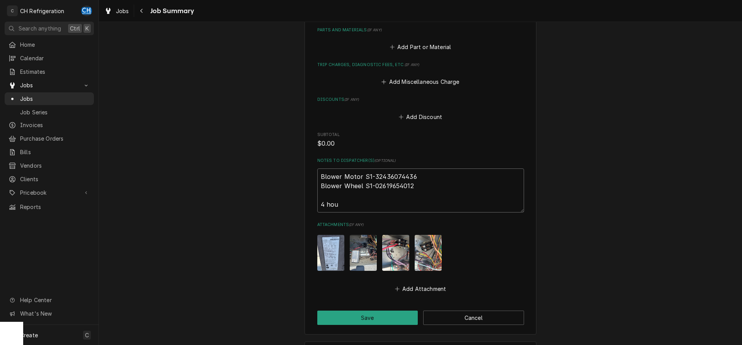
type textarea "Blower Motor S1-32436074436 Blower Wheel S1-02619654012 4 hour"
type textarea "x"
type textarea "Blower Motor S1-32436074436 Blower Wheel S1-02619654012 4 hours"
type textarea "x"
type textarea "Blower Motor S1-32436074436 Blower Wheel S1-02619654012 4 hours"
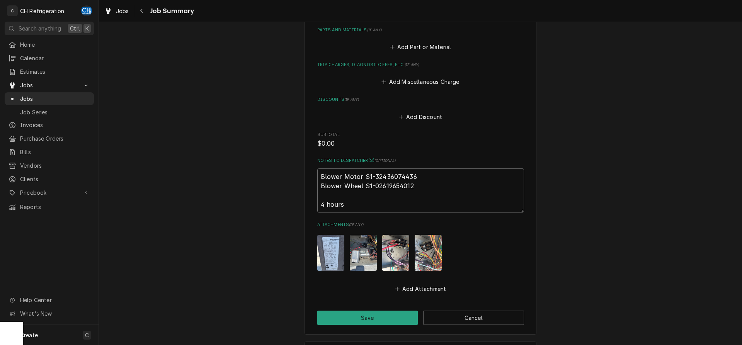
type textarea "x"
type textarea "Blower Motor S1-32436074436 Blower Wheel S1-02619654012 4 hours"
type textarea "x"
type textarea "Blower Motor S1-32436074436 Blower Wheel S1-02619654012 4 hour"
type textarea "x"
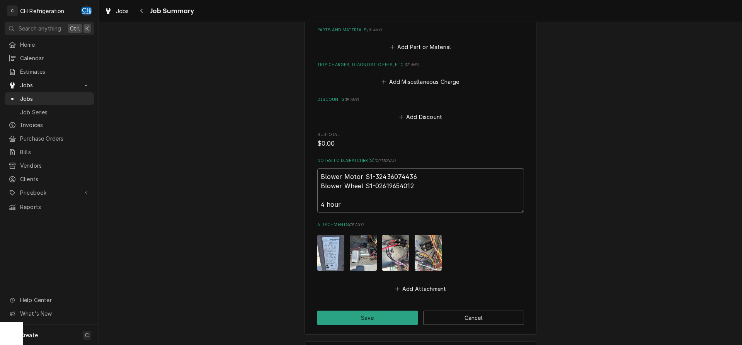
type textarea "Blower Motor S1-32436074436 Blower Wheel S1-02619654012 4 hou"
type textarea "x"
type textarea "Blower Motor S1-32436074436 Blower Wheel S1-02619654012 4 ho"
type textarea "x"
type textarea "Blower Motor S1-32436074436 Blower Wheel S1-02619654012 4 h"
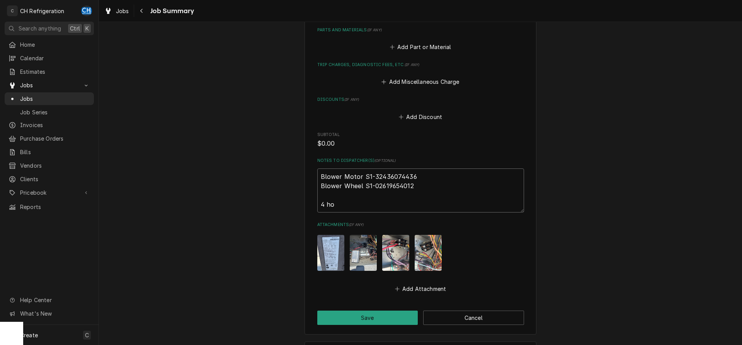
type textarea "x"
type textarea "Blower Motor S1-32436074436 Blower Wheel S1-02619654012 4"
type textarea "x"
type textarea "Blower Motor S1-32436074436 Blower Wheel S1-02619654012 4"
type textarea "x"
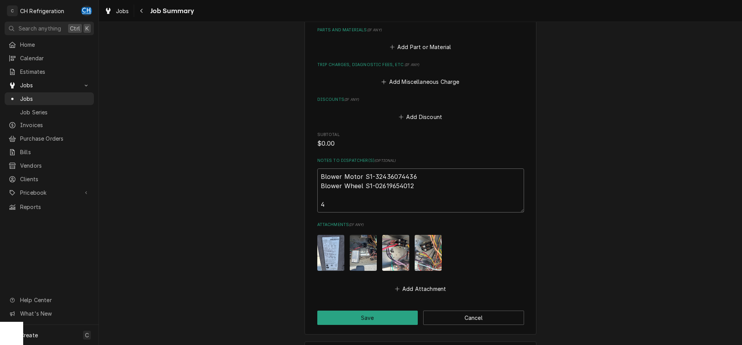
type textarea "Blower Motor S1-32436074436 Blower Wheel S1-02619654012"
type textarea "x"
type textarea "Blower Motor S1-32436074436 Blower Wheel S1-02619654012 5"
type textarea "x"
type textarea "Blower Motor S1-32436074436 Blower Wheel S1-02619654012 5"
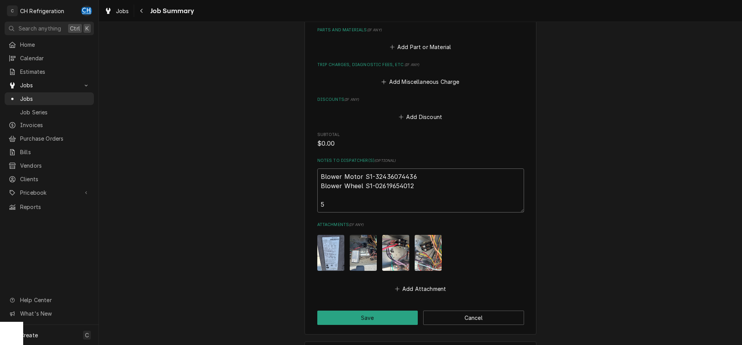
type textarea "x"
type textarea "Blower Motor S1-32436074436 Blower Wheel S1-02619654012 5 h"
type textarea "x"
type textarea "Blower Motor S1-32436074436 Blower Wheel S1-02619654012 5 ho"
type textarea "x"
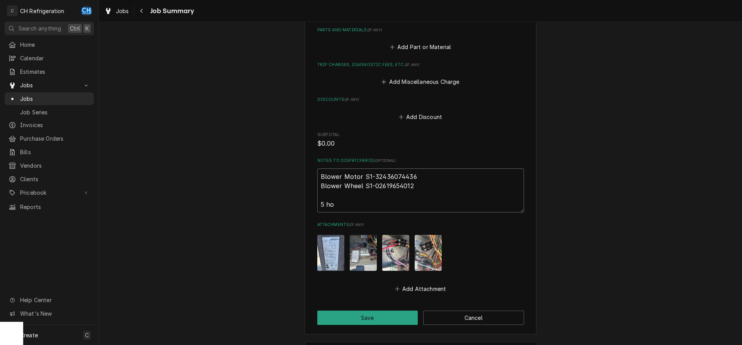
type textarea "Blower Motor S1-32436074436 Blower Wheel S1-02619654012 5 hou"
type textarea "x"
type textarea "Blower Motor S1-32436074436 Blower Wheel S1-02619654012 5 hour"
type textarea "x"
type textarea "Blower Motor S1-32436074436 Blower Wheel S1-02619654012 5 hours"
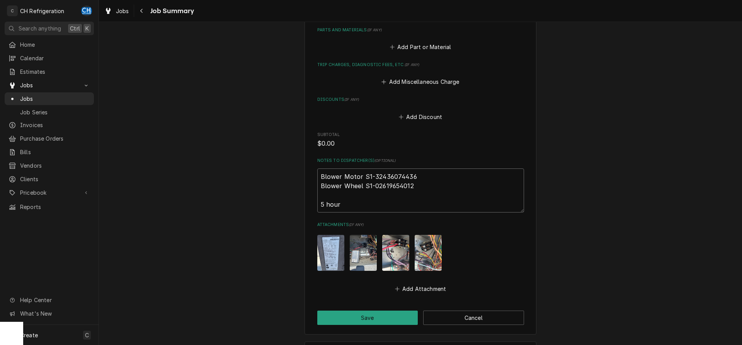
type textarea "x"
type textarea "Blower Motor S1-32436074436 Blower Wheel S1-02619654012 5 hours"
type textarea "x"
type textarea "Blower Motor S1-32436074436 Blower Wheel S1-02619654012 5 hours l"
type textarea "x"
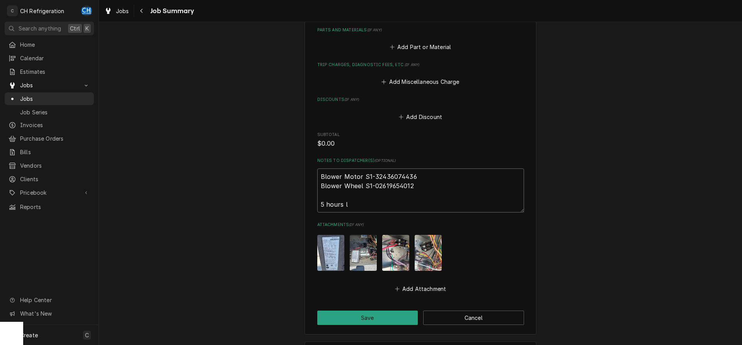
type textarea "Blower Motor S1-32436074436 Blower Wheel S1-02619654012 5 hours la"
type textarea "x"
type textarea "Blower Motor S1-32436074436 Blower Wheel S1-02619654012 5 hours lab"
type textarea "x"
type textarea "Blower Motor S1-32436074436 Blower Wheel S1-02619654012 5 hours labo"
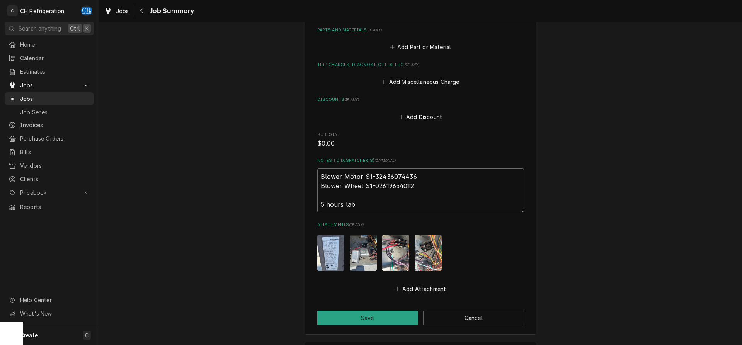
type textarea "x"
type textarea "Blower Motor S1-32436074436 Blower Wheel S1-02619654012 5 hours labor"
type textarea "x"
type textarea "Blower Motor S1-32436074436 Blower Wheel S1-02619654012 5 hours labor"
click at [350, 316] on button "Save" at bounding box center [367, 318] width 101 height 14
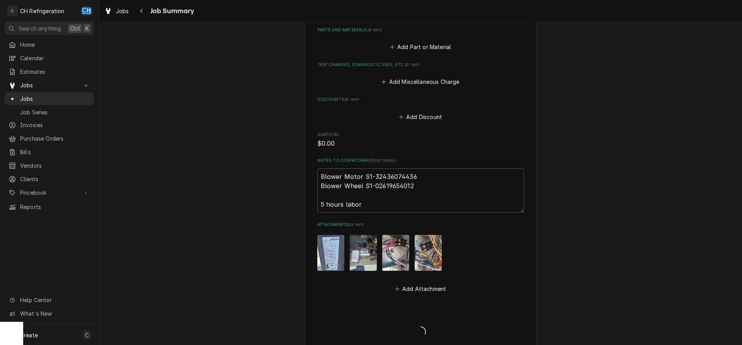
type textarea "x"
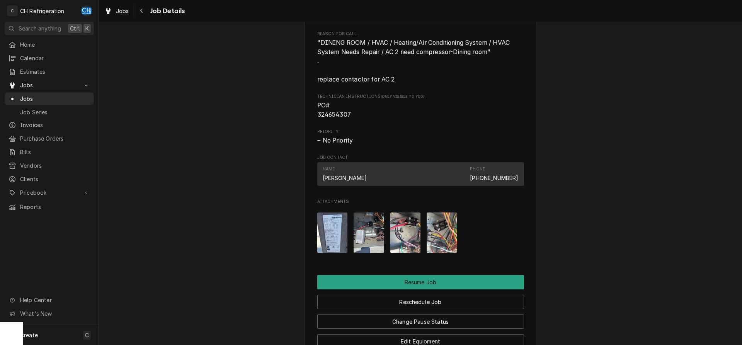
scroll to position [592, 0]
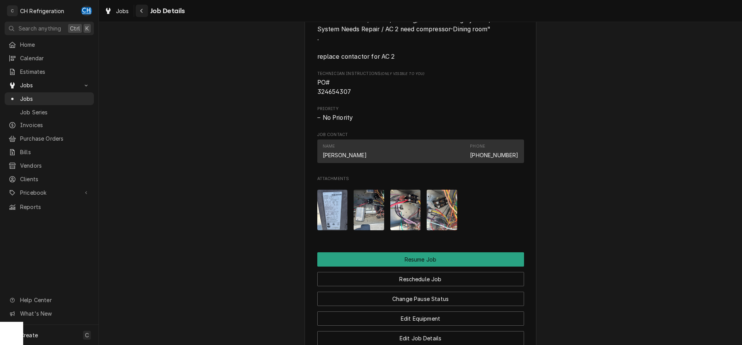
click at [142, 10] on icon "Navigate back" at bounding box center [141, 10] width 3 height 5
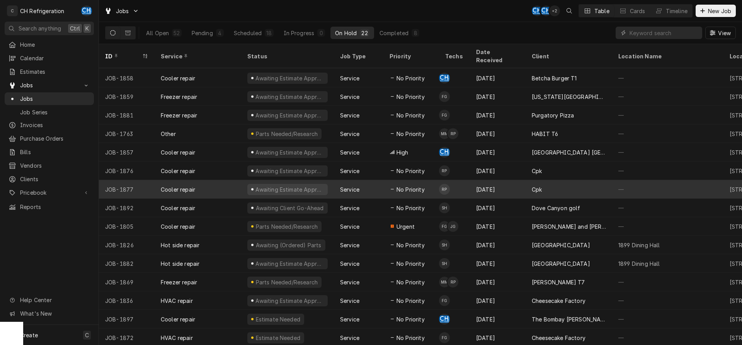
scroll to position [122, 0]
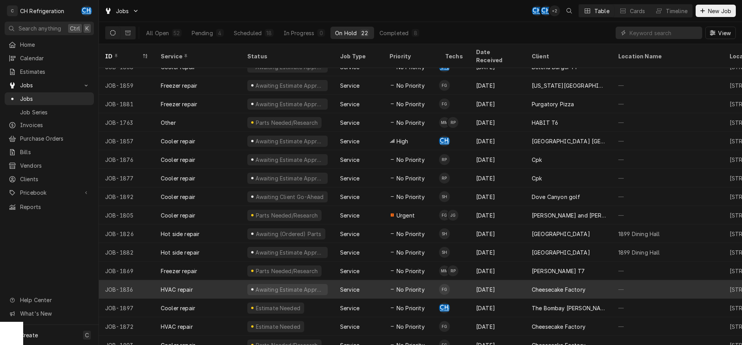
click at [493, 280] on div "[DATE]" at bounding box center [498, 289] width 56 height 19
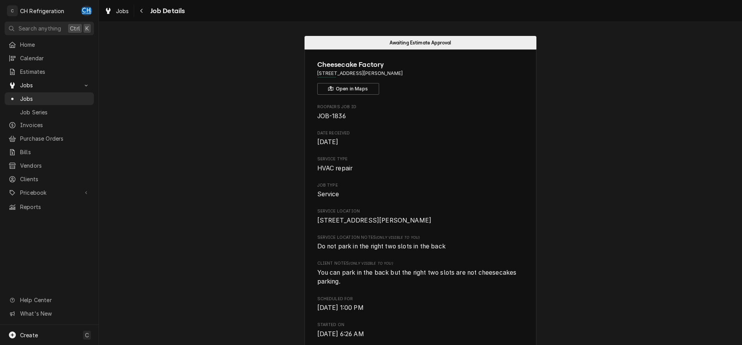
scroll to position [197, 0]
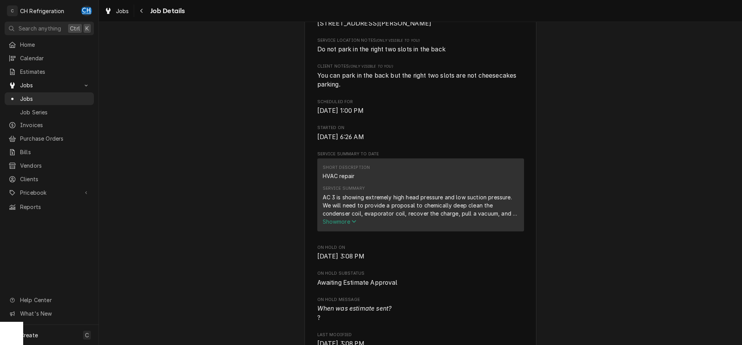
click at [343, 225] on span "Show more" at bounding box center [340, 221] width 34 height 7
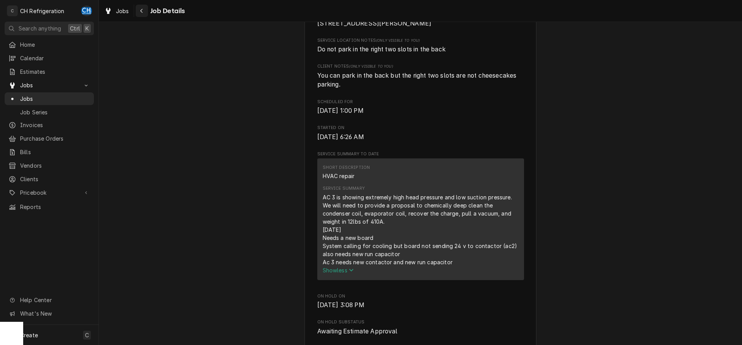
click at [141, 10] on icon "Navigate back" at bounding box center [141, 10] width 3 height 5
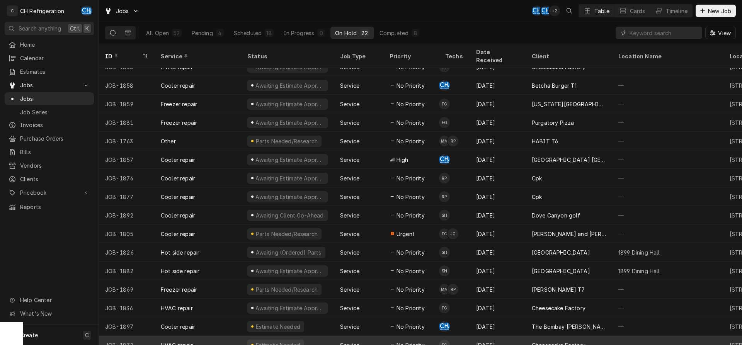
scroll to position [122, 0]
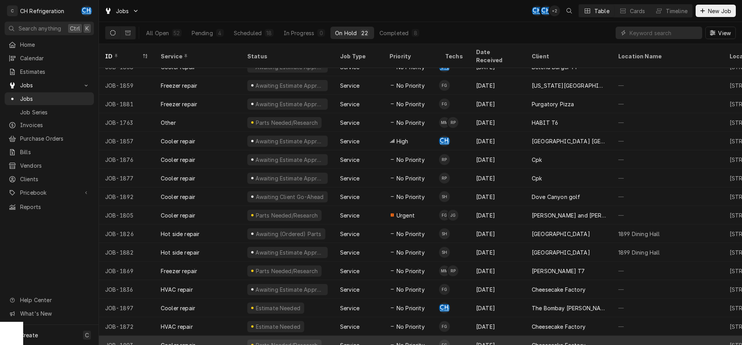
click at [409, 336] on div "No Priority" at bounding box center [412, 345] width 56 height 19
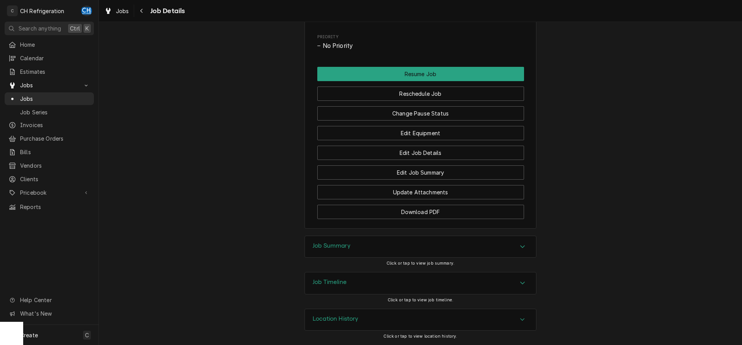
scroll to position [542, 0]
click at [438, 90] on button "Reschedule Job" at bounding box center [420, 94] width 207 height 14
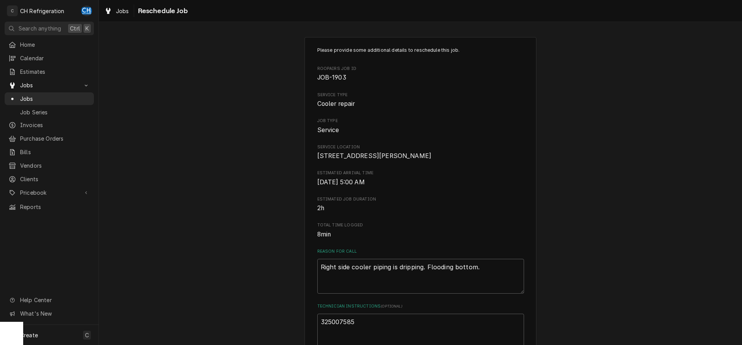
scroll to position [224, 0]
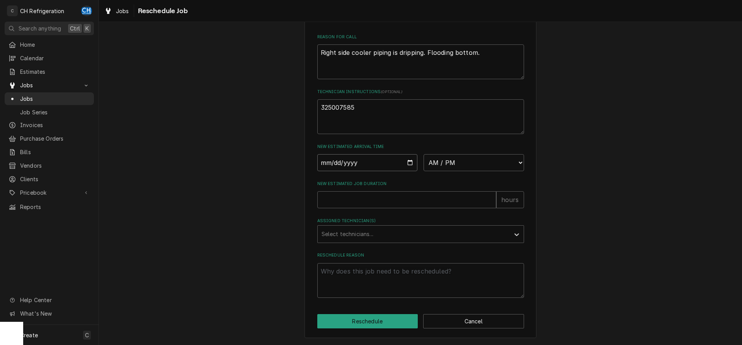
click at [411, 159] on input "Date" at bounding box center [367, 162] width 101 height 17
click at [411, 162] on input "Date" at bounding box center [367, 162] width 101 height 17
type input "[DATE]"
type textarea "x"
click at [424, 154] on select "AM / PM 6:00 AM 6:15 AM 6:30 AM 6:45 AM 7:00 AM 7:15 AM 7:30 AM 7:45 AM 8:00 AM…" at bounding box center [474, 162] width 101 height 17
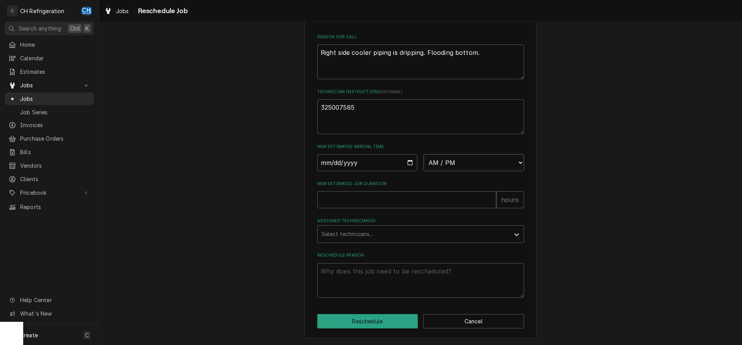
select select "04:30:00"
click option "4:30 AM" at bounding box center [0, 0] width 0 height 0
type textarea "x"
type input "1"
click at [492, 198] on input "1" at bounding box center [406, 199] width 179 height 17
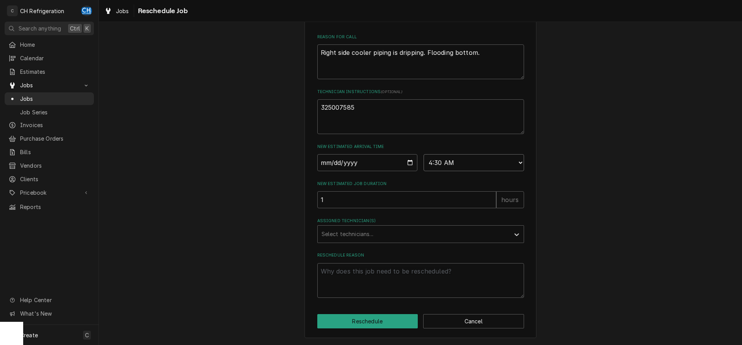
type textarea "x"
type input "2"
click at [492, 198] on input "2" at bounding box center [406, 199] width 179 height 17
click at [438, 227] on div "Select technicians..." at bounding box center [414, 234] width 192 height 17
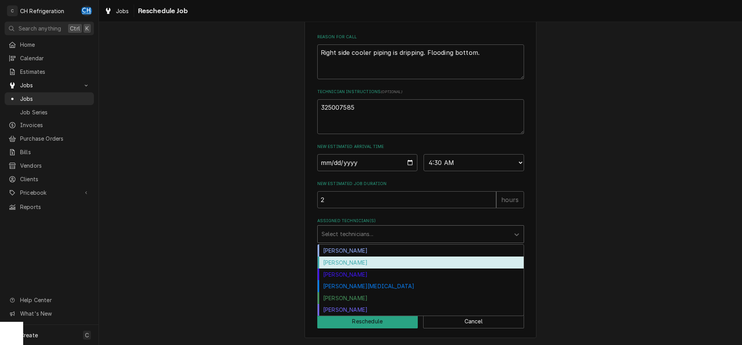
click at [360, 266] on div "[PERSON_NAME]" at bounding box center [421, 263] width 206 height 12
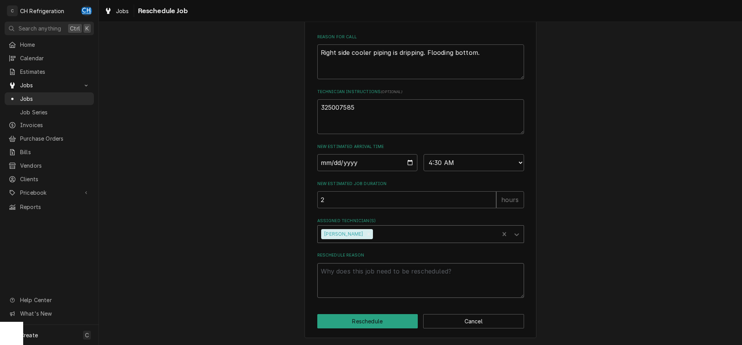
click at [363, 288] on textarea "Reschedule Reason" at bounding box center [420, 280] width 207 height 35
type textarea "x"
type textarea "s"
type textarea "x"
type textarea "sdg"
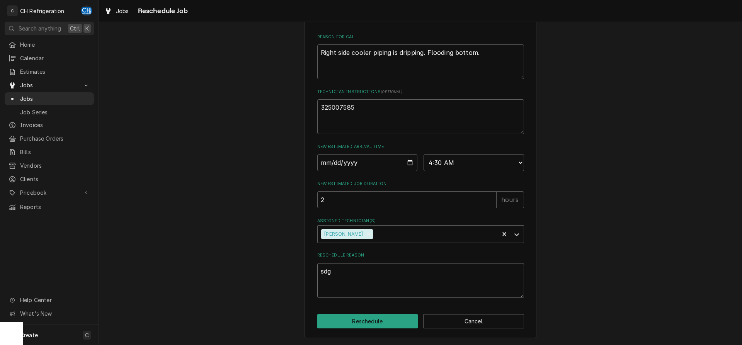
type textarea "x"
type textarea "sdgfs"
type textarea "x"
type textarea "sdgfsd"
type textarea "x"
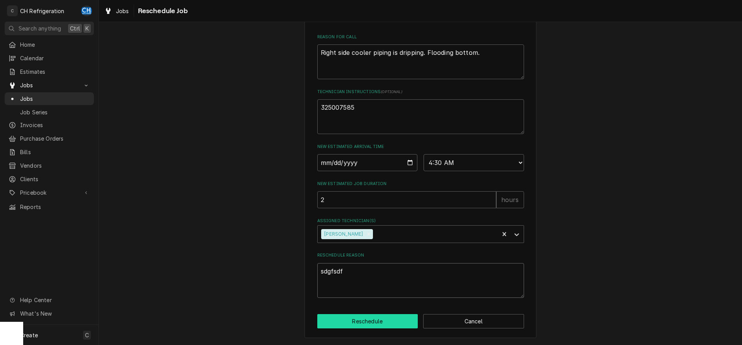
type textarea "sdgfsdf"
click at [348, 324] on button "Reschedule" at bounding box center [367, 321] width 101 height 14
type textarea "x"
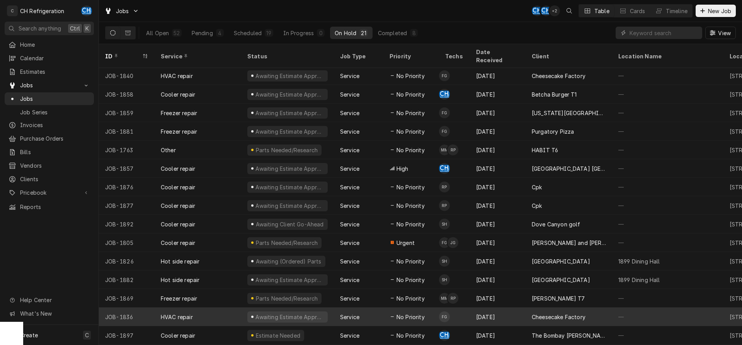
scroll to position [103, 0]
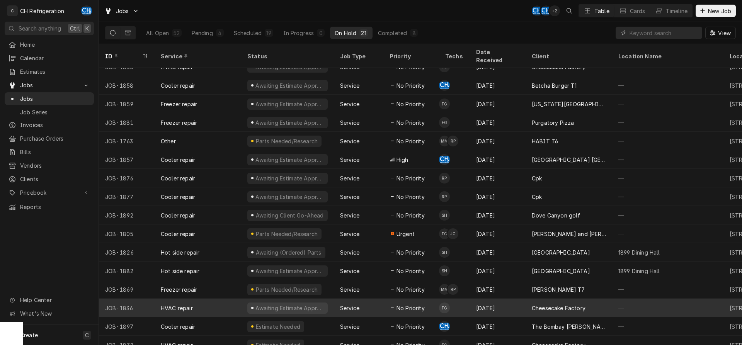
click at [405, 304] on span "No Priority" at bounding box center [411, 308] width 28 height 8
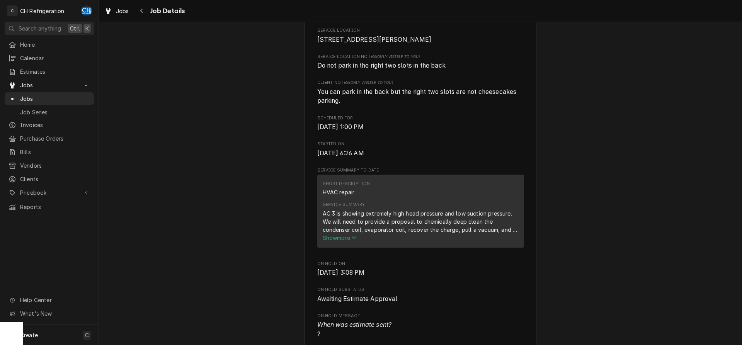
scroll to position [197, 0]
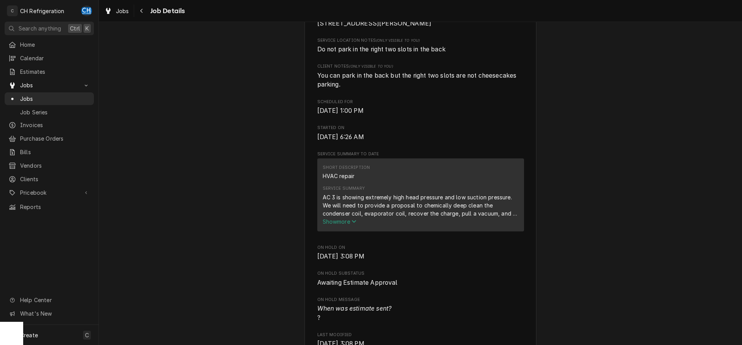
click at [334, 225] on span "Show more" at bounding box center [340, 221] width 34 height 7
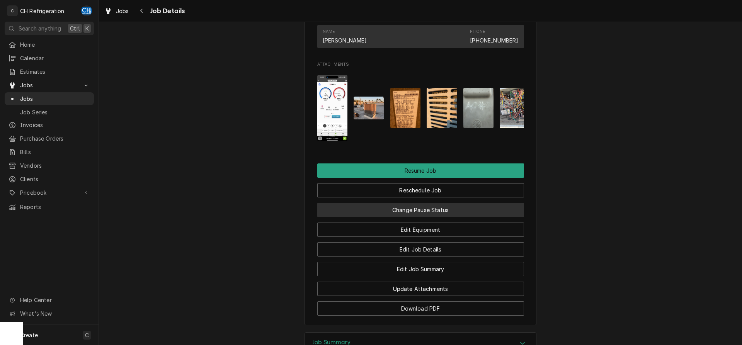
scroll to position [749, 0]
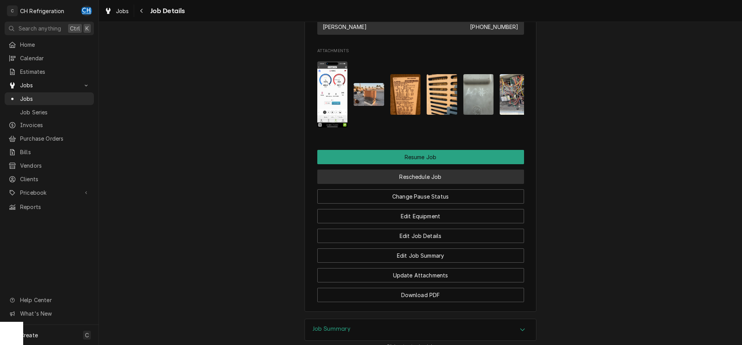
click at [410, 184] on button "Reschedule Job" at bounding box center [420, 177] width 207 height 14
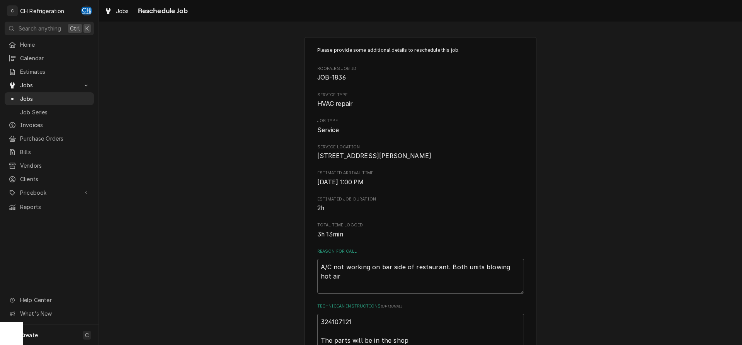
scroll to position [224, 0]
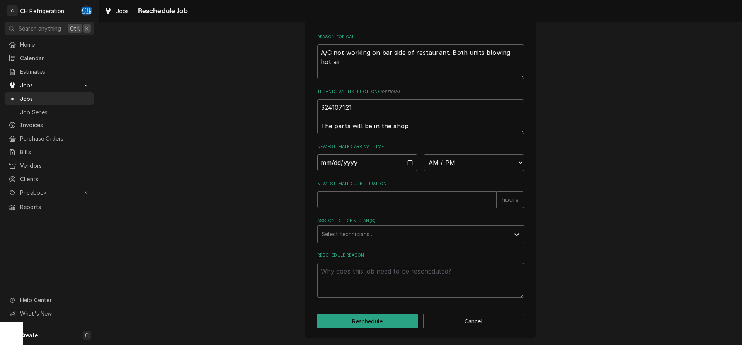
click at [409, 161] on input "Date" at bounding box center [367, 162] width 101 height 17
type input "2025-09-07"
type textarea "x"
click at [424, 154] on select "AM / PM 6:00 AM 6:15 AM 6:30 AM 6:45 AM 7:00 AM 7:15 AM 7:30 AM 7:45 AM 8:00 AM…" at bounding box center [474, 162] width 101 height 17
select select "06:00:00"
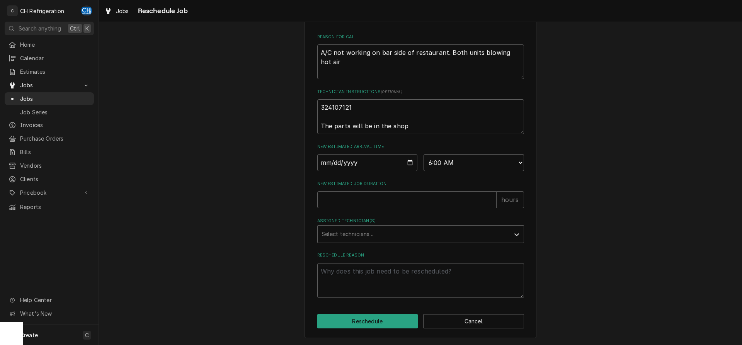
click option "6:00 AM" at bounding box center [0, 0] width 0 height 0
type textarea "x"
type input "1"
click at [491, 197] on input "1" at bounding box center [406, 199] width 179 height 17
type textarea "x"
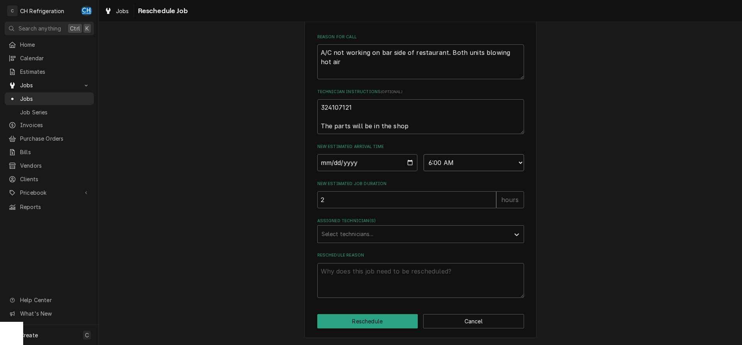
type input "2"
click at [491, 197] on input "2" at bounding box center [406, 199] width 179 height 17
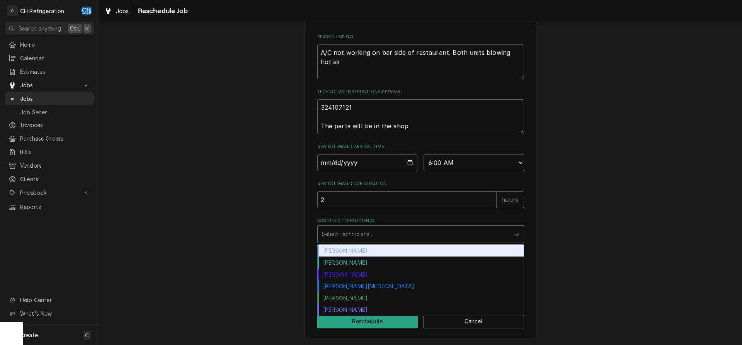
click at [379, 230] on div "Assigned Technician(s)" at bounding box center [414, 234] width 184 height 14
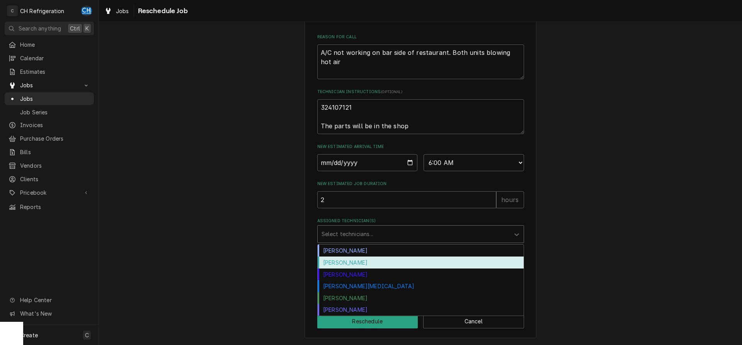
click at [375, 264] on div "Fred Gonzalez" at bounding box center [421, 263] width 206 height 12
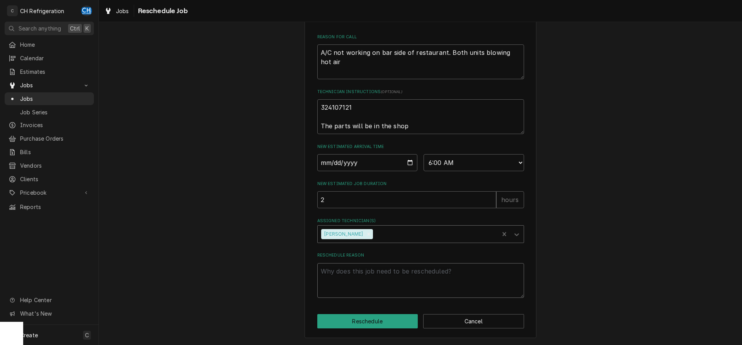
click at [372, 275] on textarea "Reschedule Reason" at bounding box center [420, 280] width 207 height 35
type textarea "x"
type textarea "g"
type textarea "x"
type textarea "gs"
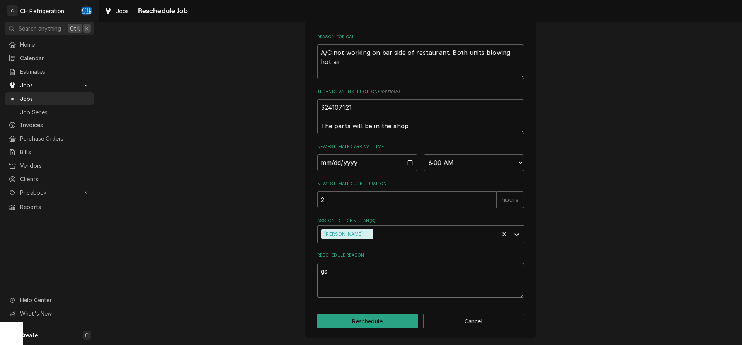
type textarea "x"
type textarea "gsd"
type textarea "x"
type textarea "gsdf"
click at [371, 325] on button "Reschedule" at bounding box center [367, 321] width 101 height 14
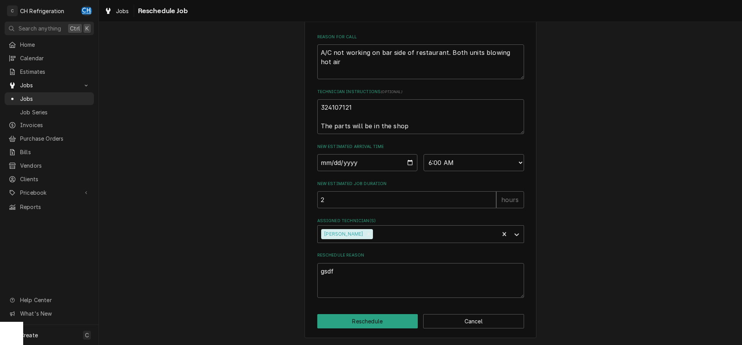
type textarea "x"
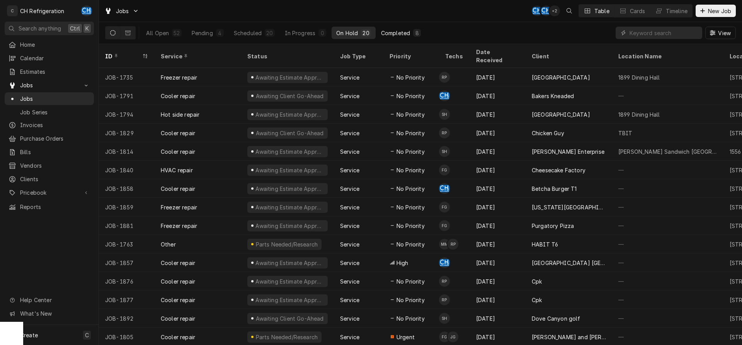
click at [403, 36] on div "Completed" at bounding box center [395, 33] width 29 height 8
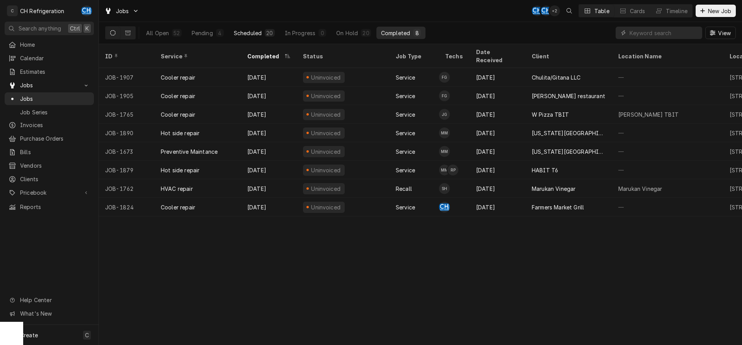
click at [261, 27] on button "Scheduled 20" at bounding box center [254, 33] width 50 height 12
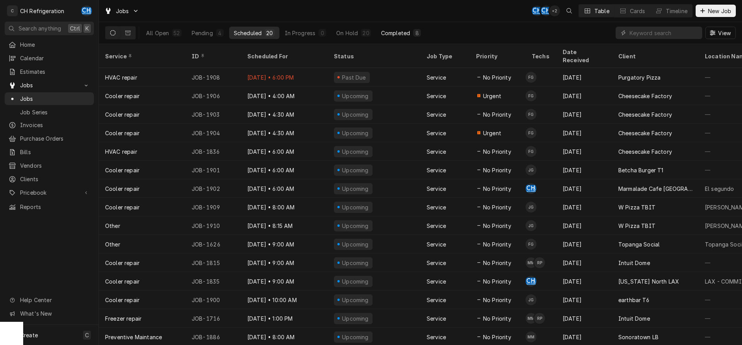
click at [401, 34] on div "Completed" at bounding box center [395, 33] width 29 height 8
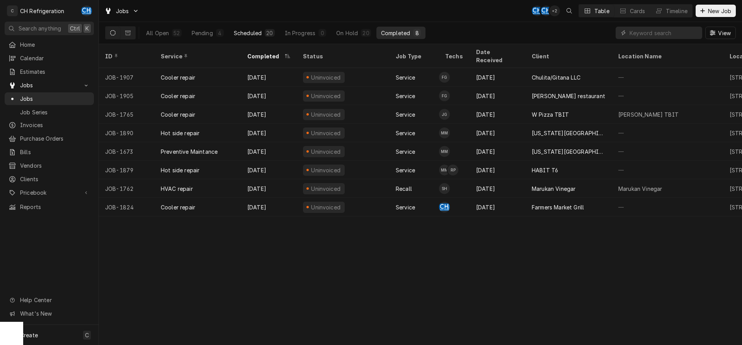
click at [243, 29] on div "Scheduled" at bounding box center [248, 33] width 28 height 8
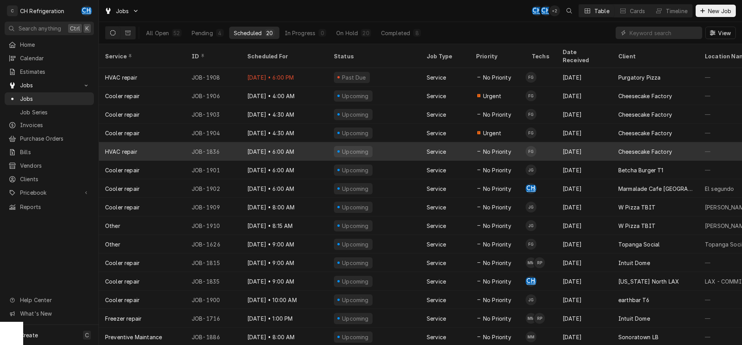
click at [317, 142] on div "Sep 7 • 6:00 AM" at bounding box center [284, 151] width 87 height 19
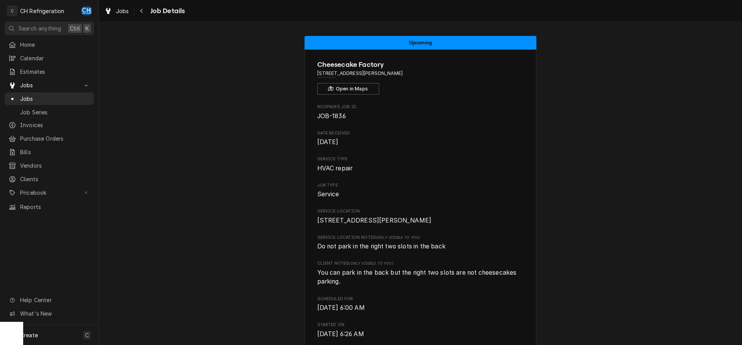
scroll to position [718, 0]
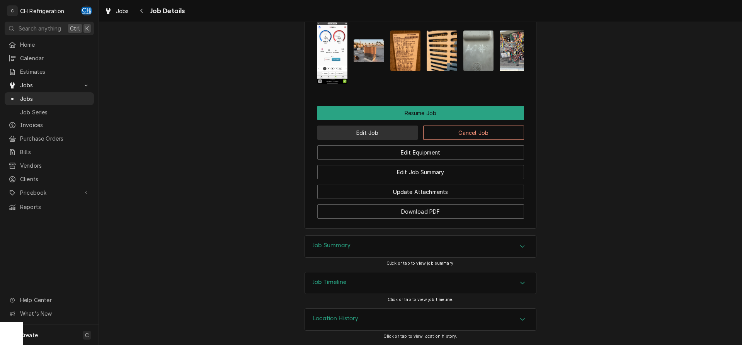
click at [362, 131] on button "Edit Job" at bounding box center [367, 133] width 101 height 14
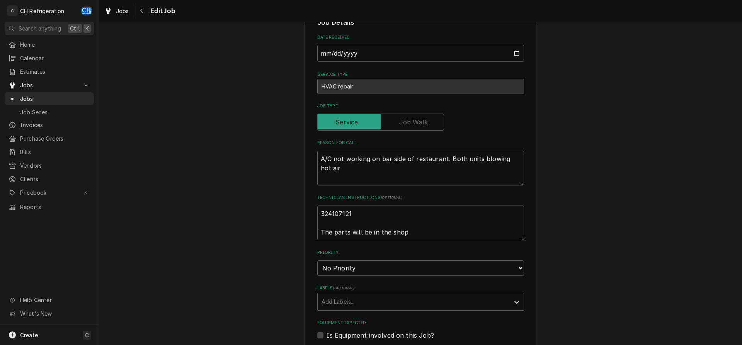
type textarea "x"
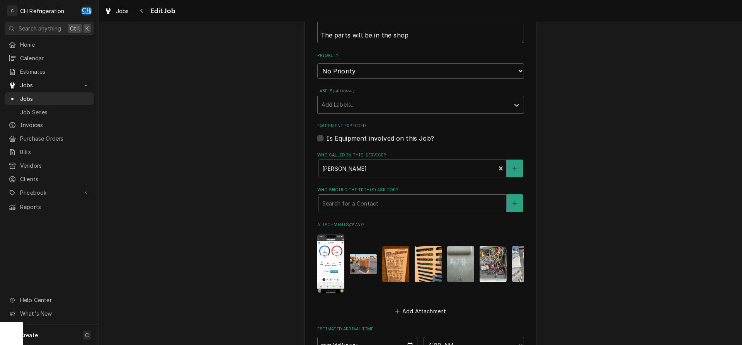
scroll to position [545, 0]
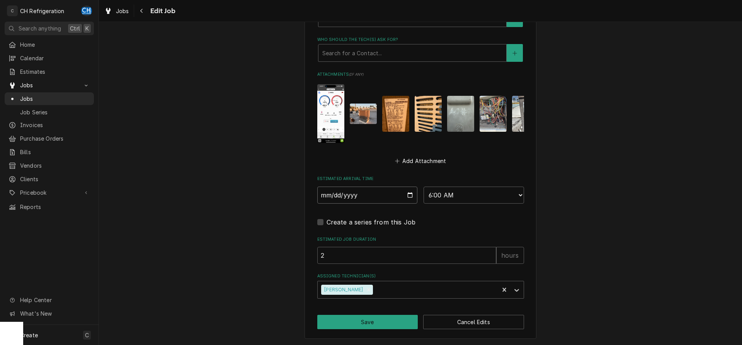
click at [409, 192] on input "2025-09-07" at bounding box center [367, 195] width 101 height 17
type input "2025-09-08"
type textarea "x"
click at [424, 187] on select "AM / PM 6:00 AM 6:15 AM 6:30 AM 6:45 AM 7:00 AM 7:15 AM 7:30 AM 7:45 AM 8:00 AM…" at bounding box center [474, 195] width 101 height 17
select select "11:00:00"
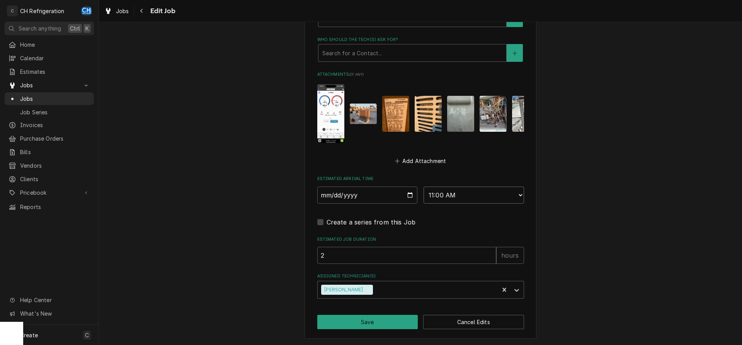
click option "11:00 AM" at bounding box center [0, 0] width 0 height 0
click at [363, 319] on button "Save" at bounding box center [367, 322] width 101 height 14
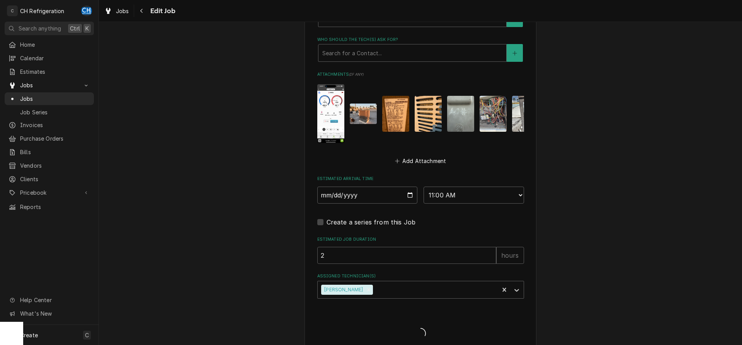
type textarea "x"
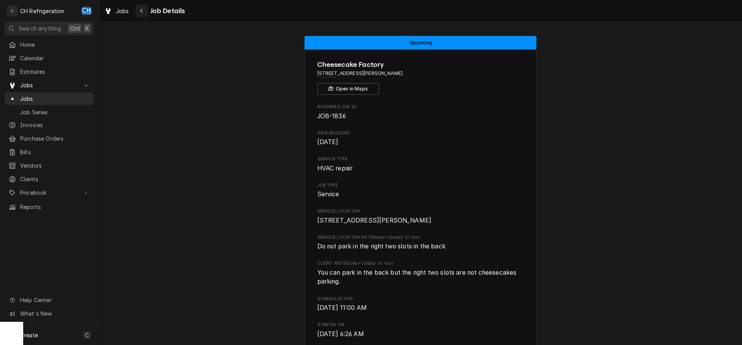
click at [145, 13] on div "Navigate back" at bounding box center [142, 11] width 8 height 8
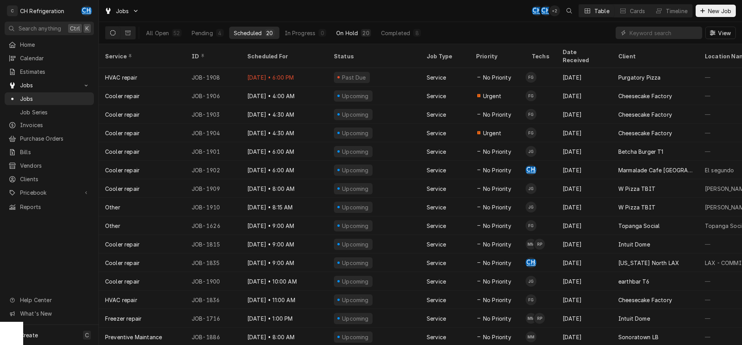
click at [355, 31] on div "On Hold" at bounding box center [347, 33] width 22 height 8
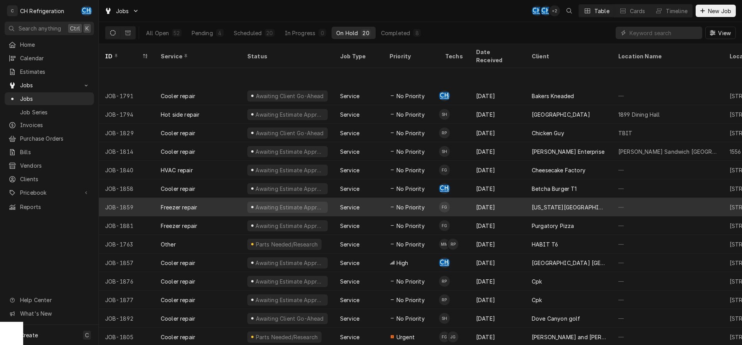
scroll to position [39, 0]
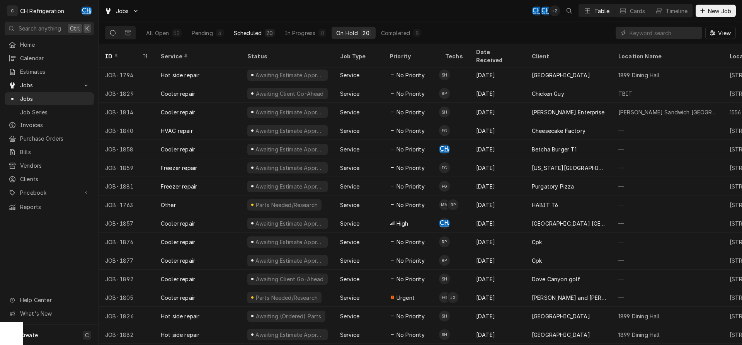
click at [245, 38] on button "Scheduled 20" at bounding box center [254, 33] width 50 height 12
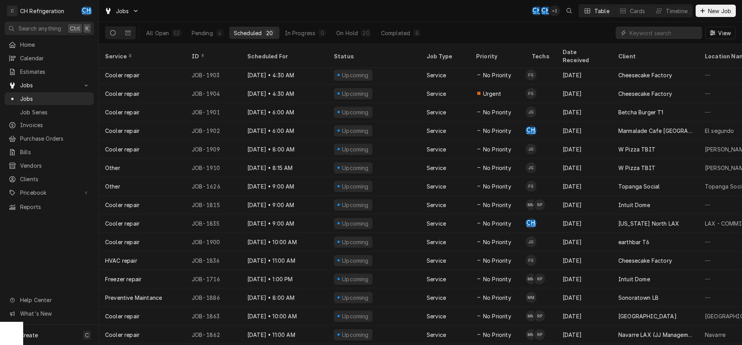
scroll to position [39, 0]
click at [363, 30] on div "20" at bounding box center [366, 33] width 7 height 8
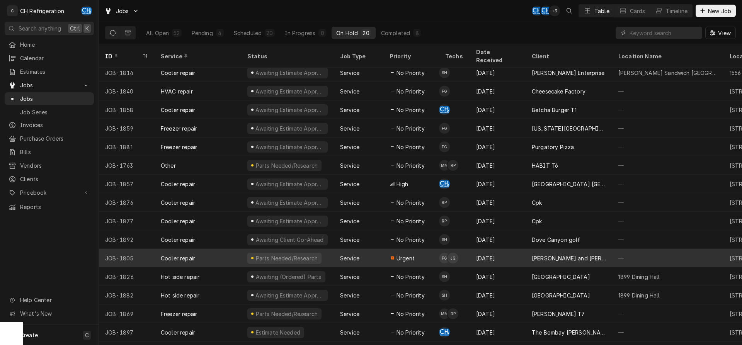
scroll to position [85, 0]
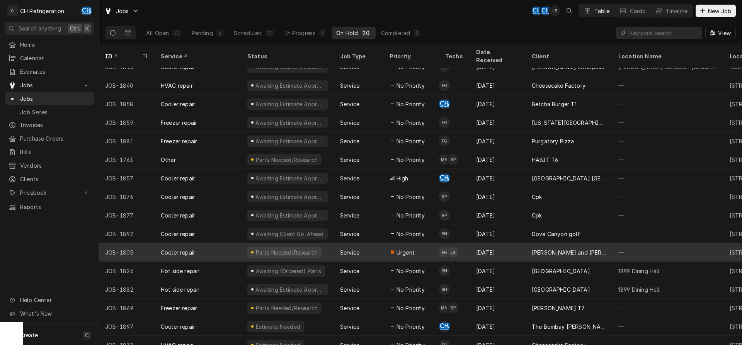
click at [303, 249] on div "Parts Needed/Research" at bounding box center [287, 253] width 64 height 8
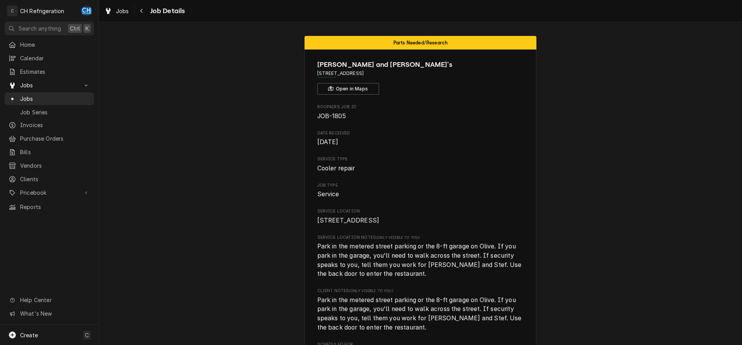
scroll to position [197, 0]
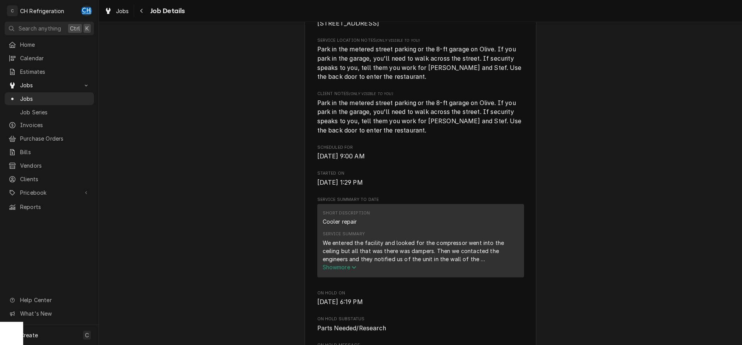
click at [333, 271] on span "Show more" at bounding box center [340, 267] width 34 height 7
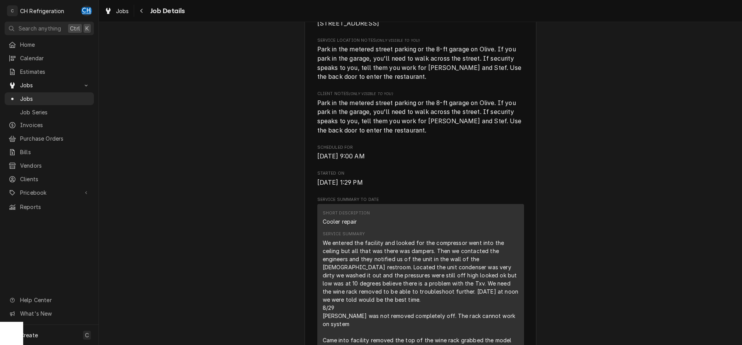
scroll to position [355, 0]
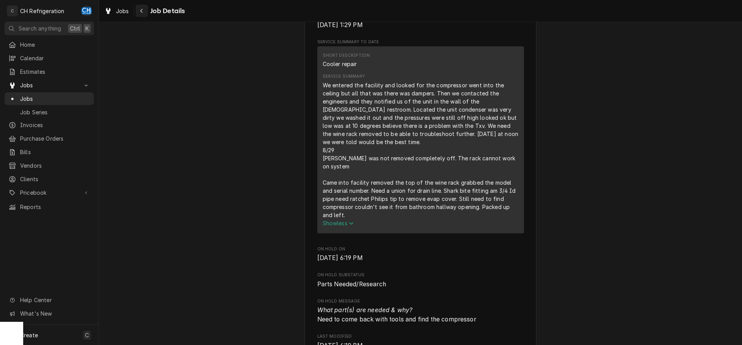
click at [140, 7] on button "Navigate back" at bounding box center [142, 11] width 12 height 12
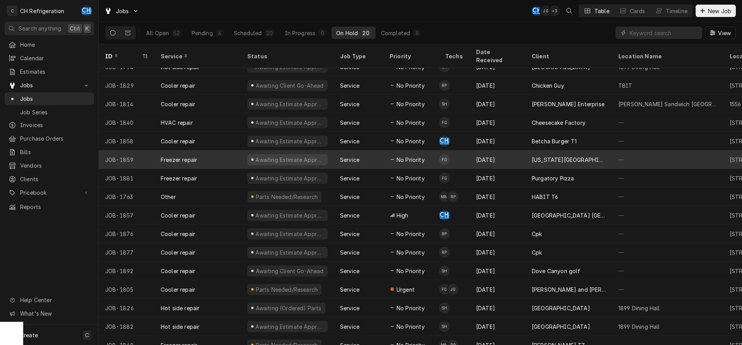
scroll to position [85, 0]
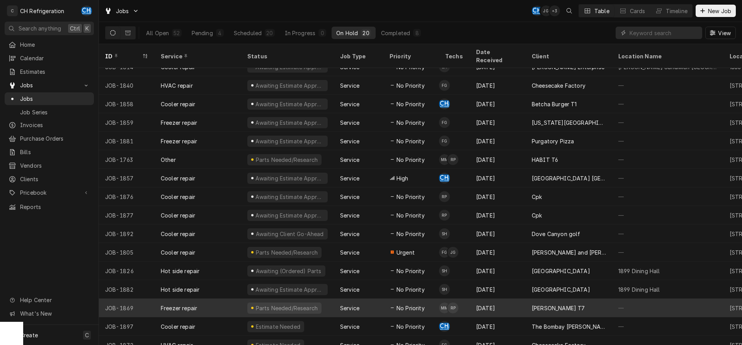
click at [346, 304] on div "Service" at bounding box center [349, 308] width 19 height 8
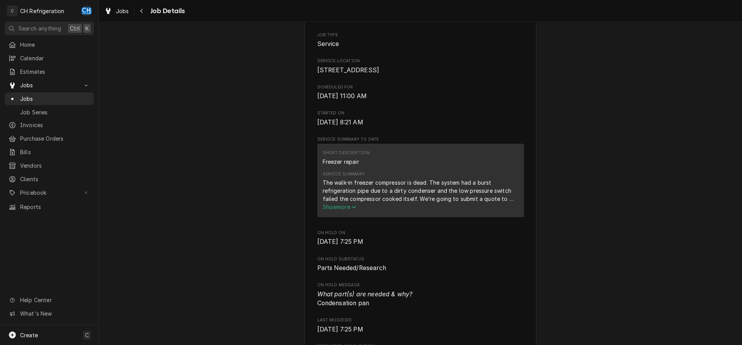
scroll to position [197, 0]
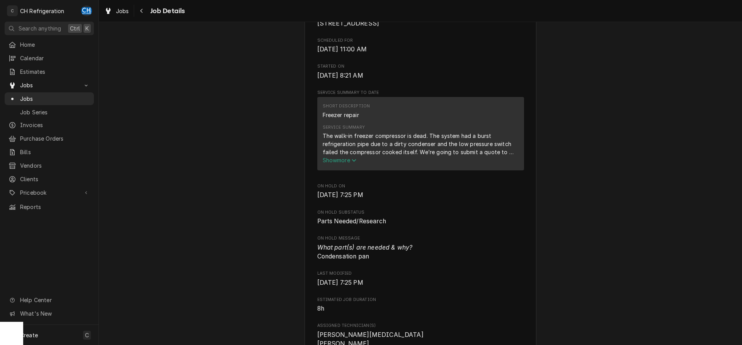
click at [341, 164] on span "Show more" at bounding box center [340, 160] width 34 height 7
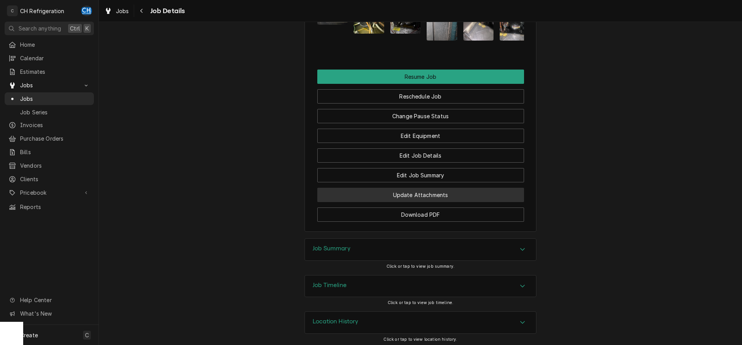
scroll to position [821, 0]
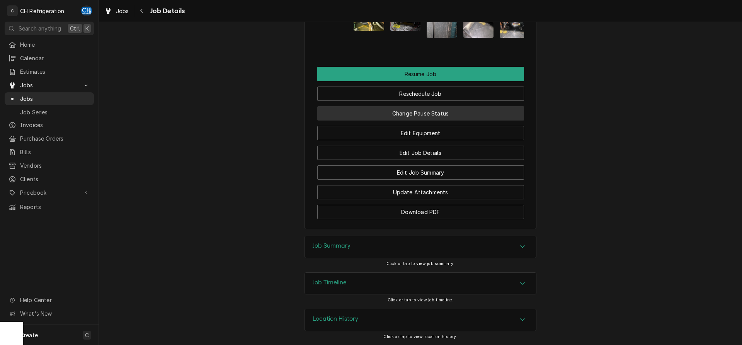
click at [383, 114] on button "Change Pause Status" at bounding box center [420, 113] width 207 height 14
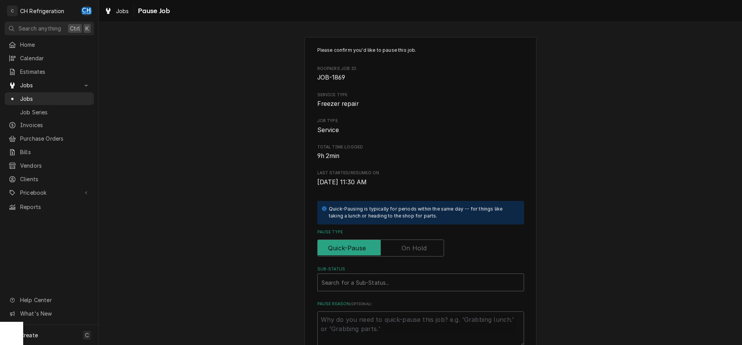
click at [410, 250] on label "Pause Type" at bounding box center [380, 248] width 127 height 17
click at [410, 250] on input "Pause Type" at bounding box center [381, 248] width 120 height 17
checkbox input "true"
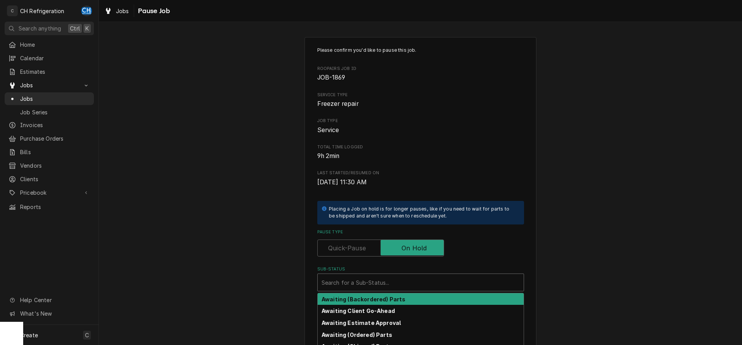
click at [379, 279] on div "Sub-Status" at bounding box center [421, 283] width 198 height 14
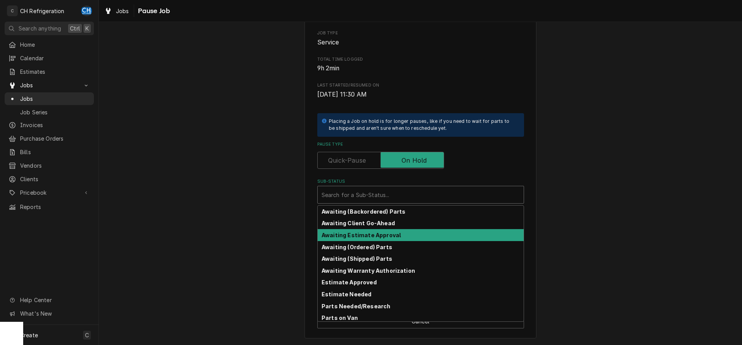
click at [389, 235] on strong "Awaiting Estimate Approval" at bounding box center [361, 235] width 79 height 7
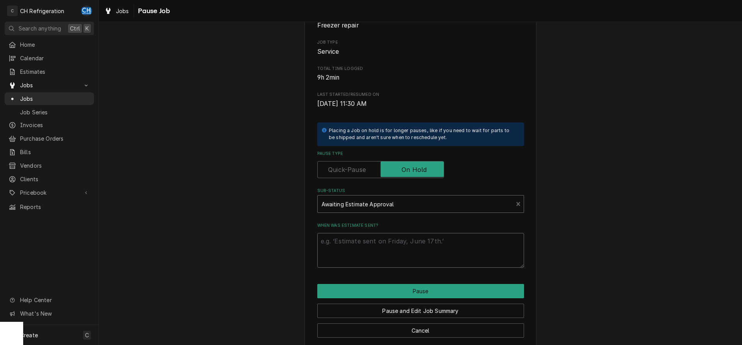
click at [371, 256] on textarea "When was estimate sent?" at bounding box center [420, 250] width 207 height 35
type textarea "x"
type textarea "d"
type textarea "x"
type textarea "da"
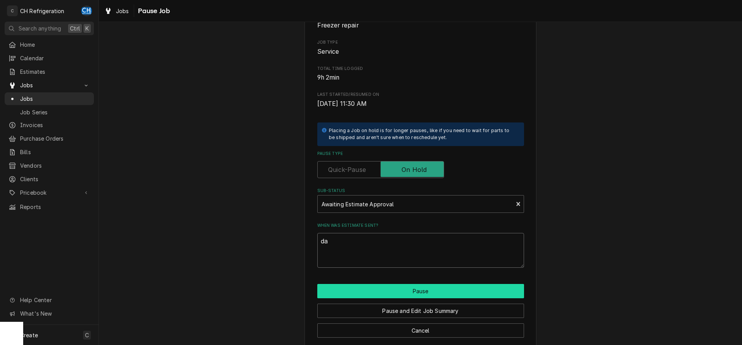
type textarea "x"
type textarea "dad"
click at [379, 290] on button "Pause" at bounding box center [420, 291] width 207 height 14
type textarea "x"
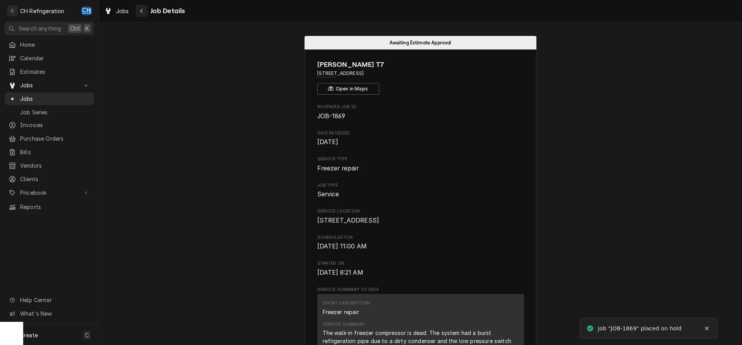
click at [141, 9] on icon "Navigate back" at bounding box center [141, 10] width 3 height 5
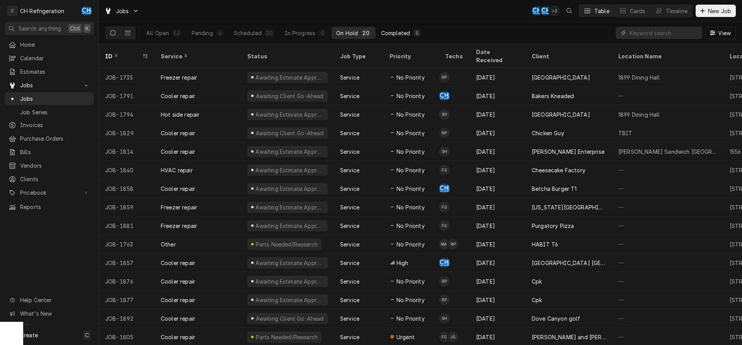
click at [385, 31] on div "Completed" at bounding box center [395, 33] width 29 height 8
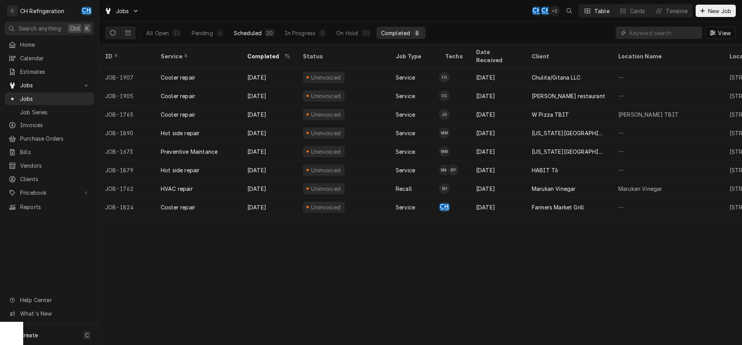
click at [260, 29] on div "Scheduled" at bounding box center [248, 33] width 28 height 8
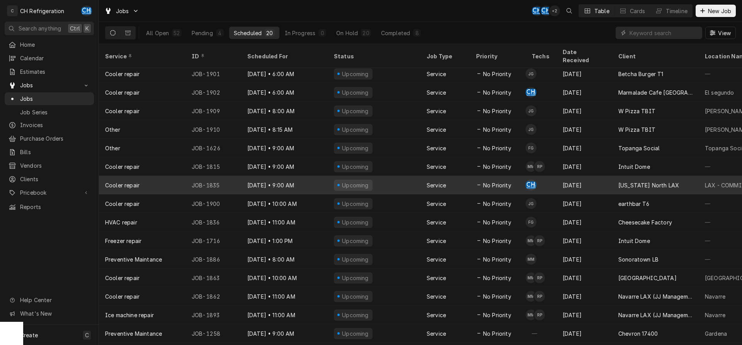
scroll to position [84, 0]
